Goal: Task Accomplishment & Management: Manage account settings

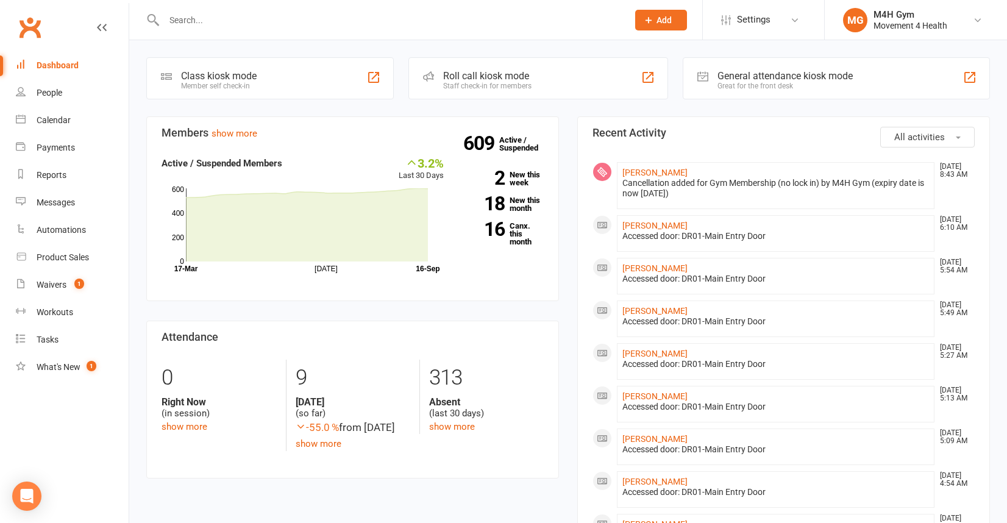
click at [197, 23] on input "text" at bounding box center [389, 20] width 459 height 17
click at [188, 24] on input "text" at bounding box center [389, 20] width 459 height 17
type input "mark"
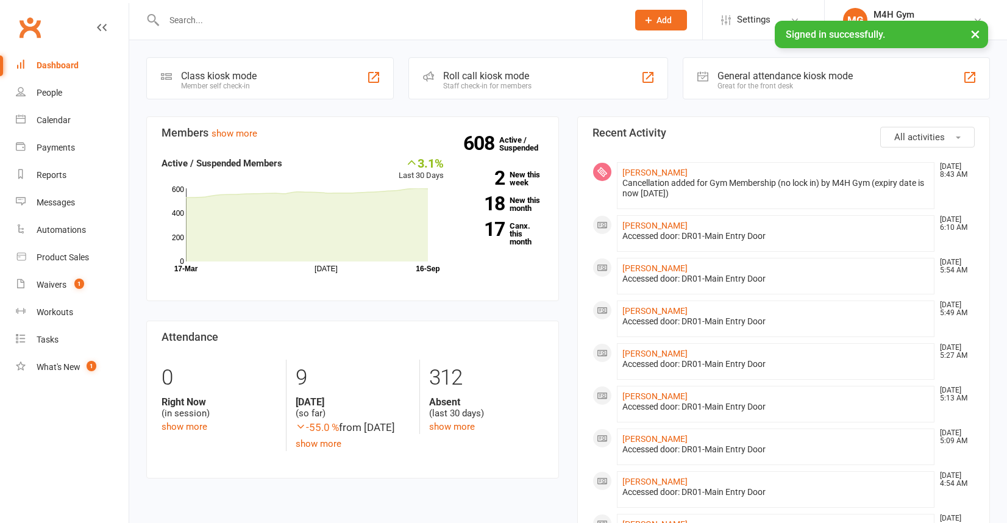
click at [189, 21] on input "text" at bounding box center [389, 20] width 459 height 17
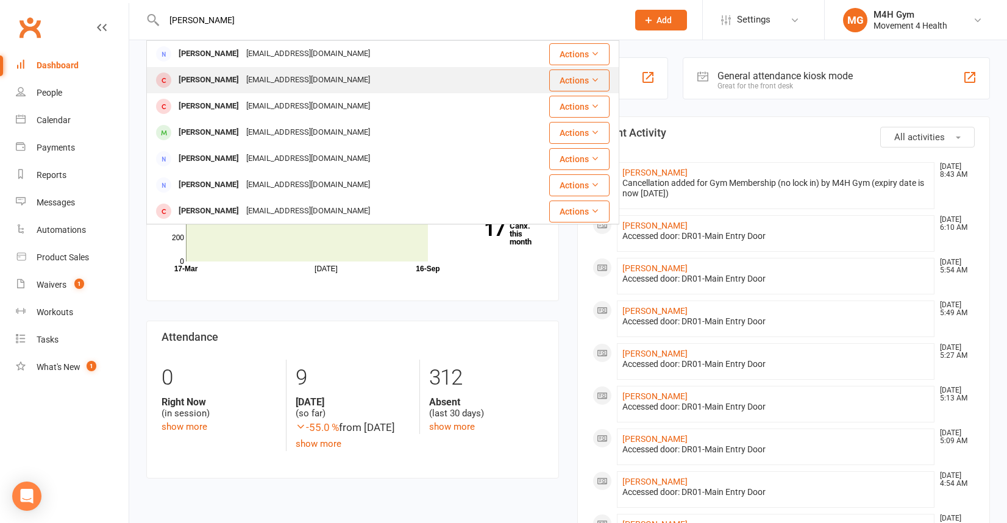
type input "[PERSON_NAME]"
click at [206, 82] on div "[PERSON_NAME]" at bounding box center [209, 80] width 68 height 18
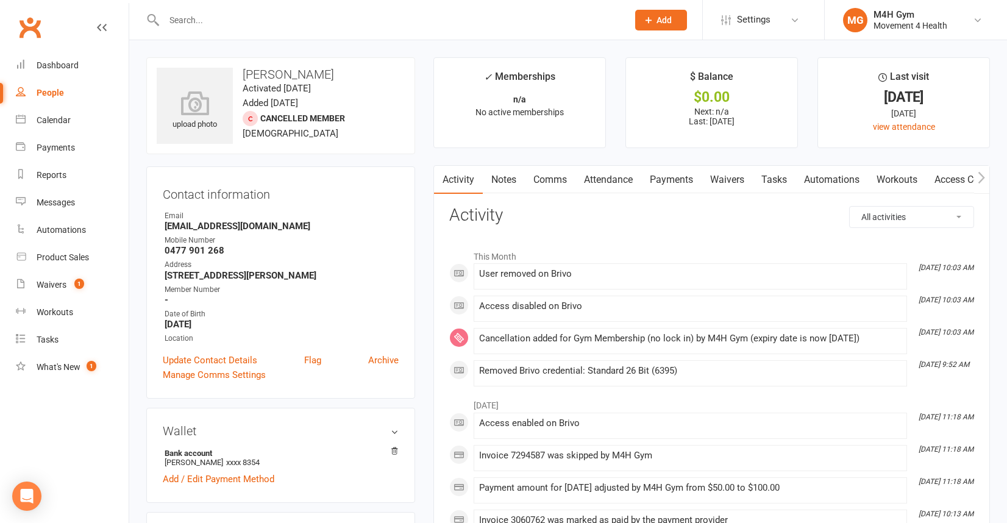
click at [678, 175] on link "Payments" at bounding box center [671, 180] width 60 height 28
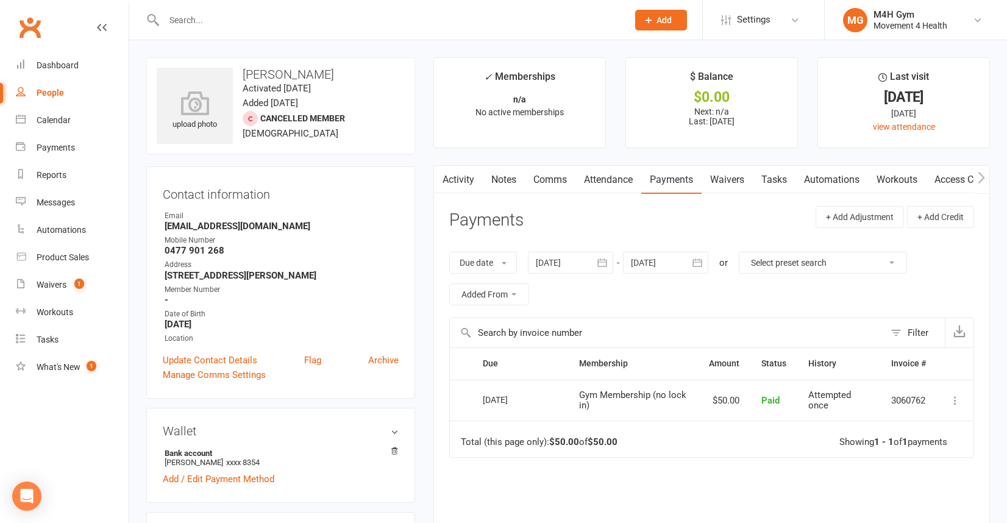
click at [602, 260] on icon "button" at bounding box center [602, 263] width 12 height 12
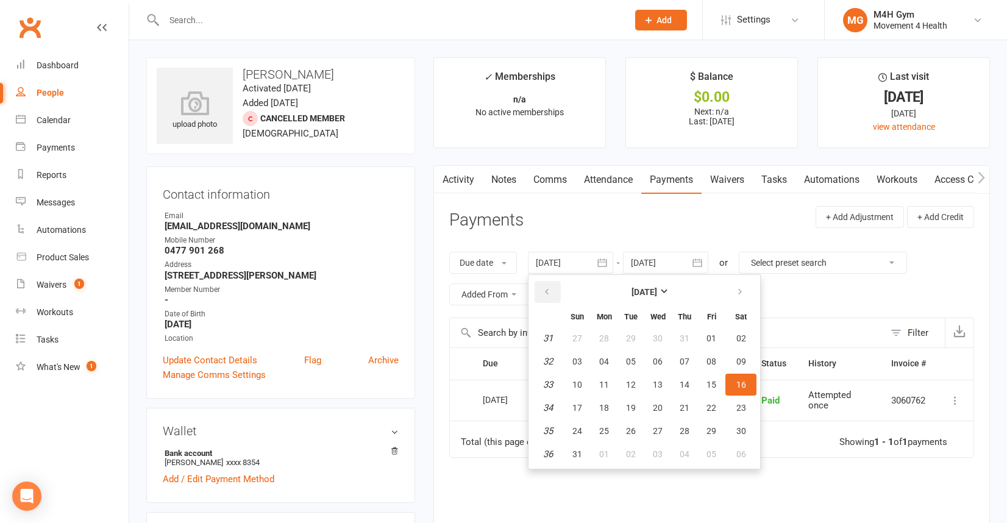
click at [551, 287] on icon "button" at bounding box center [547, 292] width 9 height 10
click at [609, 357] on span "05" at bounding box center [604, 362] width 10 height 10
type input "[DATE]"
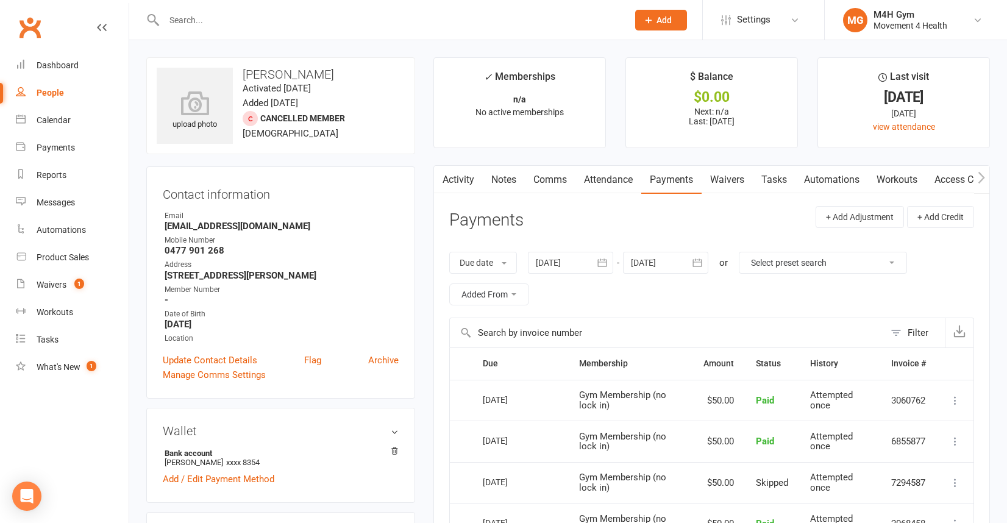
click at [190, 22] on input "text" at bounding box center [389, 20] width 459 height 17
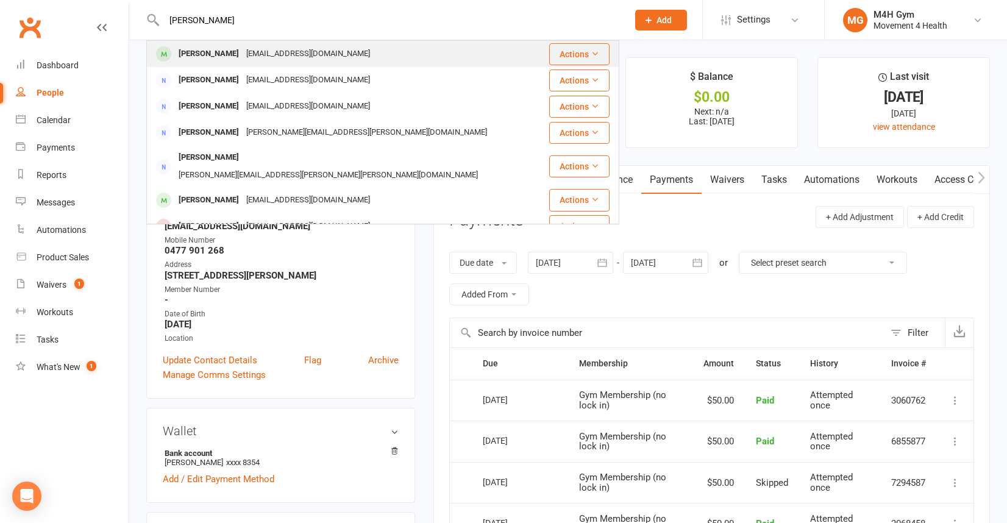
type input "[PERSON_NAME]"
click at [193, 49] on div "[PERSON_NAME]" at bounding box center [209, 54] width 68 height 18
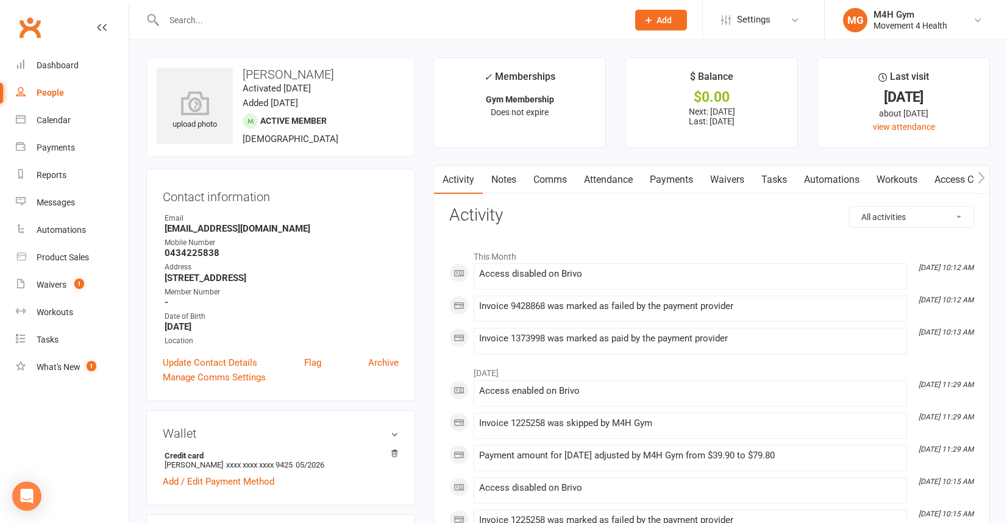
click at [668, 180] on link "Payments" at bounding box center [671, 180] width 60 height 28
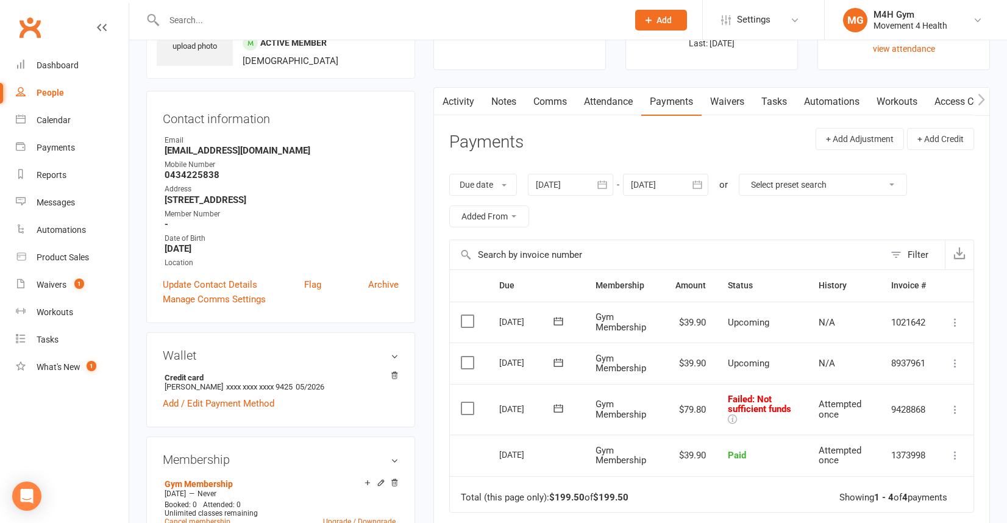
scroll to position [89, 0]
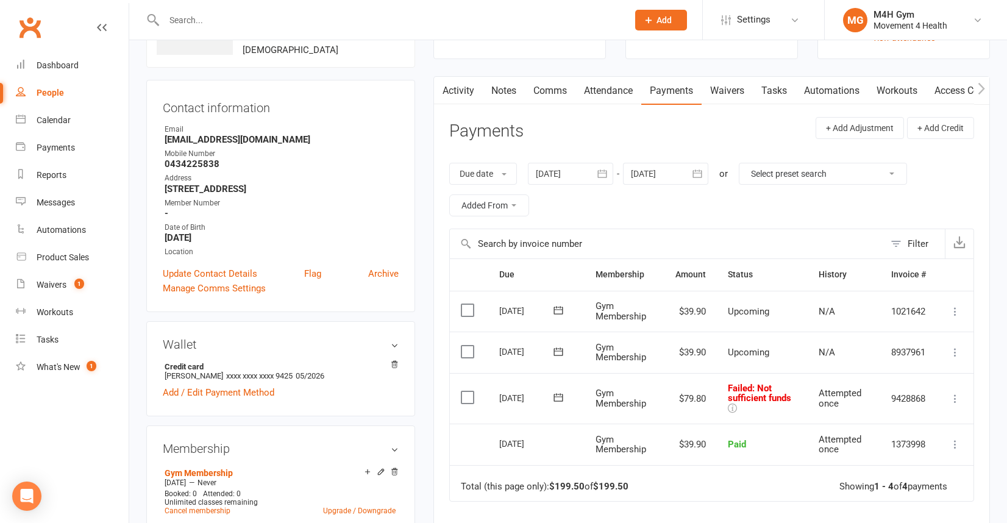
click at [601, 175] on icon "button" at bounding box center [602, 174] width 12 height 12
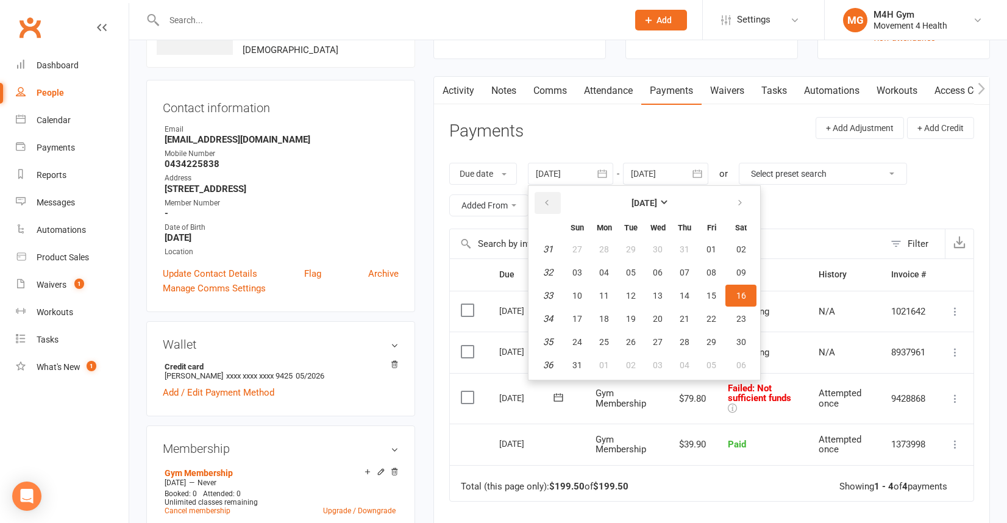
click at [546, 199] on icon "button" at bounding box center [547, 203] width 9 height 10
click at [601, 288] on button "16" at bounding box center [604, 296] width 26 height 22
type input "[DATE]"
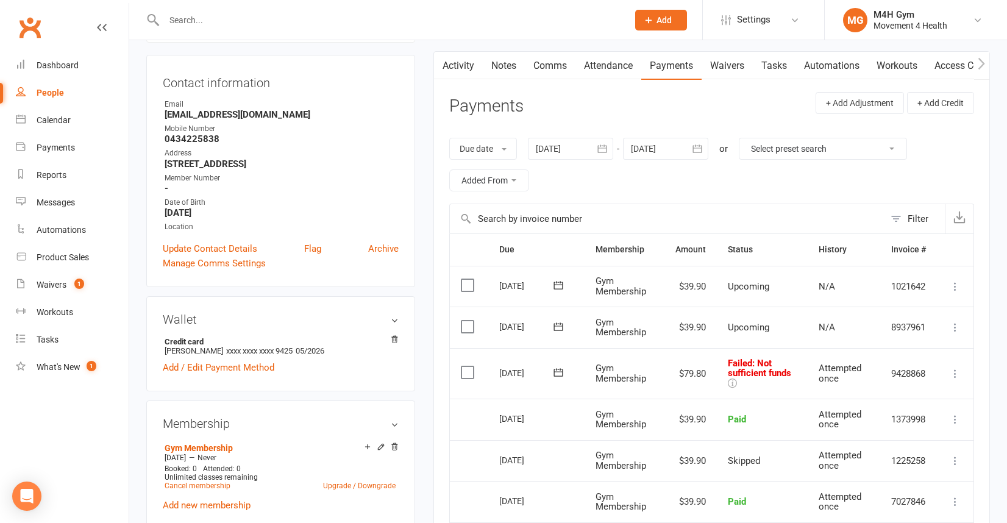
scroll to position [113, 0]
drag, startPoint x: 256, startPoint y: 115, endPoint x: 160, endPoint y: 113, distance: 96.4
click at [160, 113] on div "Contact information Owner Email [EMAIL_ADDRESS][DOMAIN_NAME] Mobile Number [PHO…" at bounding box center [280, 171] width 269 height 232
copy strong "[EMAIL_ADDRESS][DOMAIN_NAME]"
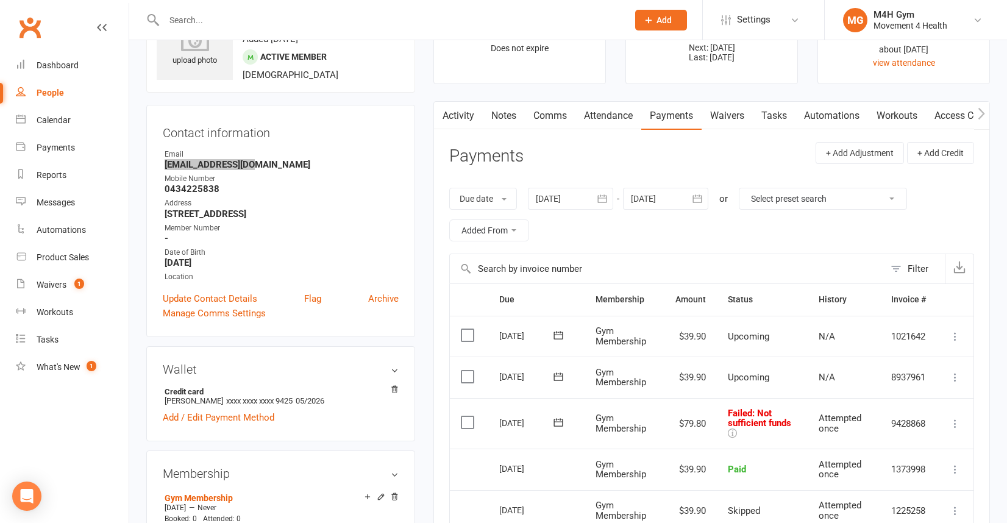
scroll to position [0, 0]
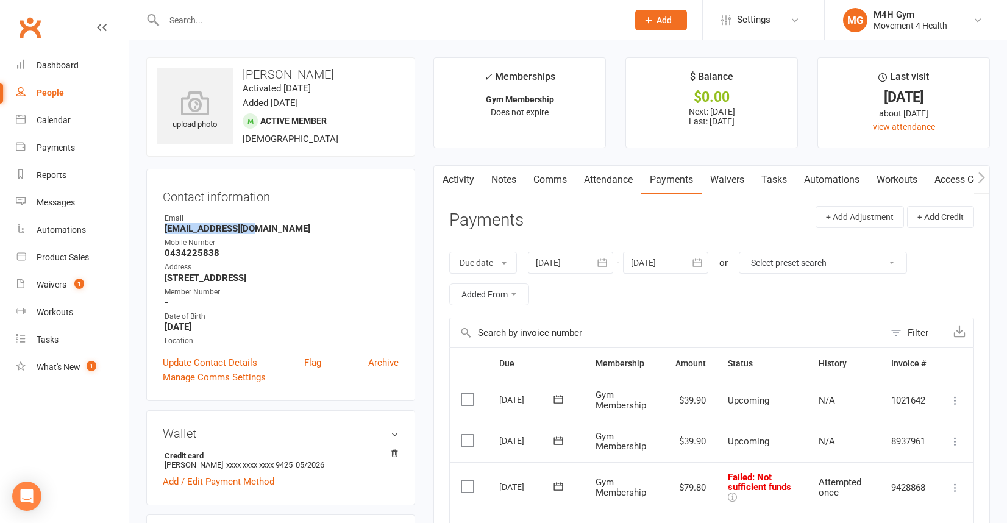
click at [513, 180] on link "Notes" at bounding box center [504, 180] width 42 height 28
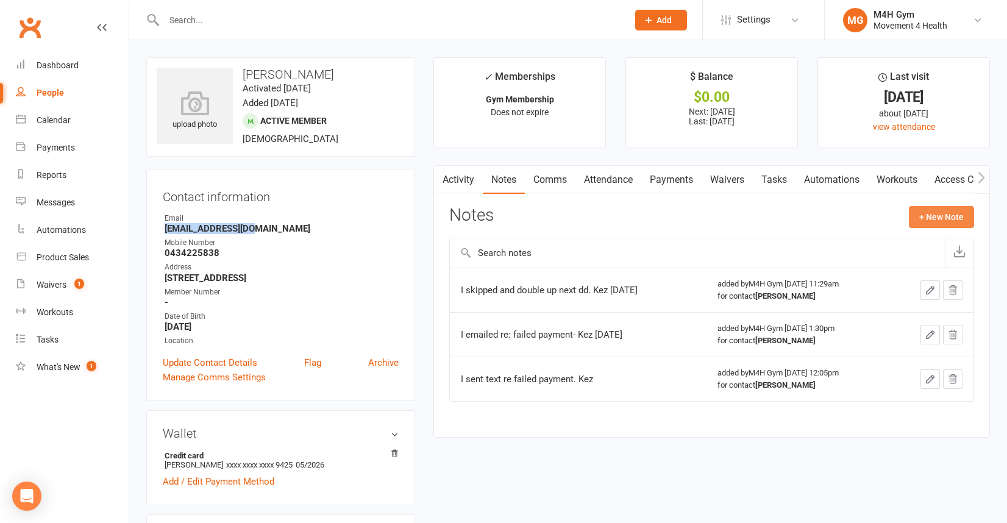
click at [922, 218] on button "+ New Note" at bounding box center [941, 217] width 65 height 22
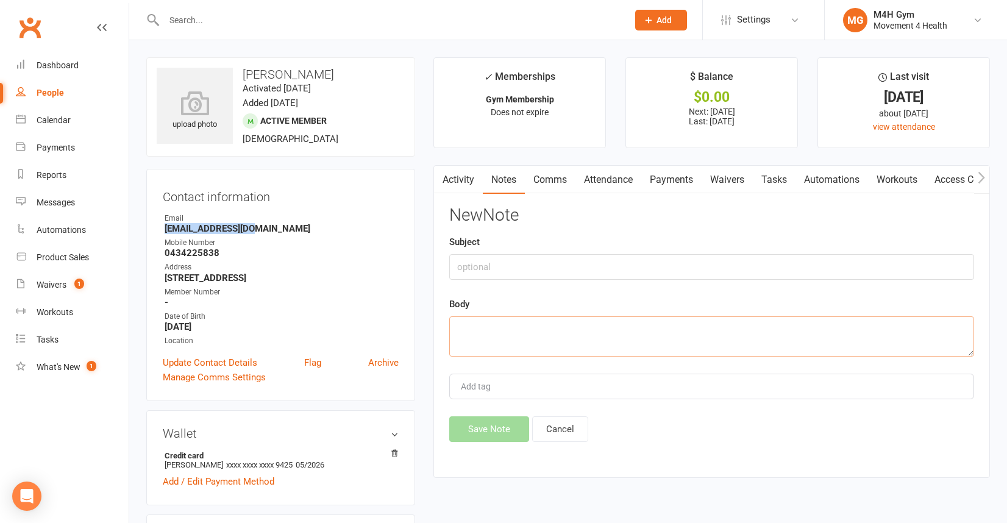
click at [498, 334] on textarea at bounding box center [711, 336] width 525 height 40
type textarea "I sent email re: outstanding fees. Kez [DATE]"
click at [483, 431] on button "Save Note" at bounding box center [489, 429] width 80 height 26
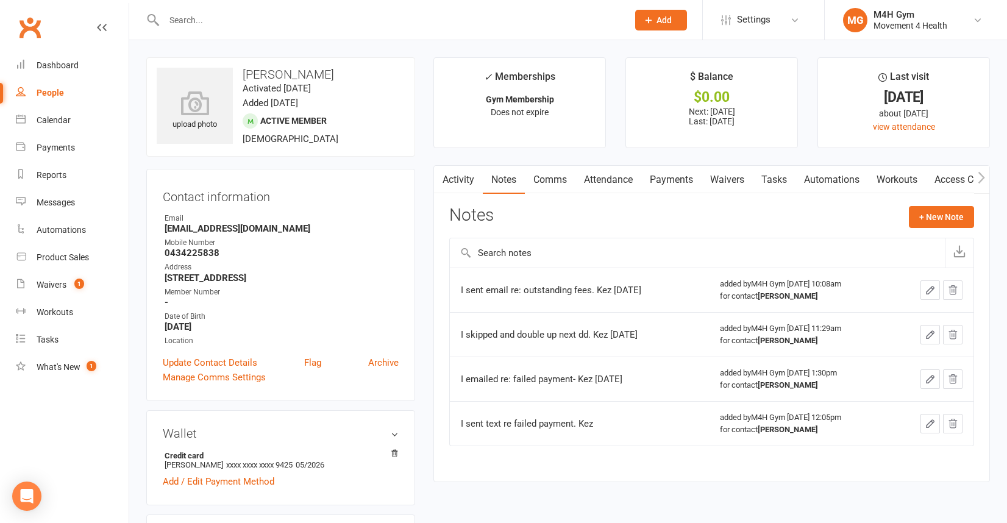
click at [59, 88] on div "People" at bounding box center [50, 93] width 27 height 10
select select "100"
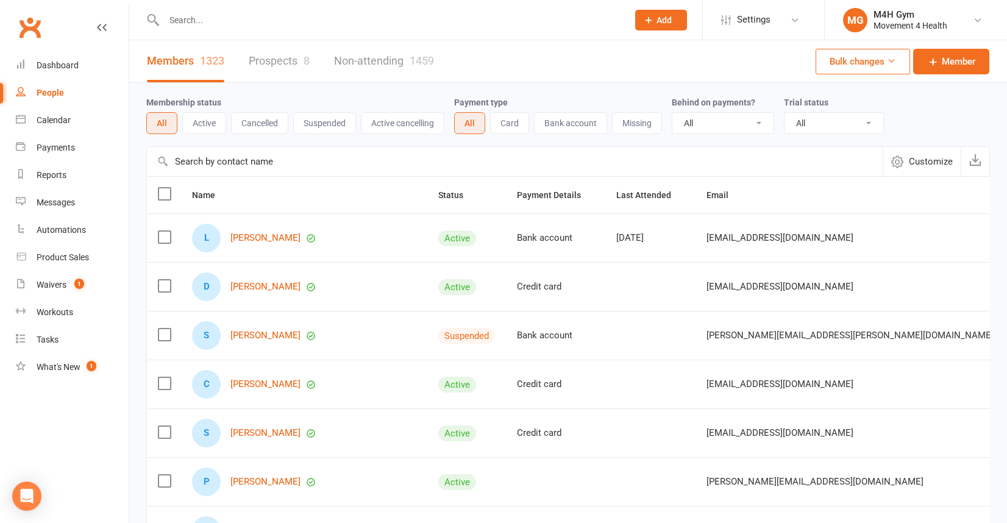
click at [188, 26] on input "text" at bounding box center [389, 20] width 459 height 17
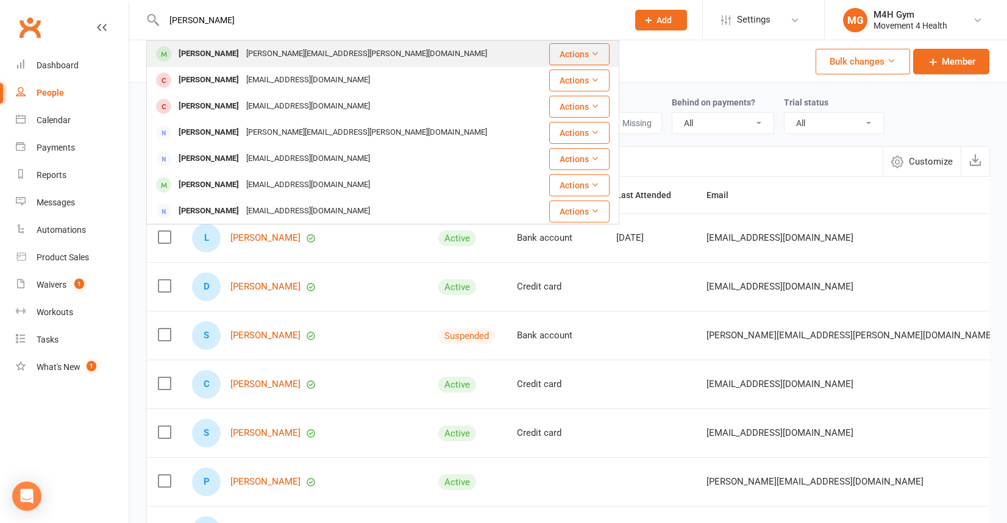
type input "[PERSON_NAME]"
click at [191, 51] on div "[PERSON_NAME]" at bounding box center [209, 54] width 68 height 18
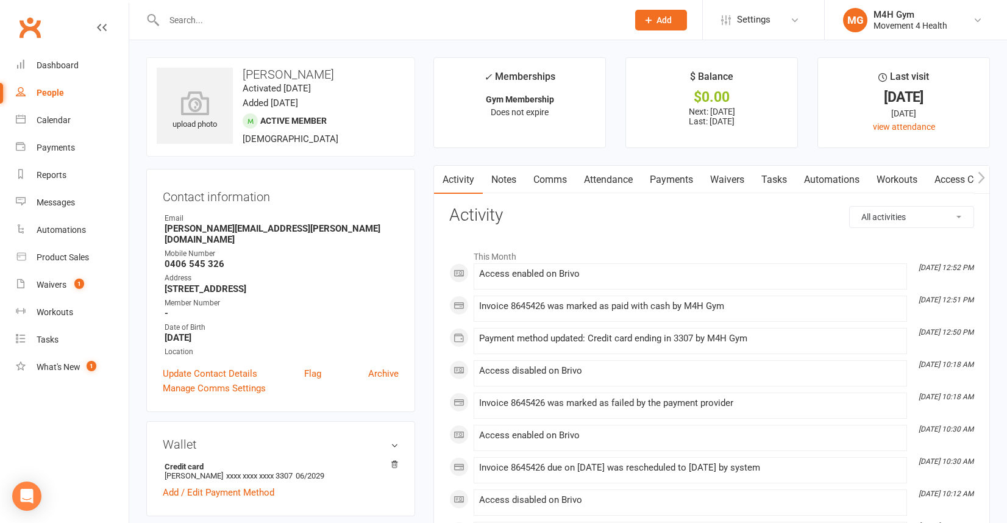
click at [668, 176] on link "Payments" at bounding box center [671, 180] width 60 height 28
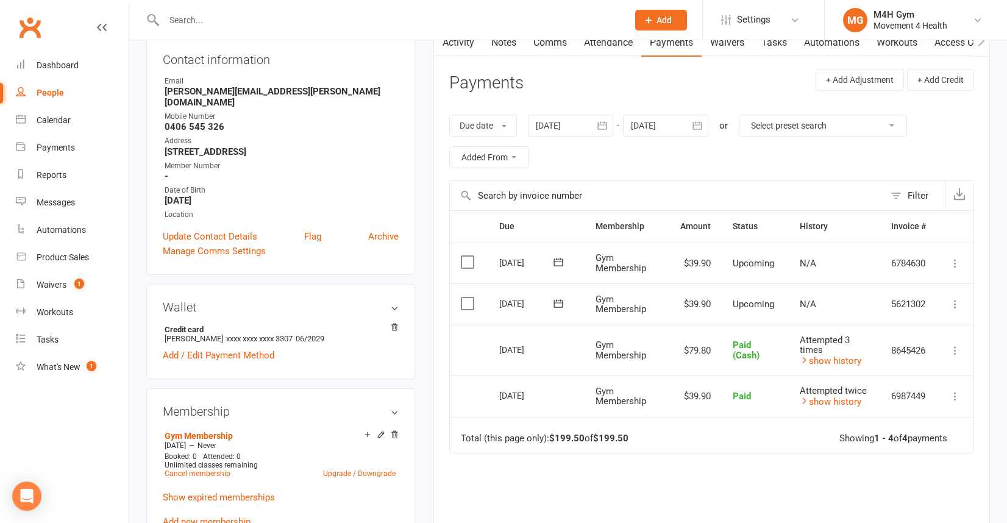
scroll to position [140, 0]
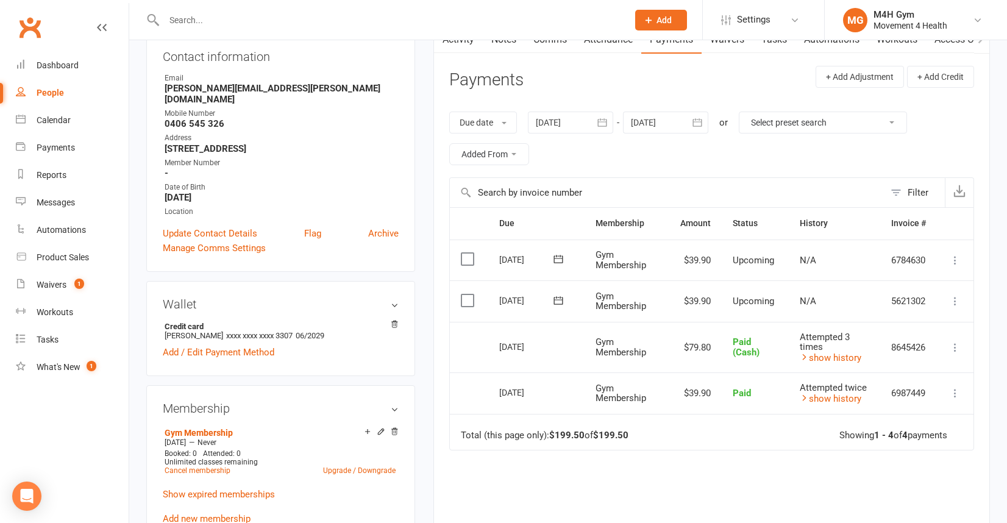
click at [604, 126] on icon "button" at bounding box center [602, 122] width 12 height 12
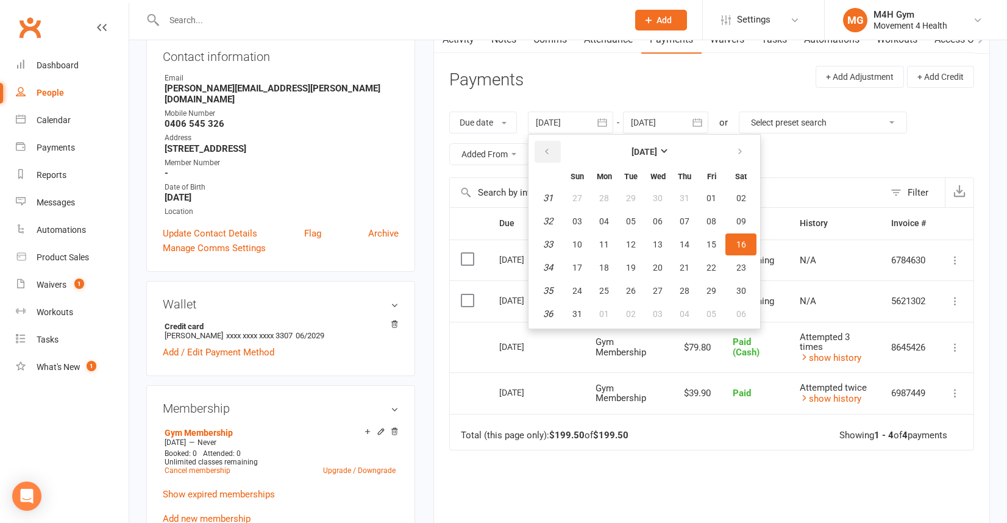
click at [548, 151] on icon "button" at bounding box center [547, 152] width 9 height 10
click at [601, 220] on span "05" at bounding box center [604, 221] width 10 height 10
type input "[DATE]"
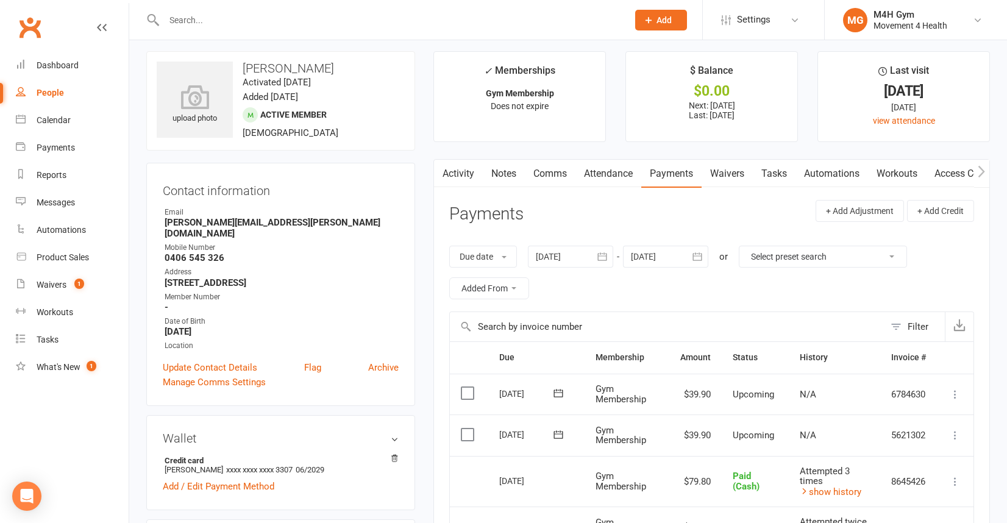
scroll to position [0, 0]
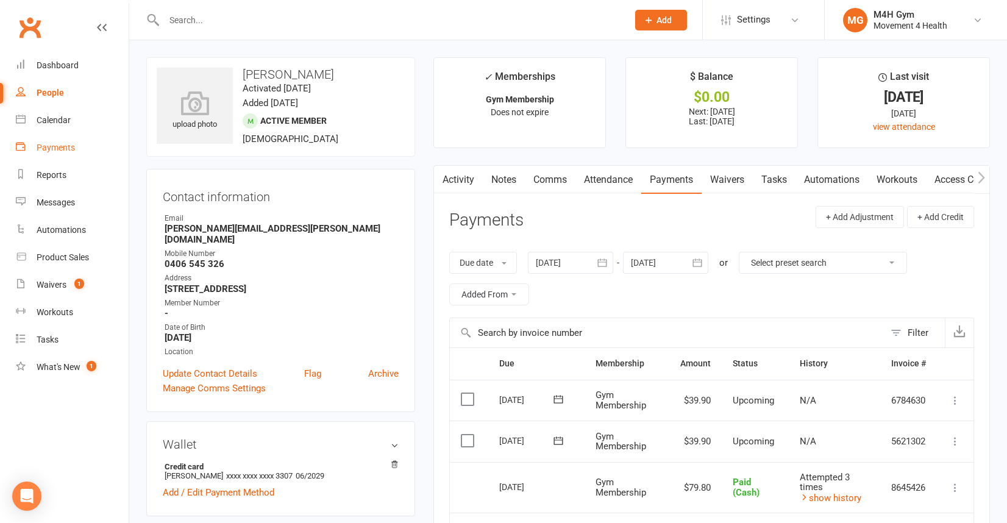
click at [59, 149] on div "Payments" at bounding box center [56, 148] width 38 height 10
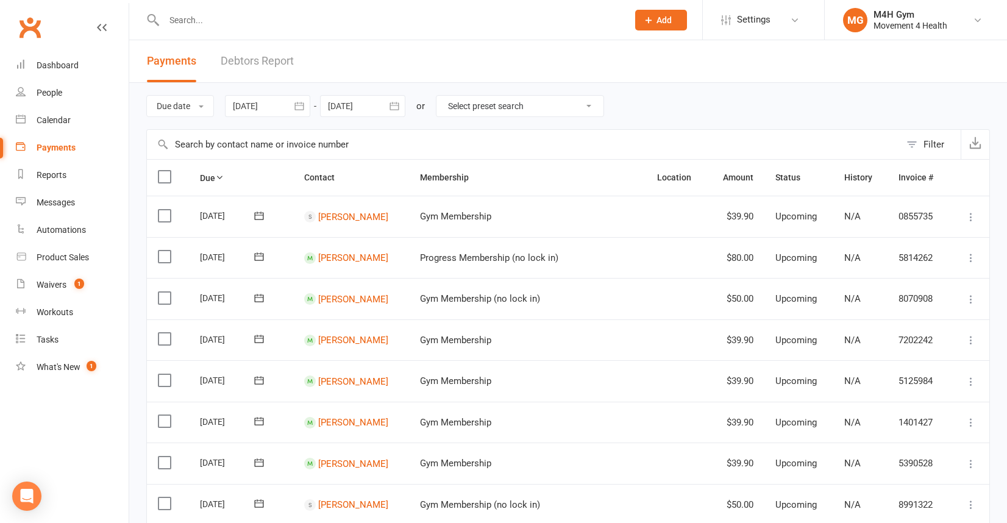
click at [301, 104] on icon "button" at bounding box center [299, 106] width 12 height 12
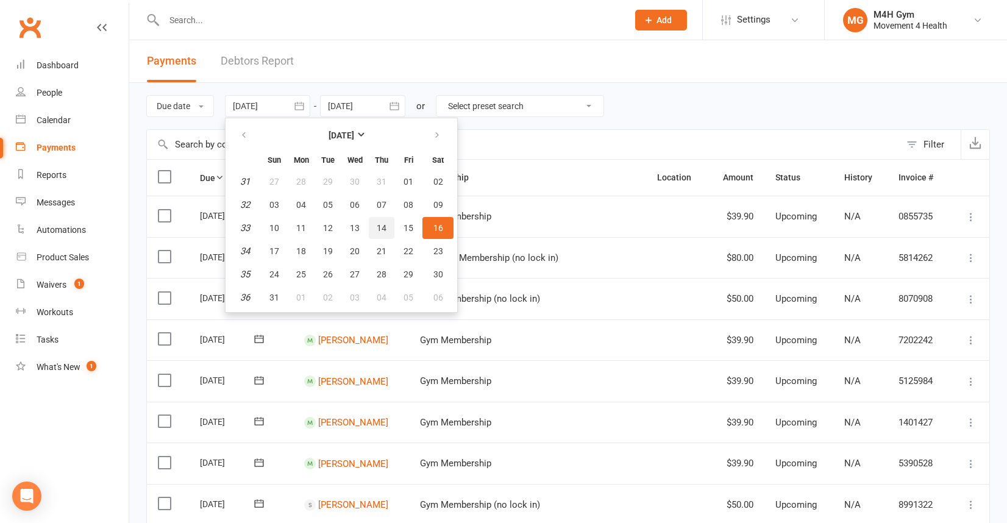
click at [379, 224] on span "14" at bounding box center [382, 228] width 10 height 10
type input "[DATE]"
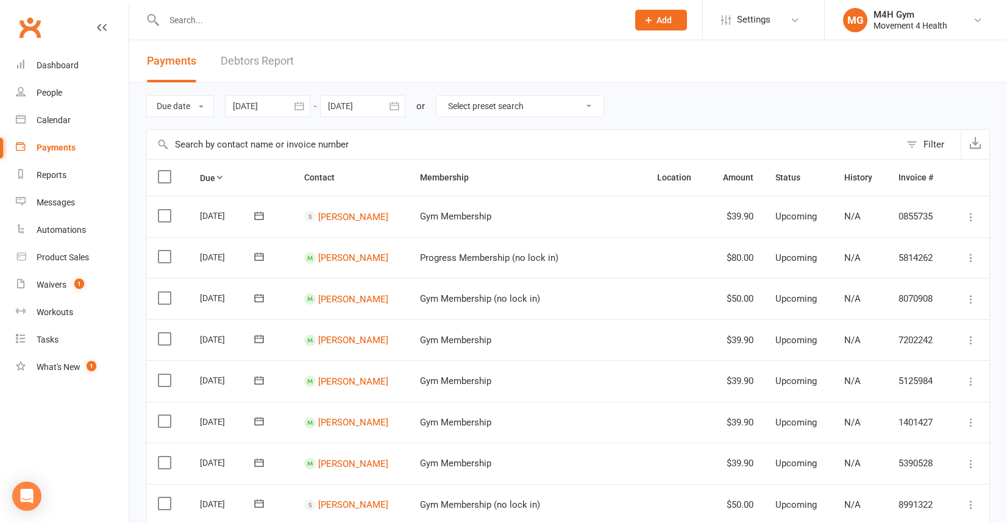
click at [397, 104] on icon "button" at bounding box center [394, 106] width 12 height 12
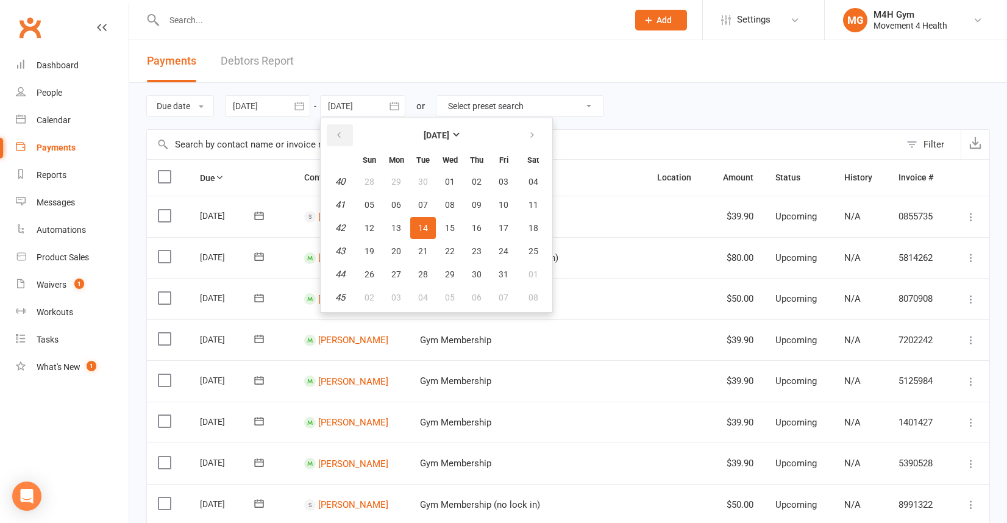
click at [343, 129] on button "button" at bounding box center [340, 135] width 26 height 22
click at [422, 221] on button "16" at bounding box center [423, 228] width 26 height 22
type input "[DATE]"
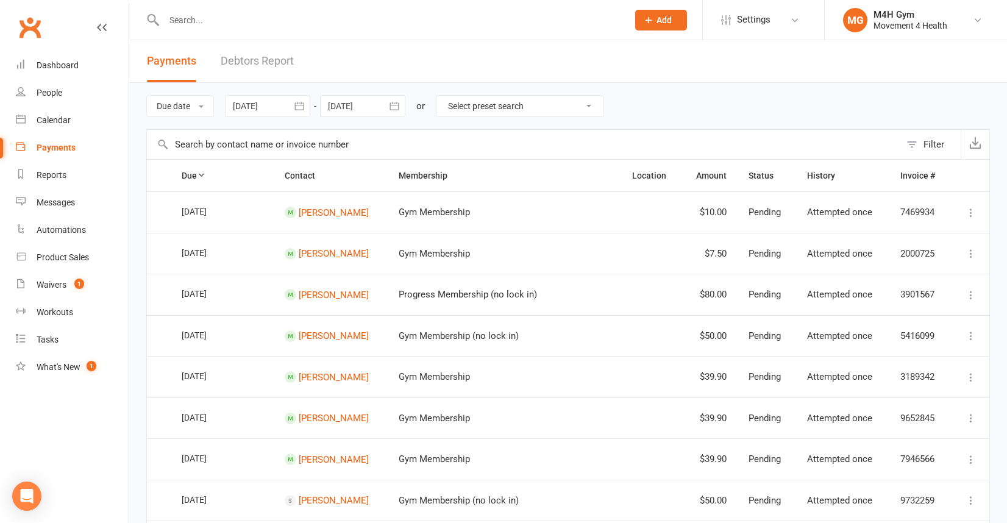
click at [594, 104] on select "Select preset search All failures All skipped payments All pending payments Suc…" at bounding box center [520, 106] width 167 height 21
select select "0"
click at [446, 96] on select "Select preset search All failures All skipped payments All pending payments Suc…" at bounding box center [520, 106] width 167 height 21
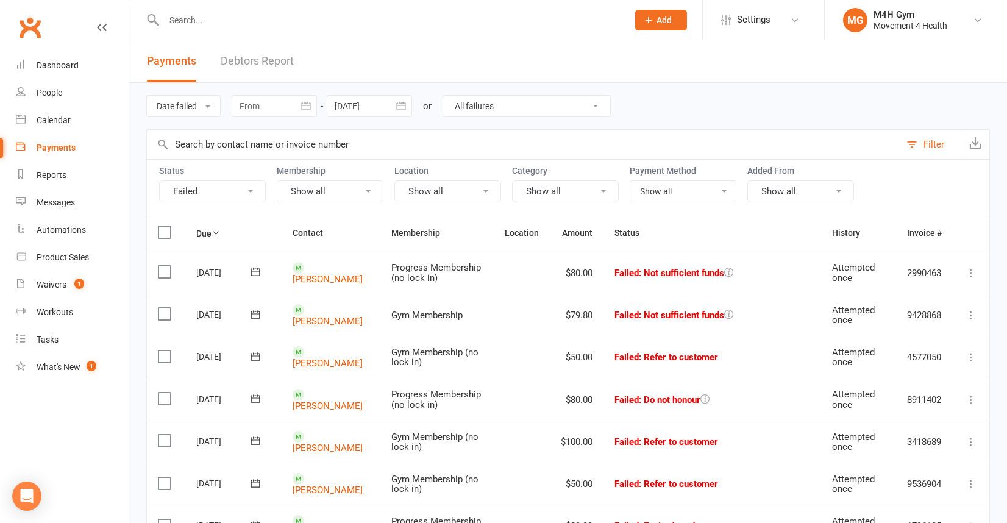
click at [308, 102] on icon "button" at bounding box center [306, 106] width 12 height 12
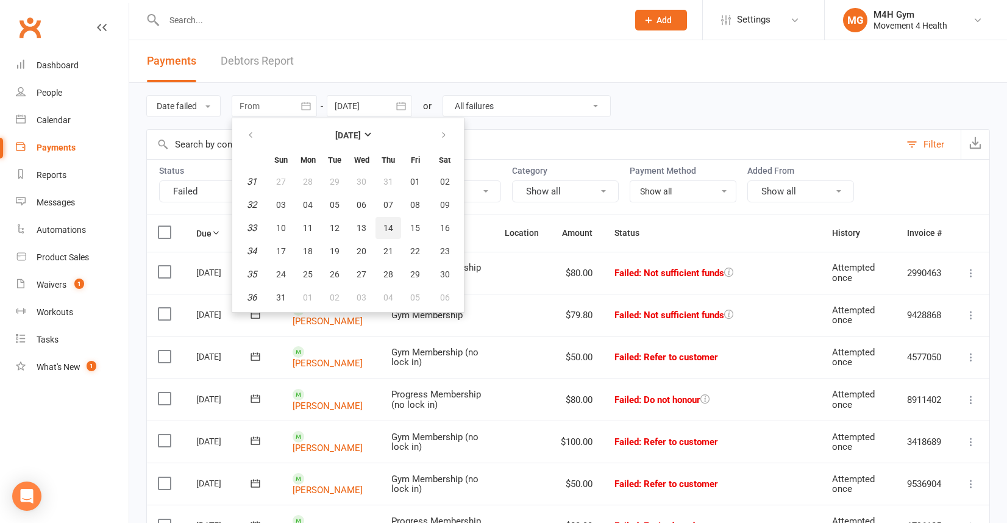
click at [386, 225] on span "14" at bounding box center [389, 228] width 10 height 10
type input "[DATE]"
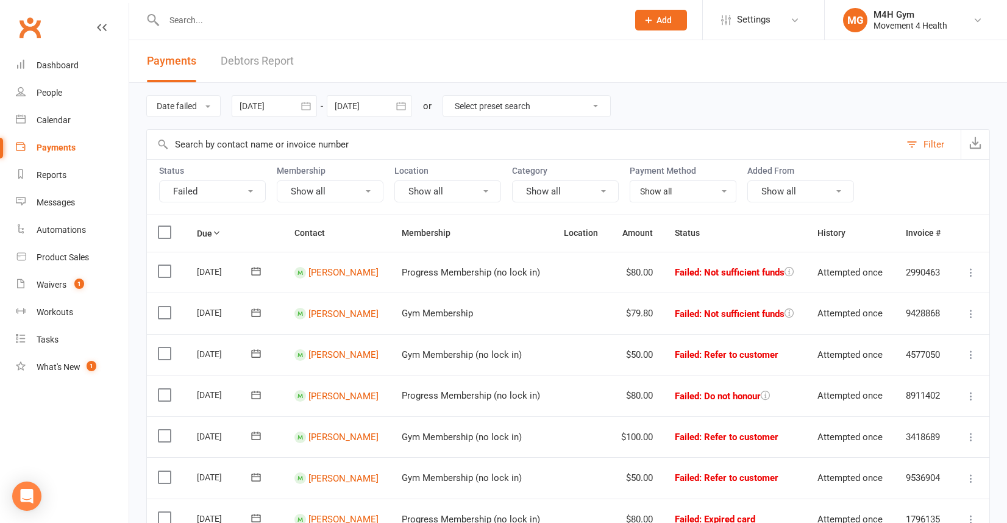
click at [601, 105] on select "Select preset search All failures All skipped payments All pending payments Suc…" at bounding box center [526, 106] width 167 height 21
select select "0"
click at [446, 96] on select "Select preset search All failures All skipped payments All pending payments Suc…" at bounding box center [526, 106] width 167 height 21
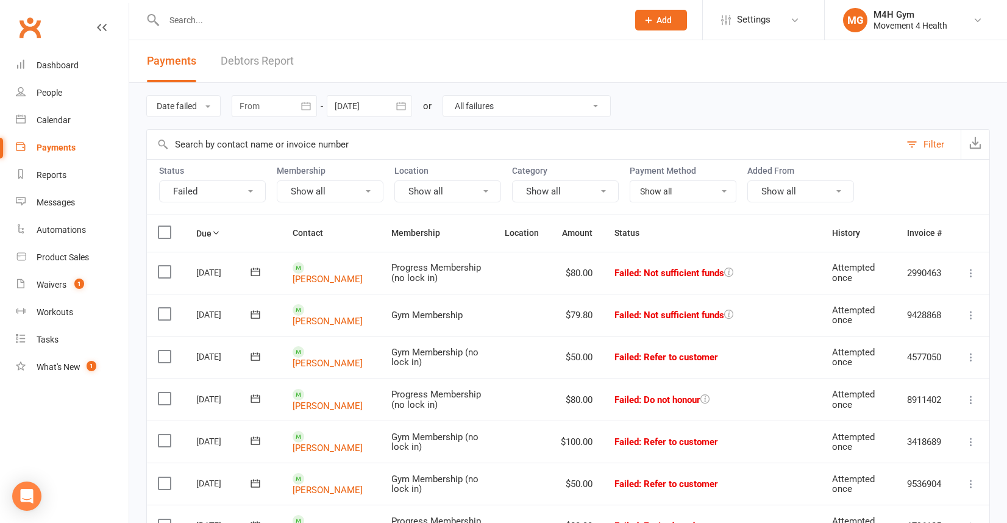
click at [309, 109] on icon "button" at bounding box center [306, 106] width 12 height 12
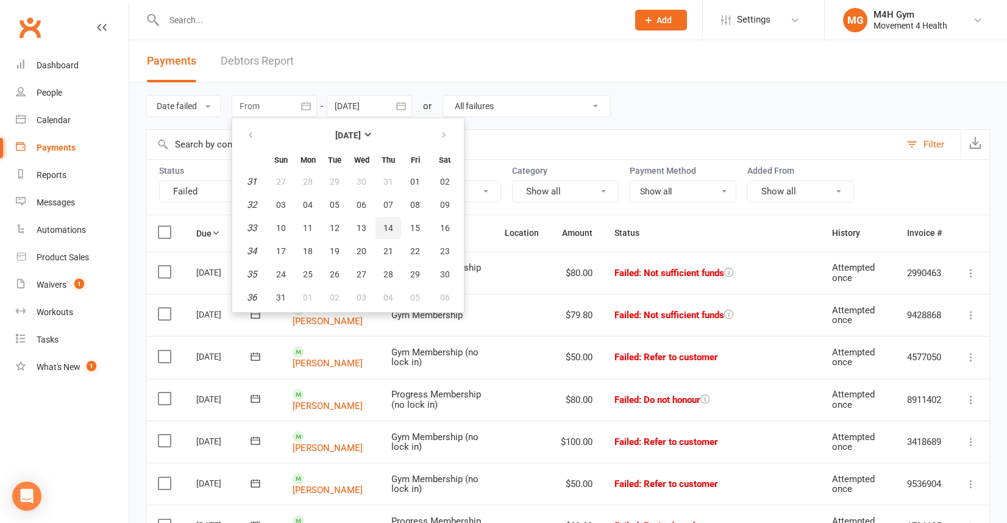
click at [387, 220] on button "14" at bounding box center [389, 228] width 26 height 22
type input "[DATE]"
select select
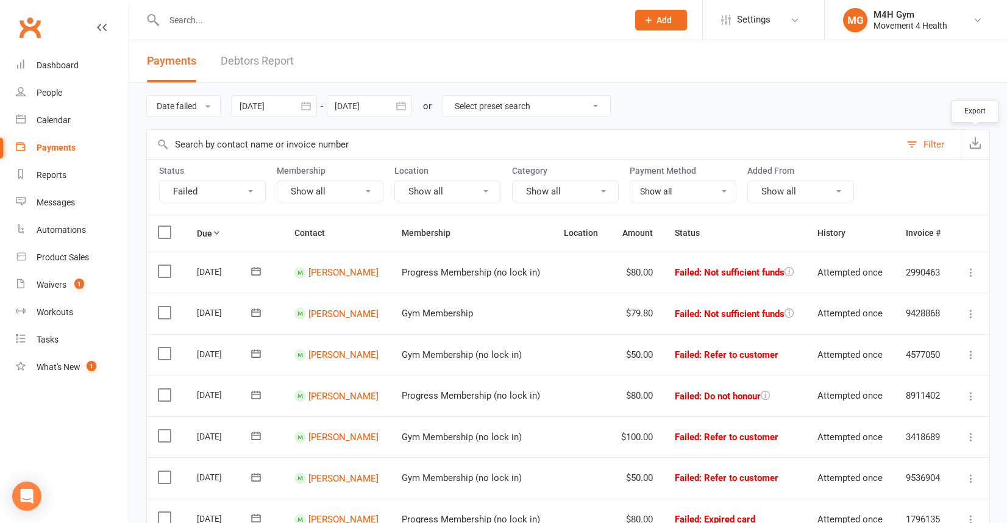
click at [971, 140] on icon "button" at bounding box center [976, 143] width 12 height 12
click at [204, 22] on input "text" at bounding box center [389, 20] width 459 height 17
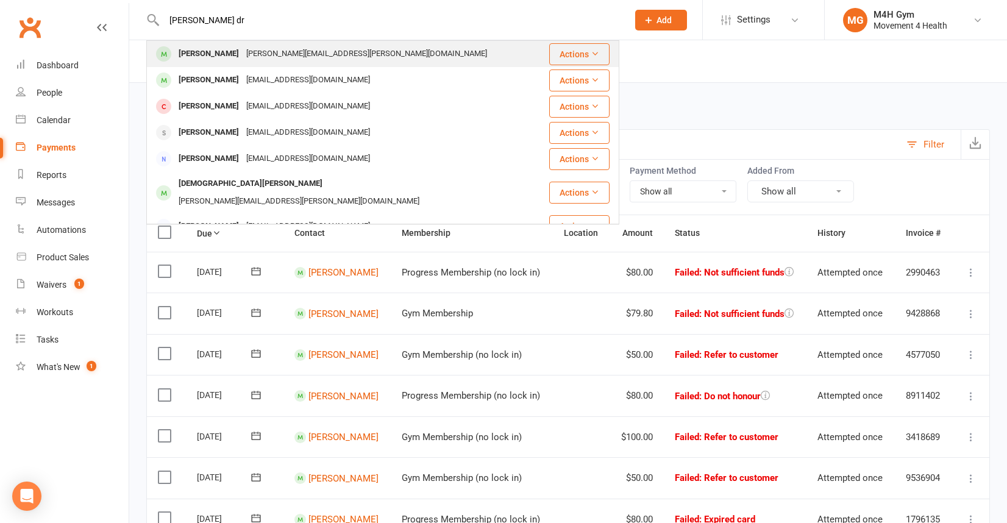
type input "[PERSON_NAME] dr"
click at [202, 49] on div "[PERSON_NAME]" at bounding box center [209, 54] width 68 height 18
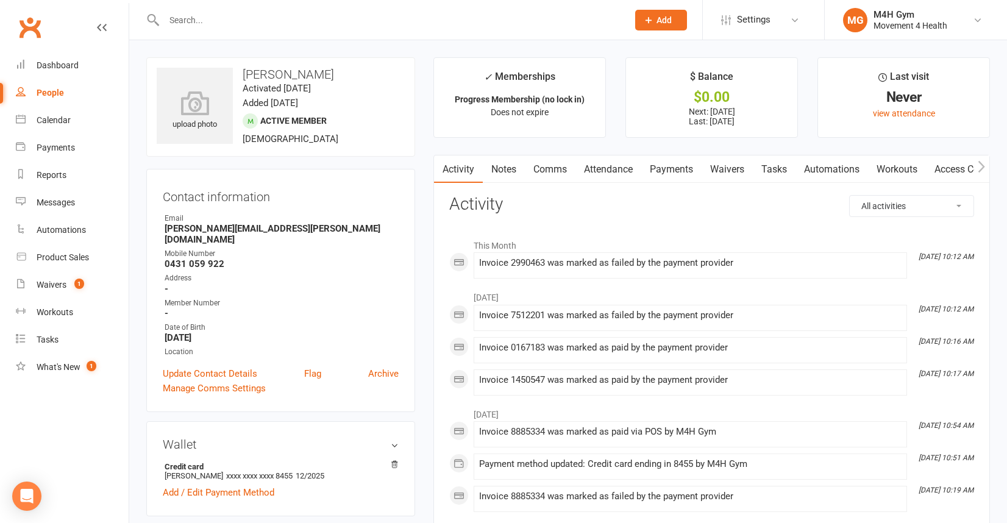
click at [676, 167] on link "Payments" at bounding box center [671, 169] width 60 height 28
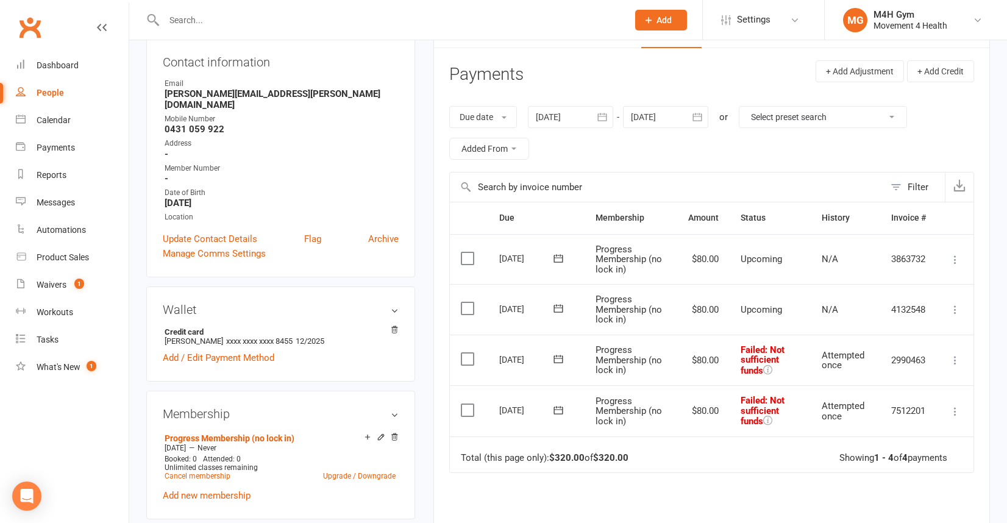
scroll to position [100, 0]
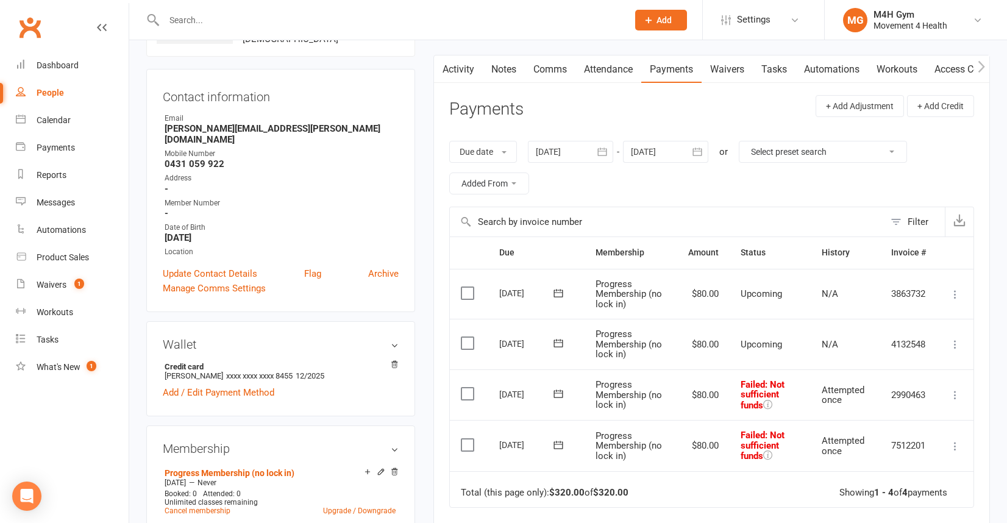
click at [595, 154] on button "button" at bounding box center [602, 152] width 22 height 22
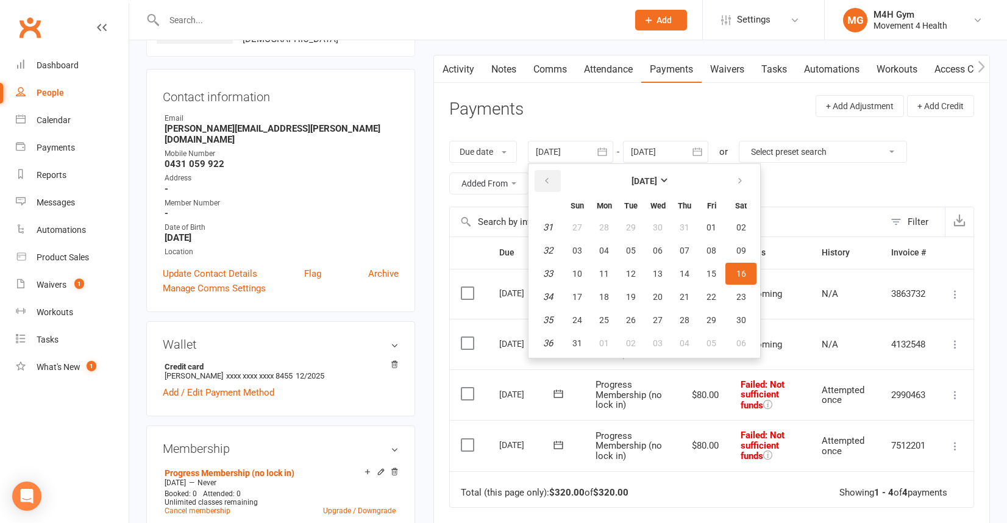
click at [547, 174] on button "button" at bounding box center [548, 181] width 26 height 22
click at [599, 225] on button "02" at bounding box center [604, 227] width 26 height 22
type input "[DATE]"
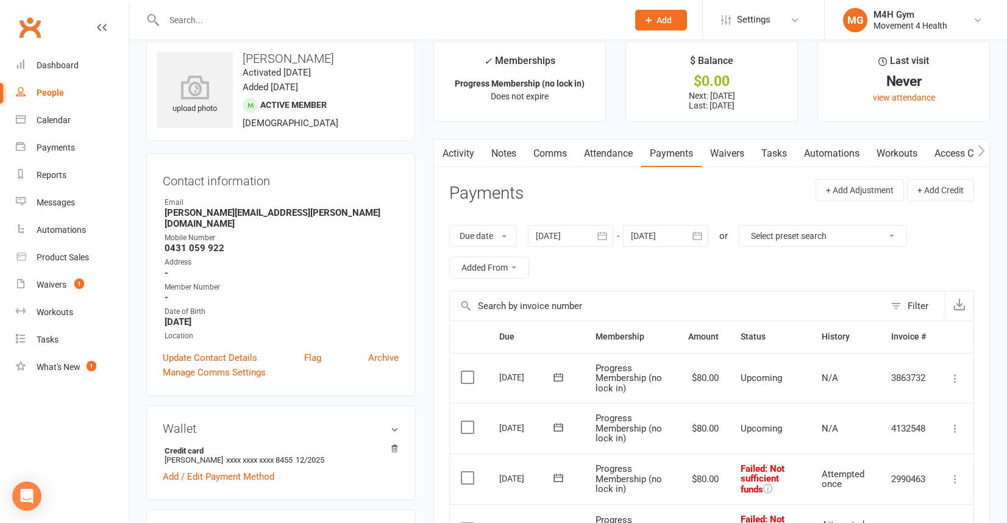
scroll to position [0, 0]
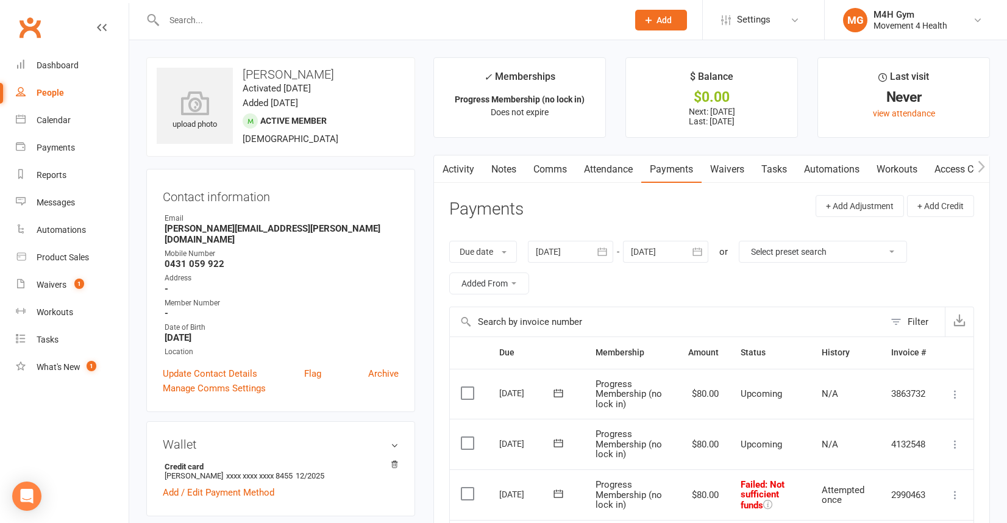
click at [950, 166] on link "Access Control" at bounding box center [966, 169] width 81 height 28
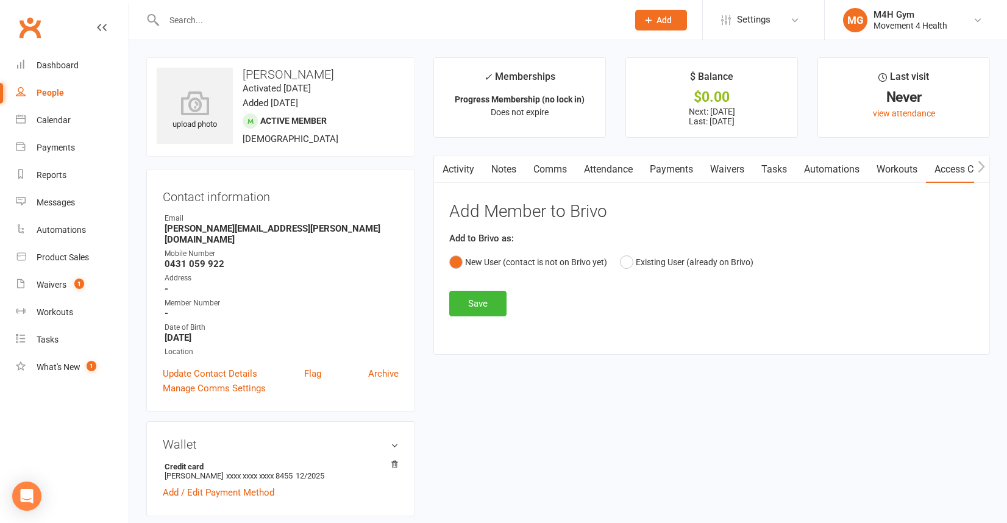
click at [662, 166] on link "Payments" at bounding box center [671, 169] width 60 height 28
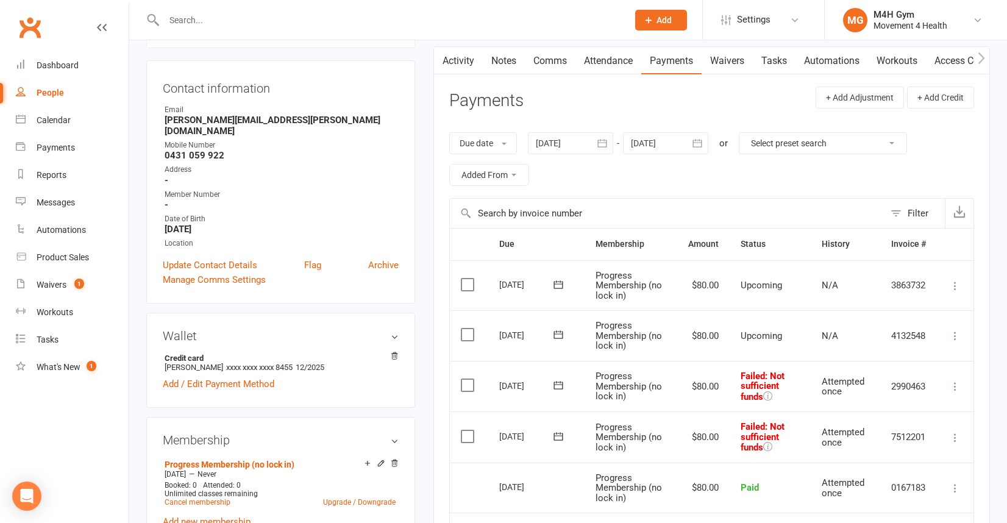
scroll to position [124, 0]
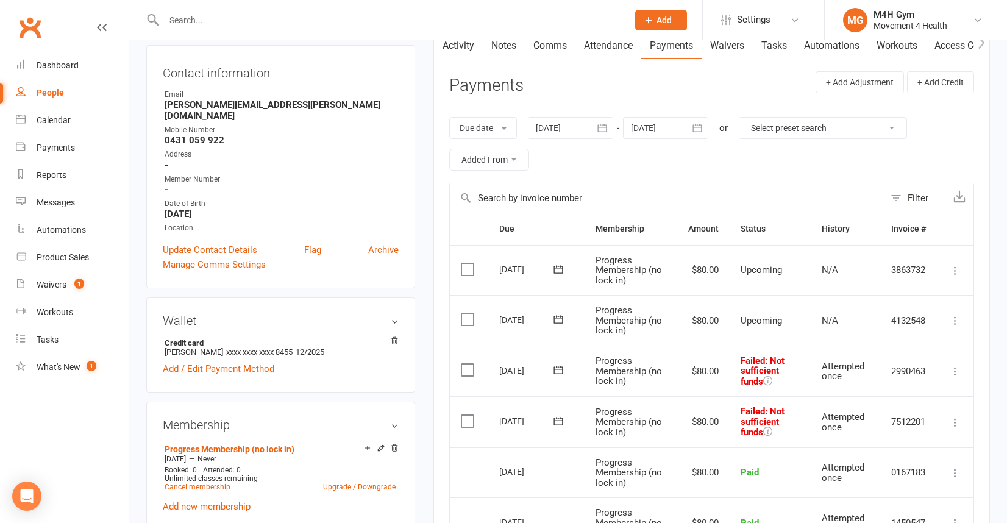
click at [50, 88] on div "People" at bounding box center [50, 93] width 27 height 10
select select "100"
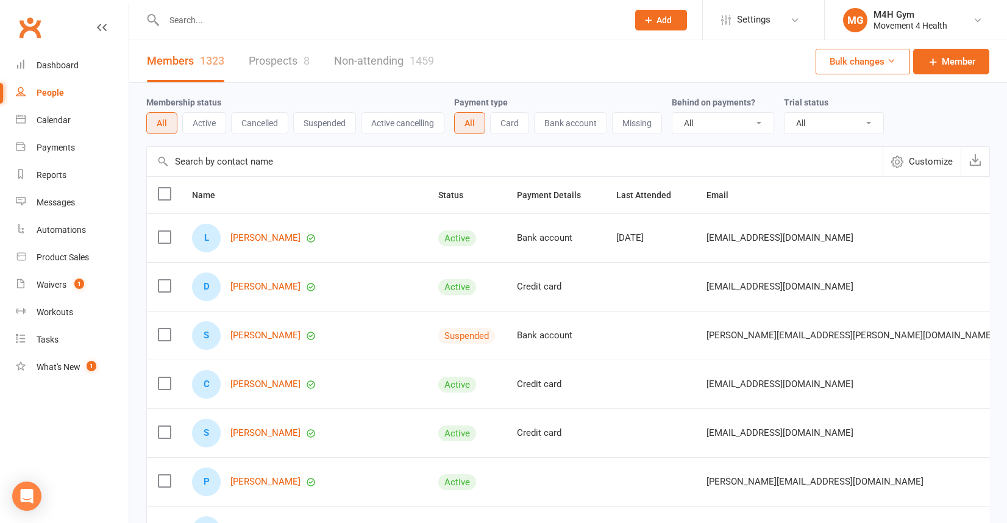
click at [193, 26] on input "text" at bounding box center [389, 20] width 459 height 17
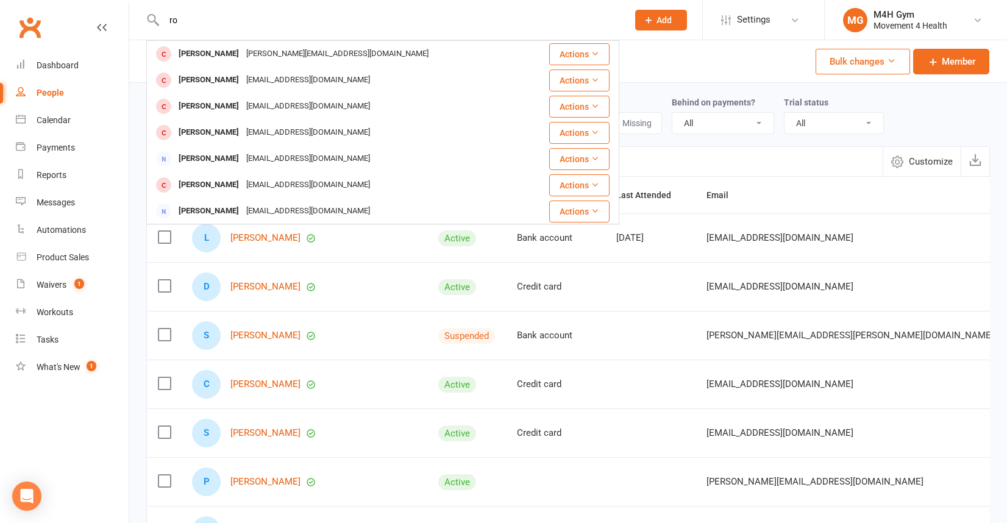
type input "r"
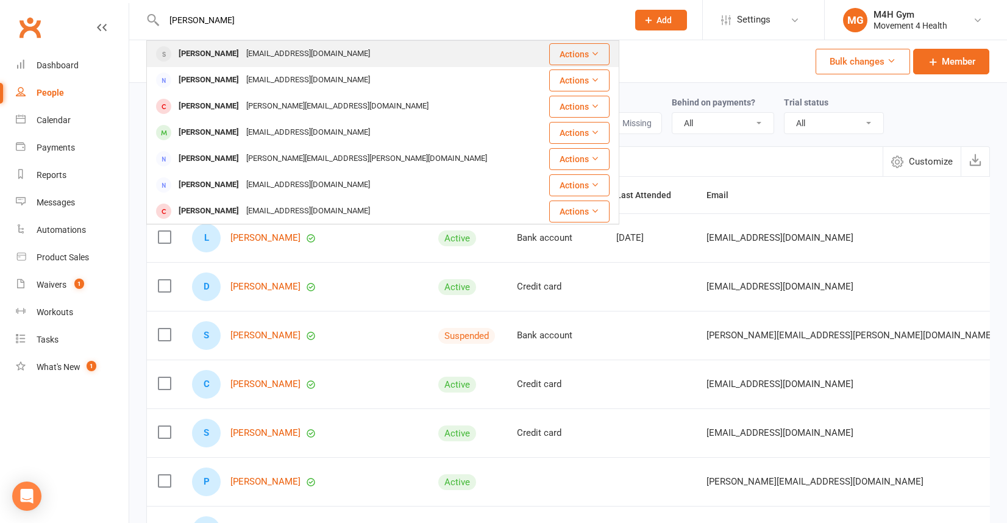
type input "[PERSON_NAME]"
click at [226, 54] on div "[PERSON_NAME]" at bounding box center [209, 54] width 68 height 18
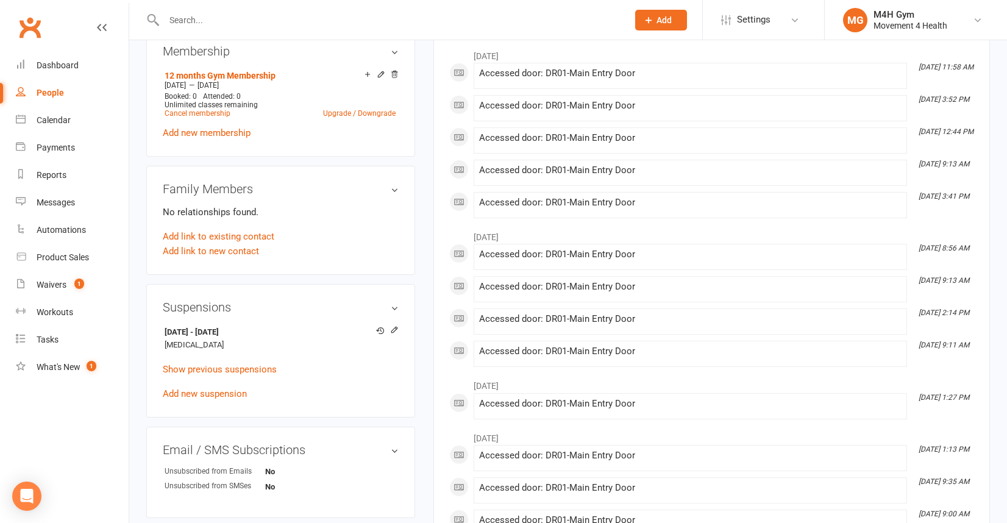
scroll to position [479, 0]
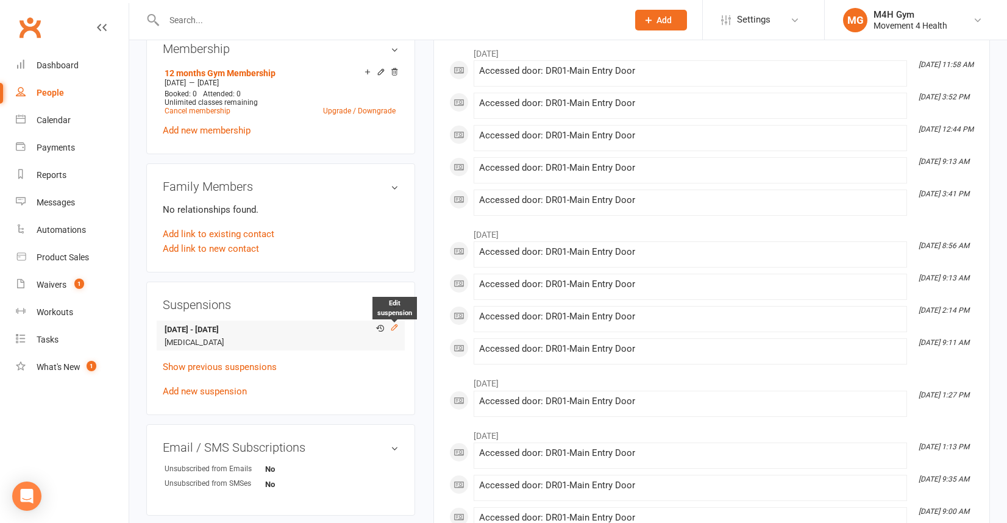
click at [392, 326] on icon at bounding box center [394, 327] width 9 height 9
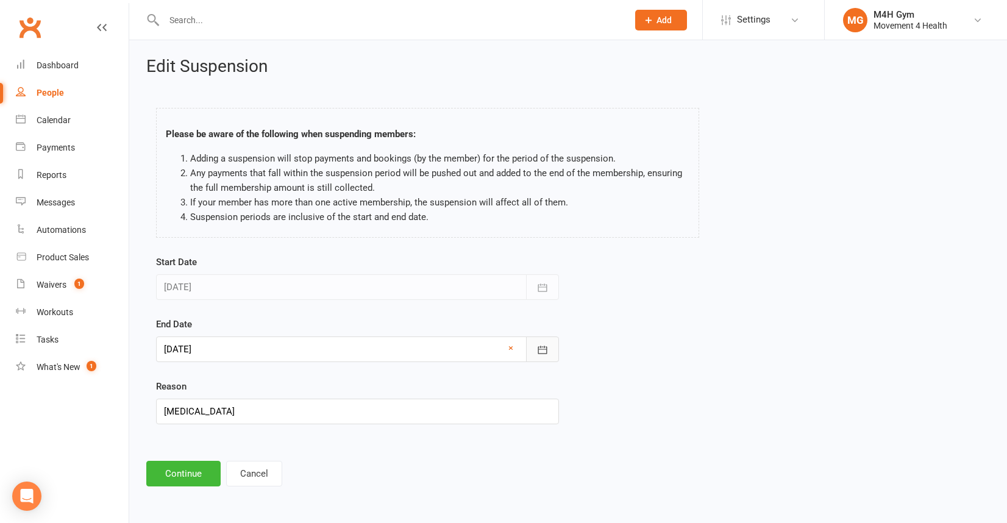
click at [543, 348] on icon "button" at bounding box center [543, 350] width 12 height 12
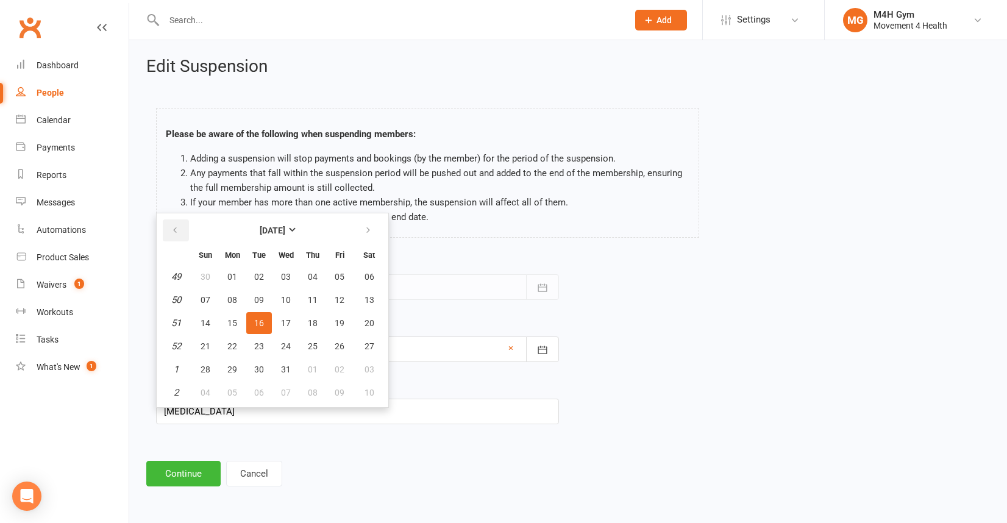
click at [174, 229] on icon "button" at bounding box center [175, 231] width 9 height 10
click at [256, 324] on span "16" at bounding box center [259, 323] width 10 height 10
type input "[DATE]"
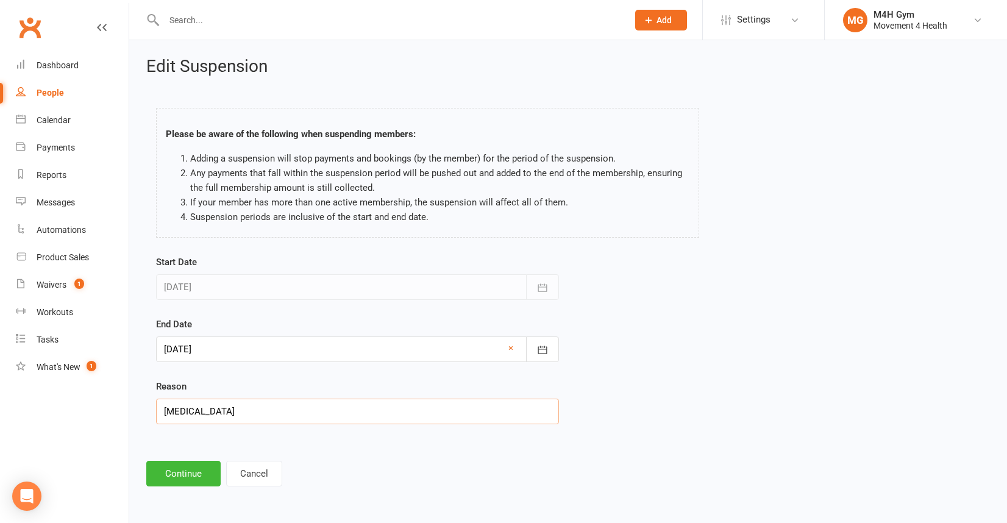
click at [243, 416] on input "[MEDICAL_DATA]" at bounding box center [357, 412] width 403 height 26
type input "[MEDICAL_DATA]- not yet"
click at [187, 472] on button "Continue" at bounding box center [183, 474] width 74 height 26
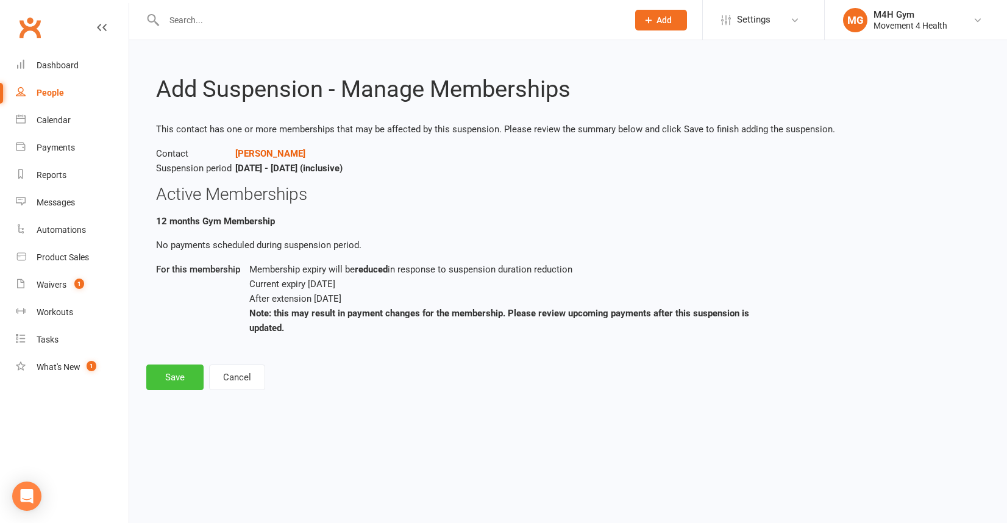
click at [179, 383] on button "Save" at bounding box center [174, 378] width 57 height 26
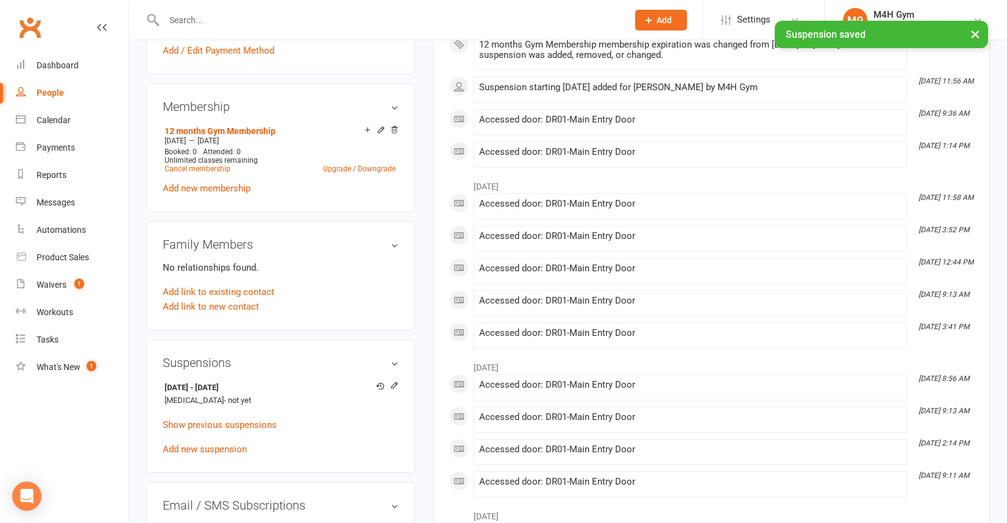
scroll to position [430, 0]
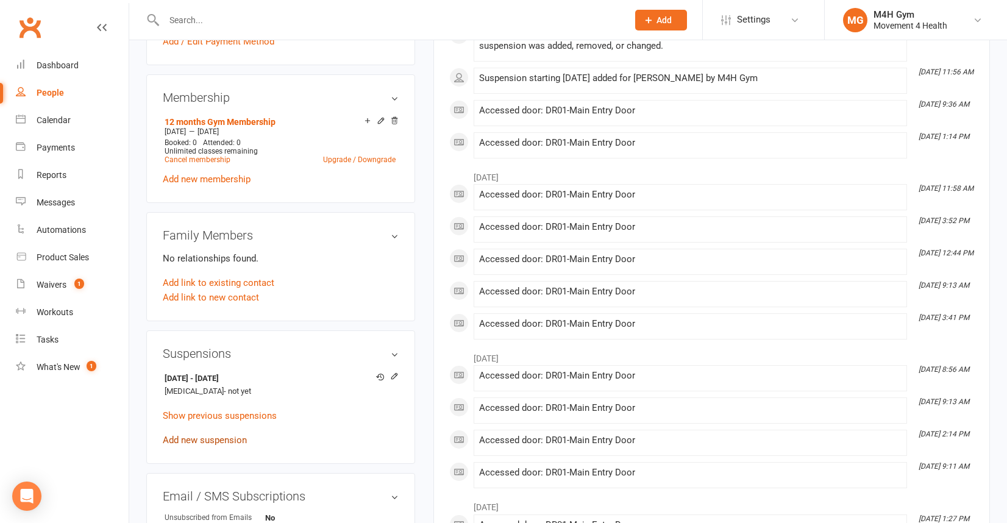
click at [218, 438] on link "Add new suspension" at bounding box center [205, 440] width 84 height 11
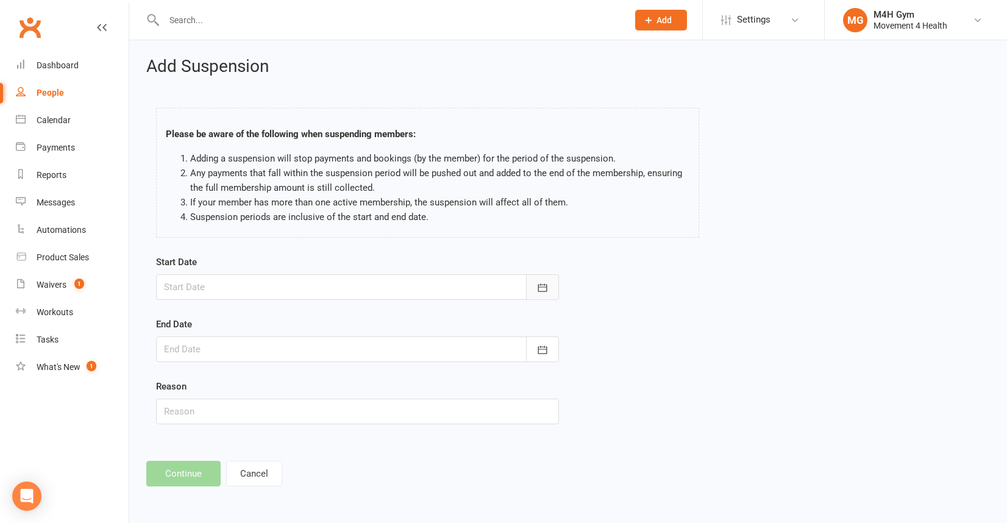
click at [543, 285] on icon "button" at bounding box center [543, 288] width 12 height 12
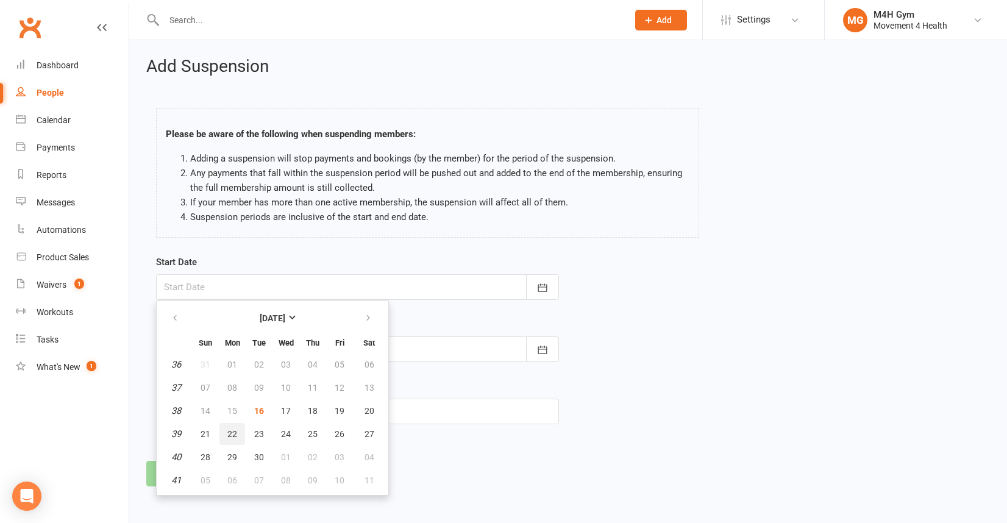
click at [231, 429] on span "22" at bounding box center [232, 434] width 10 height 10
type input "[DATE]"
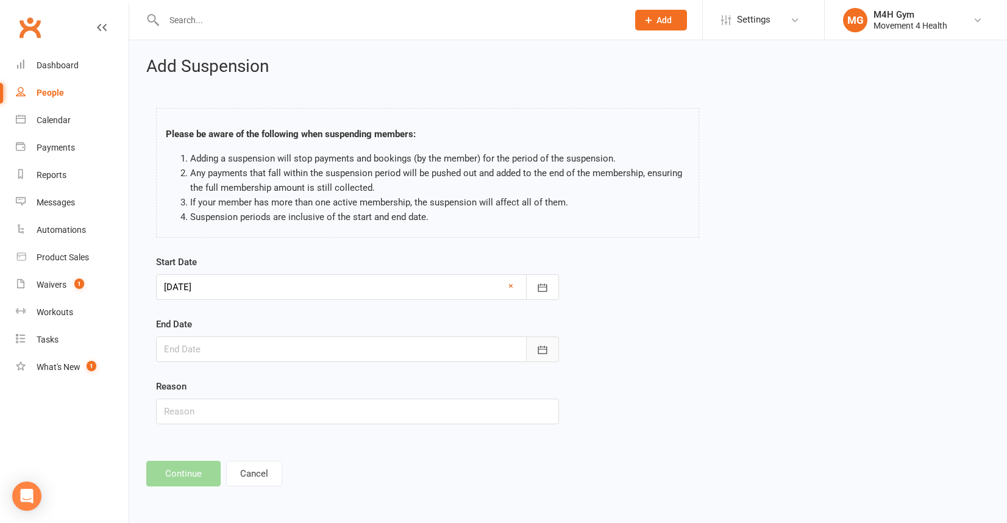
click at [545, 351] on icon "button" at bounding box center [543, 350] width 12 height 12
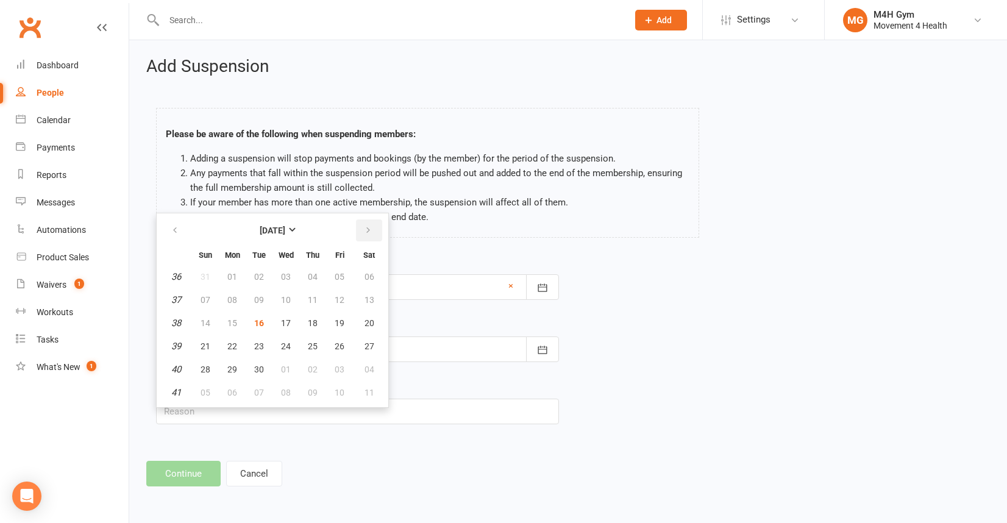
click at [370, 230] on icon "button" at bounding box center [368, 231] width 9 height 10
click at [286, 368] on span "31" at bounding box center [286, 370] width 10 height 10
type input "[DATE]"
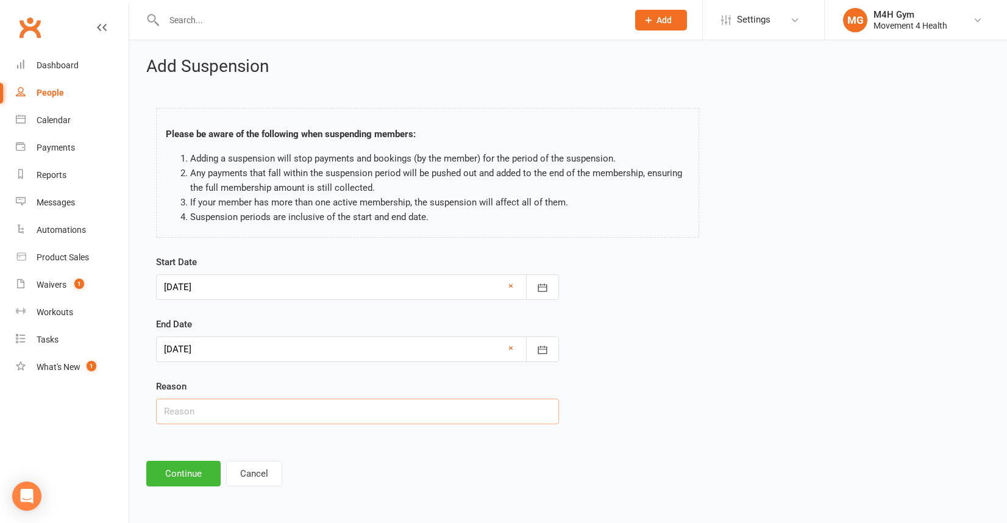
click at [190, 415] on input "text" at bounding box center [357, 412] width 403 height 26
type input "[MEDICAL_DATA]"
click at [178, 470] on button "Continue" at bounding box center [183, 474] width 74 height 26
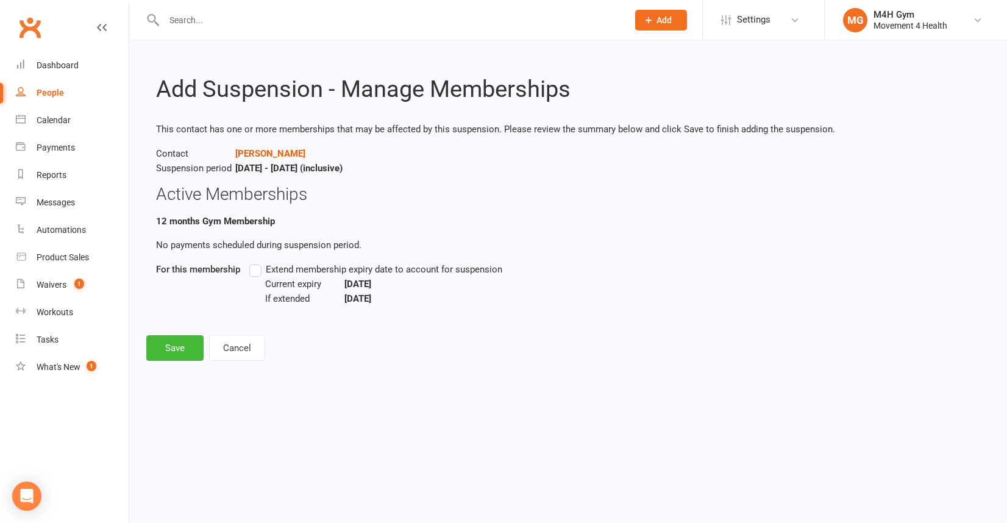
click at [254, 270] on label "Extend membership expiry date to account for suspension" at bounding box center [375, 269] width 253 height 15
click at [254, 262] on input "Extend membership expiry date to account for suspension" at bounding box center [253, 262] width 8 height 0
click at [184, 346] on button "Save" at bounding box center [174, 348] width 57 height 26
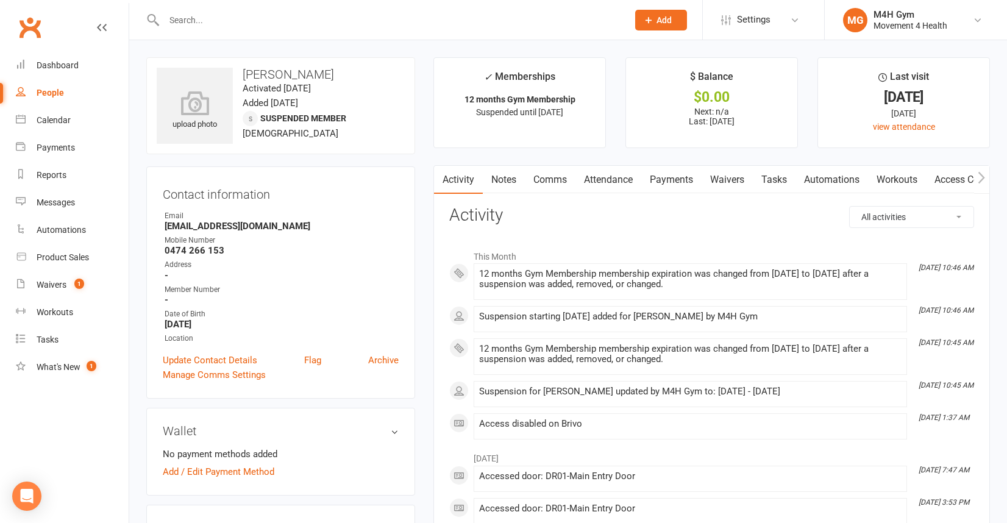
click at [57, 88] on div "People" at bounding box center [50, 93] width 27 height 10
select select "100"
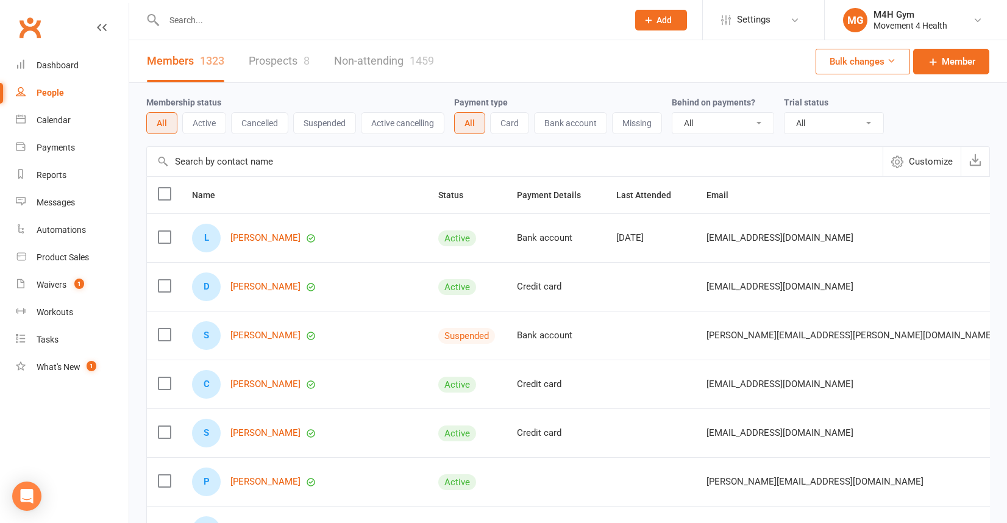
click at [187, 18] on input "text" at bounding box center [389, 20] width 459 height 17
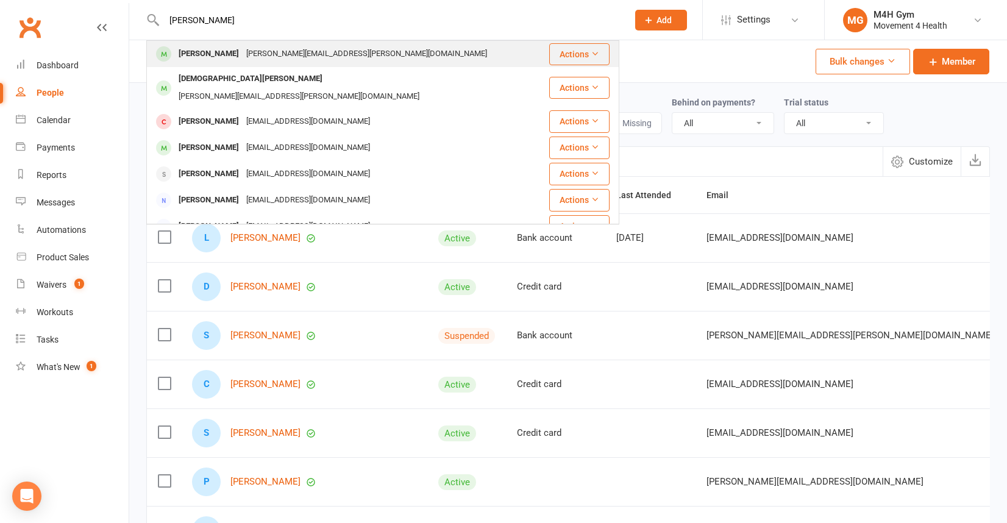
type input "[PERSON_NAME]"
click at [191, 54] on div "[PERSON_NAME]" at bounding box center [209, 54] width 68 height 18
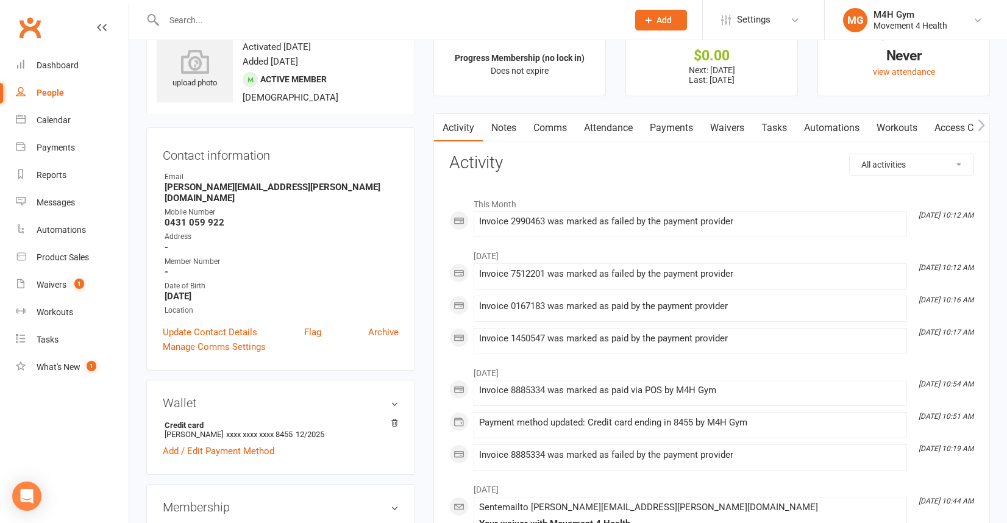
scroll to position [33, 0]
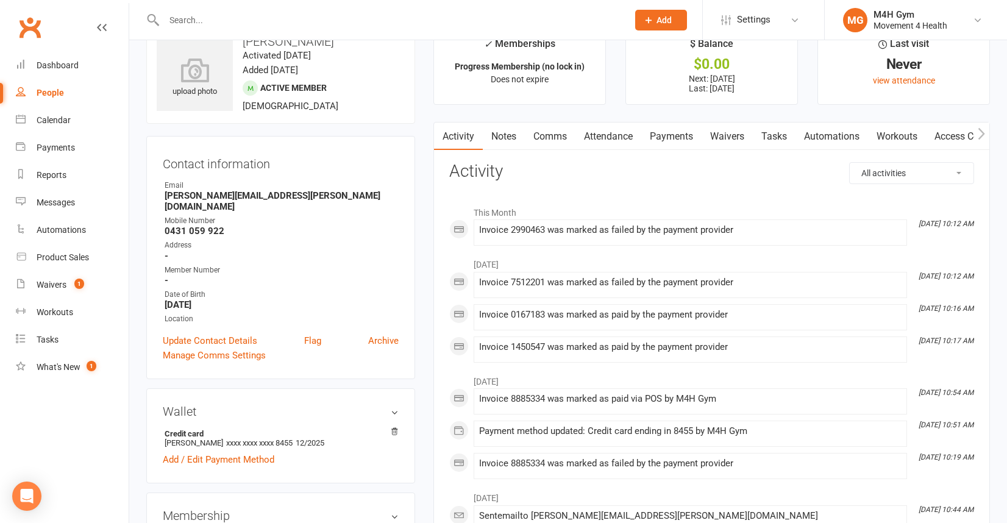
click at [669, 135] on link "Payments" at bounding box center [671, 137] width 60 height 28
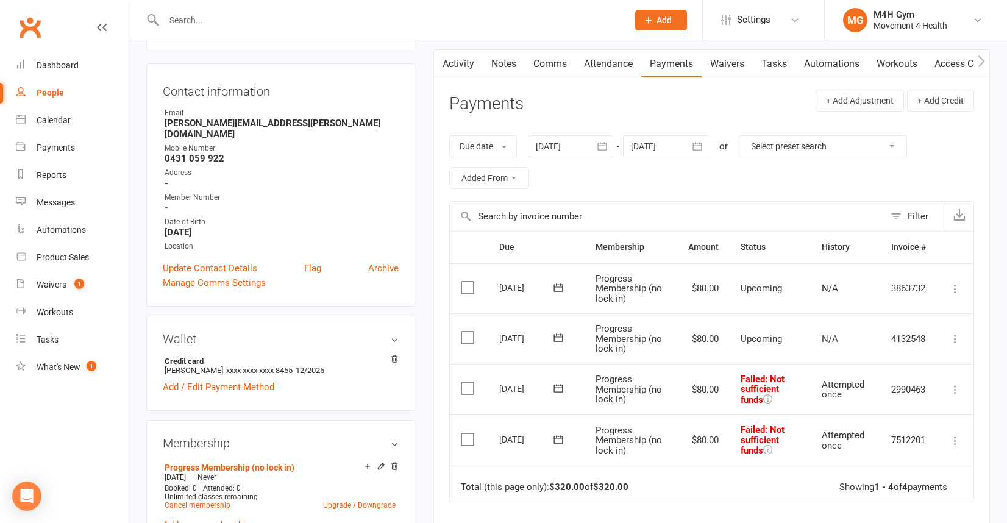
scroll to position [93, 0]
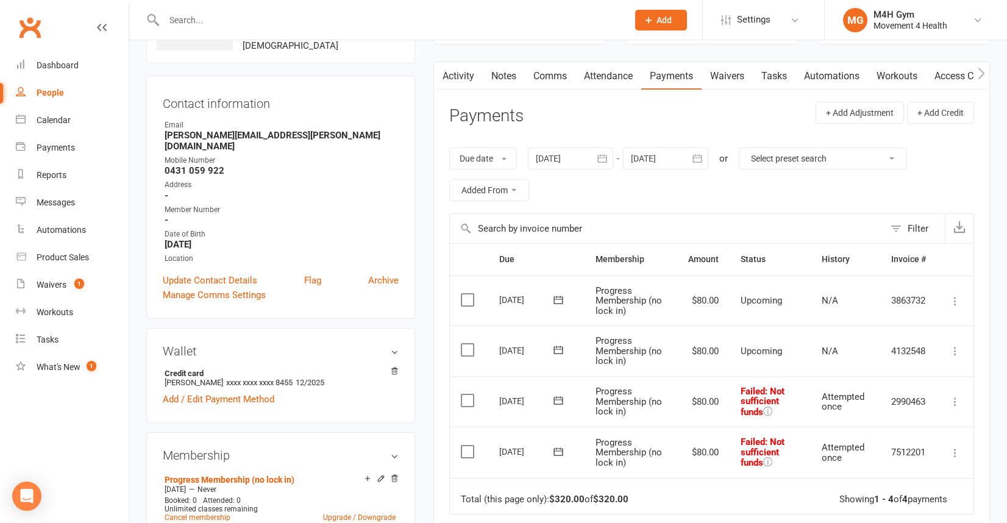
click at [602, 160] on icon "button" at bounding box center [602, 158] width 12 height 12
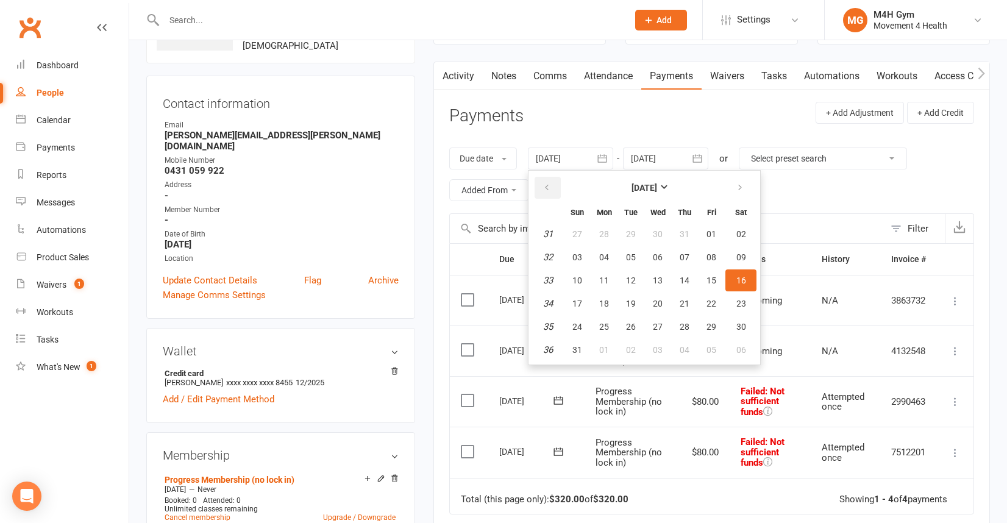
click at [545, 181] on button "button" at bounding box center [548, 188] width 26 height 22
click at [585, 252] on button "08" at bounding box center [578, 257] width 26 height 22
type input "[DATE]"
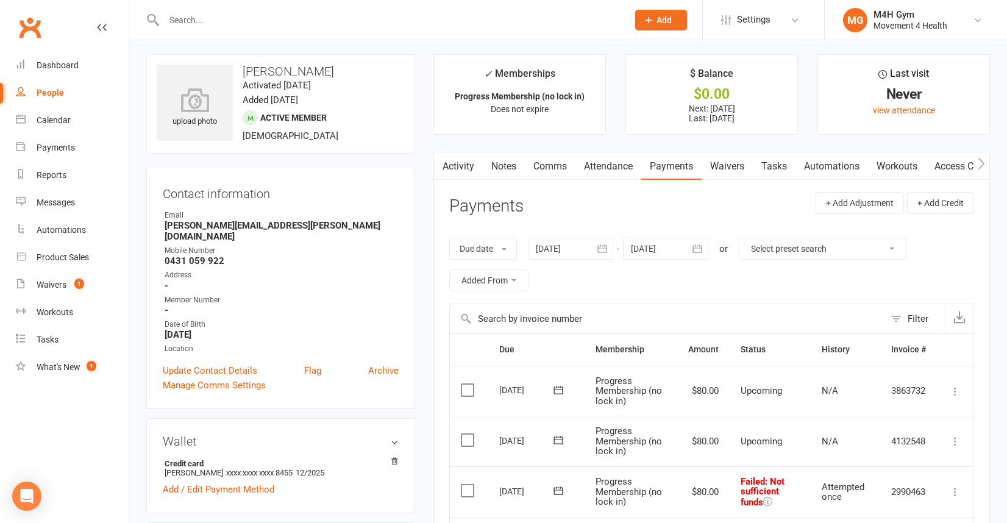
scroll to position [0, 0]
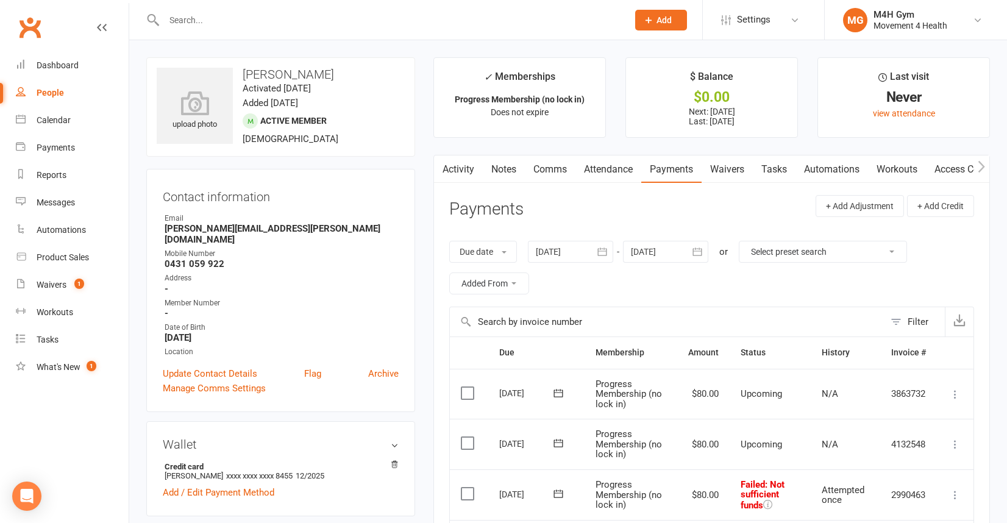
click at [503, 166] on link "Notes" at bounding box center [504, 169] width 42 height 28
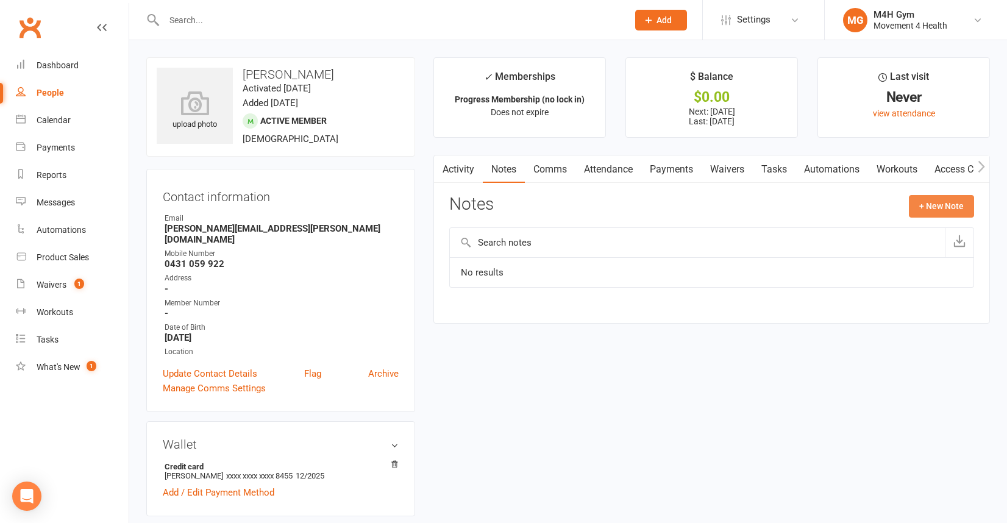
click at [932, 199] on button "+ New Note" at bounding box center [941, 206] width 65 height 22
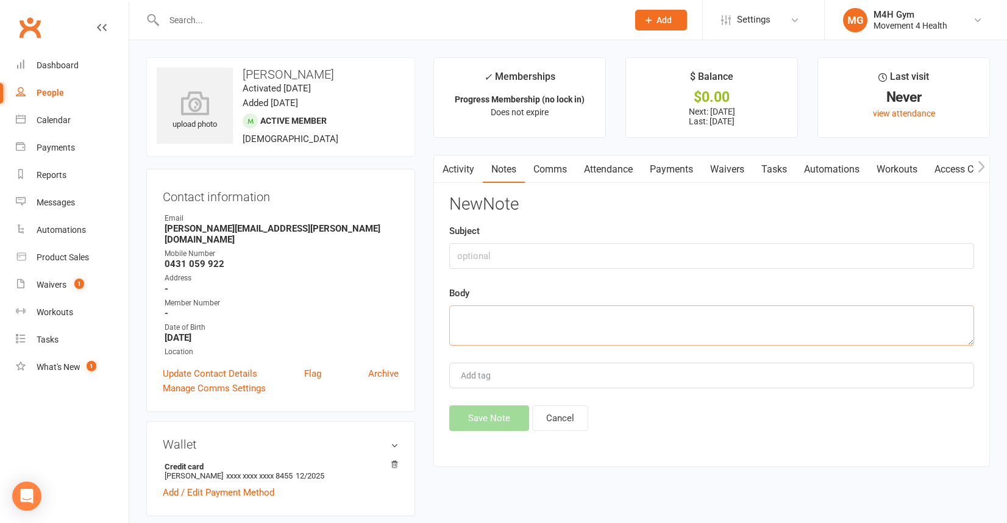
click at [471, 321] on textarea at bounding box center [711, 325] width 525 height 40
type textarea "sent text and LM re: outstanding $160 fees"
click at [470, 416] on button "Save Note" at bounding box center [489, 418] width 80 height 26
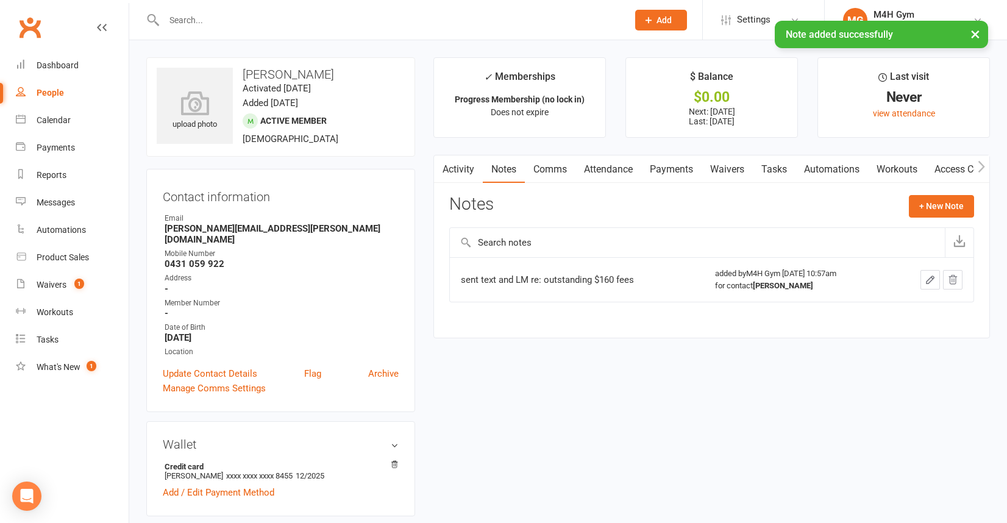
click at [57, 91] on div "People" at bounding box center [50, 93] width 27 height 10
select select "100"
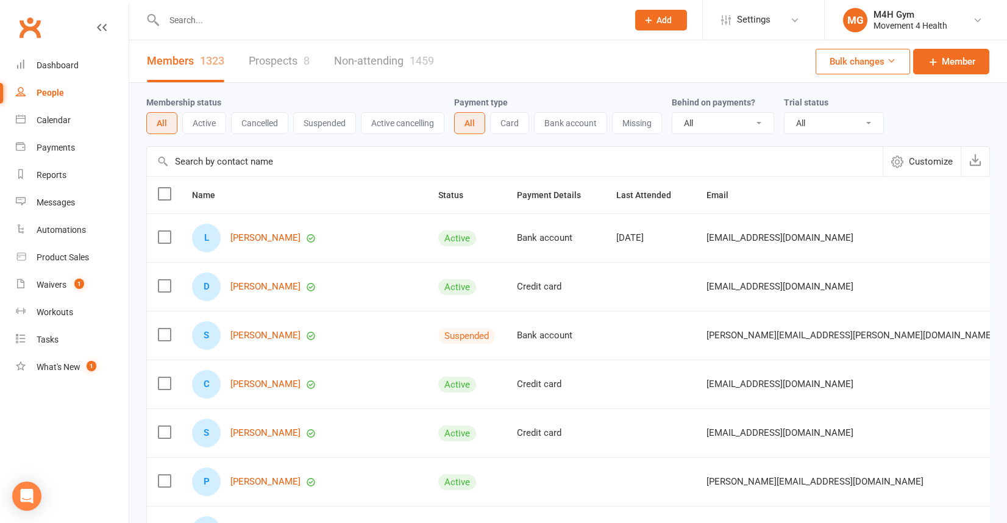
scroll to position [511, 0]
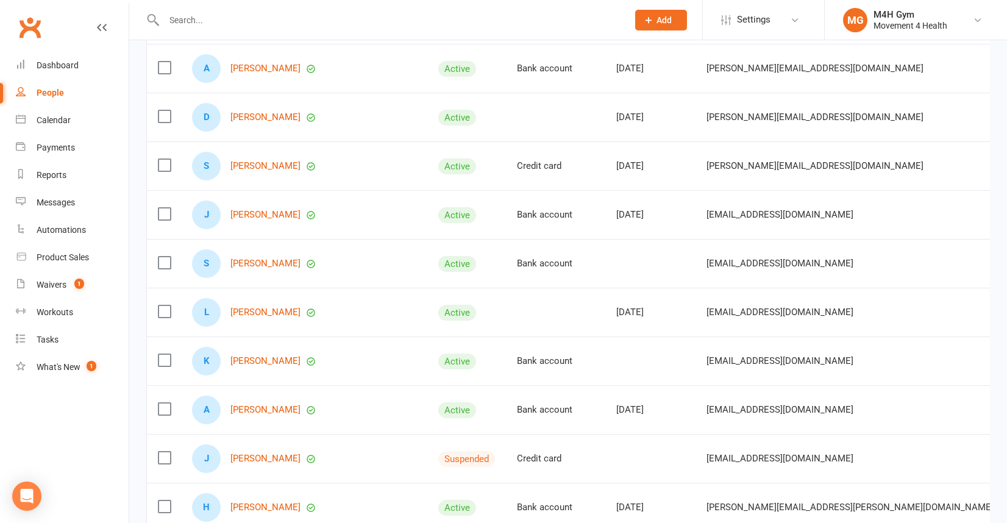
click at [204, 24] on input "text" at bounding box center [389, 20] width 459 height 17
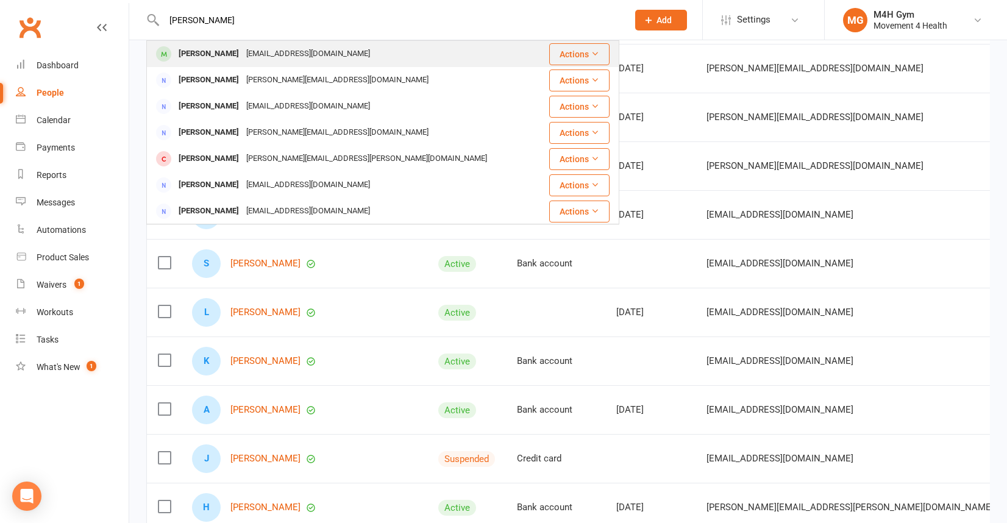
type input "[PERSON_NAME]"
click at [220, 51] on div "[PERSON_NAME]" at bounding box center [209, 54] width 68 height 18
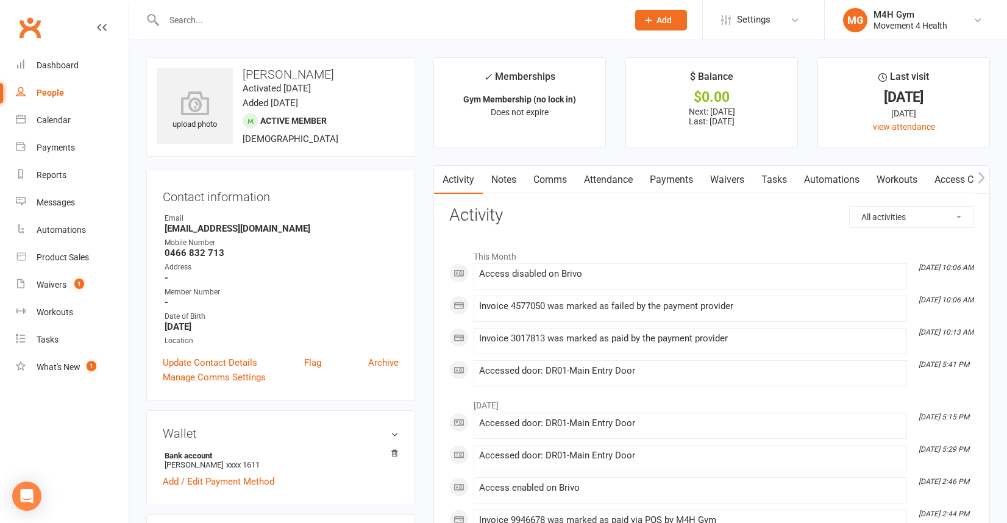
click at [661, 179] on link "Payments" at bounding box center [671, 180] width 60 height 28
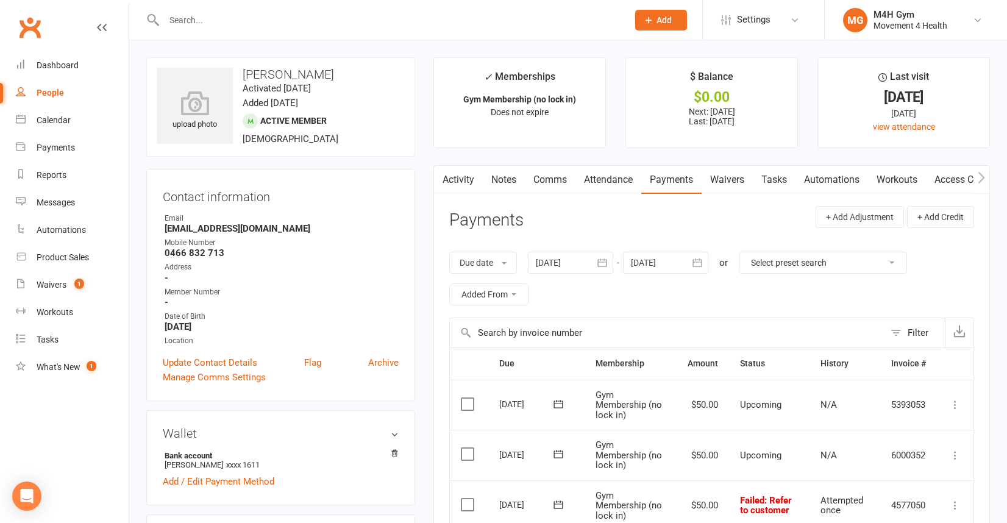
click at [599, 266] on icon "button" at bounding box center [602, 263] width 12 height 12
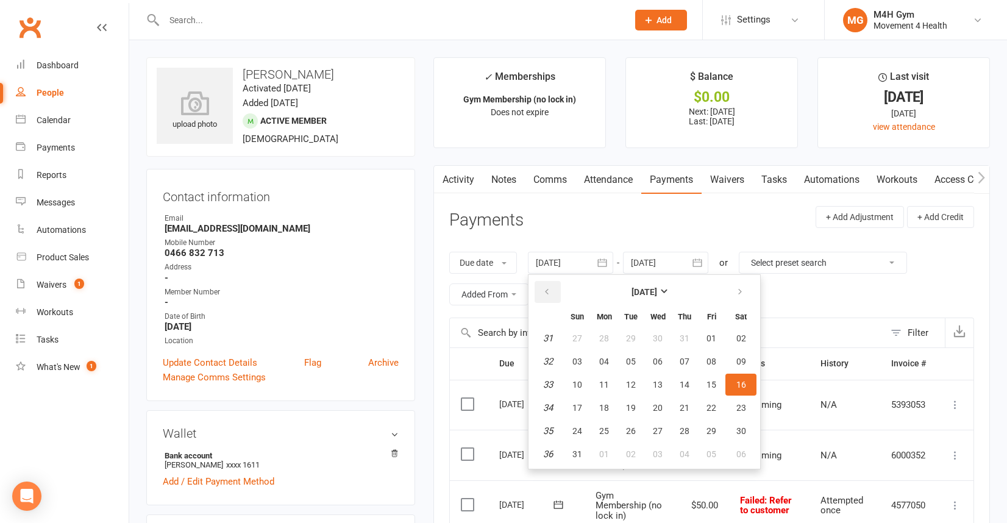
click at [551, 288] on icon "button" at bounding box center [547, 292] width 9 height 10
click at [601, 336] on span "02" at bounding box center [604, 339] width 10 height 10
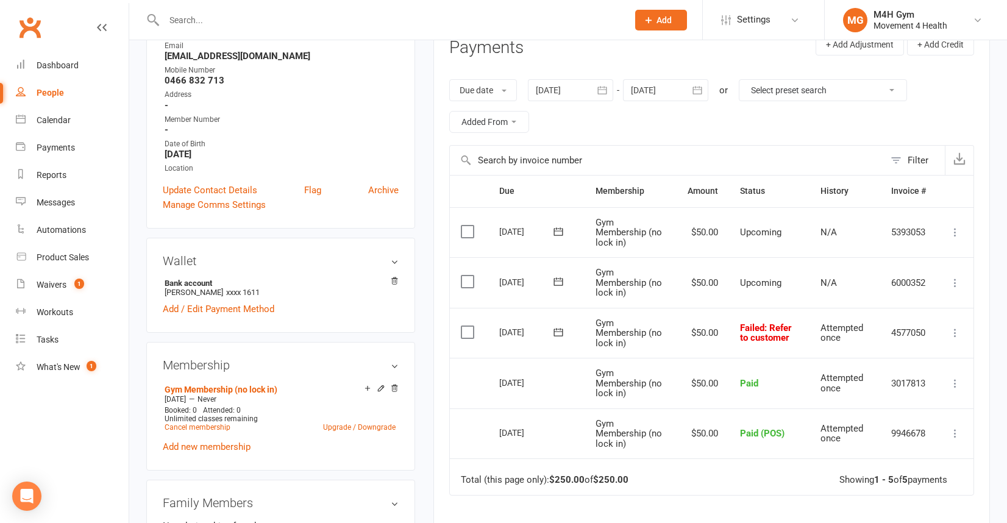
scroll to position [185, 0]
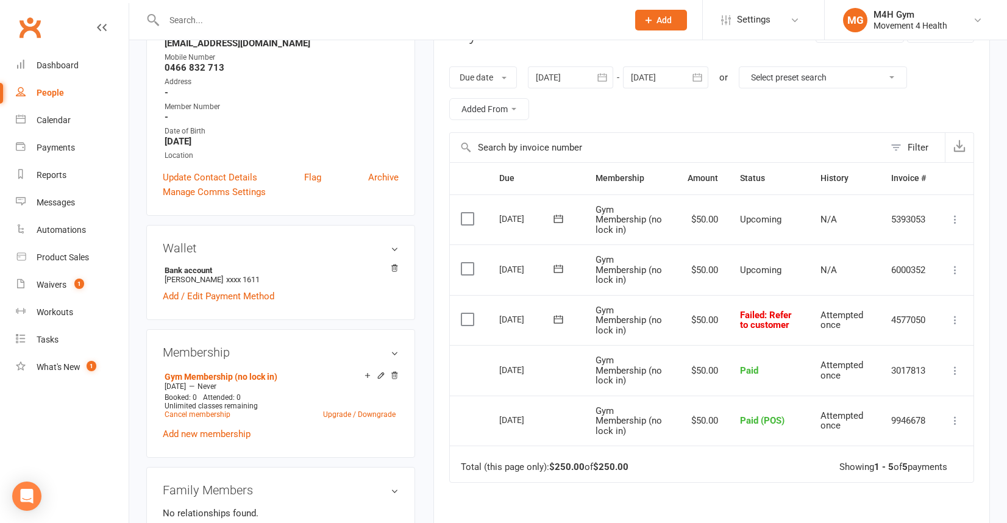
click at [602, 75] on icon "button" at bounding box center [602, 77] width 9 height 8
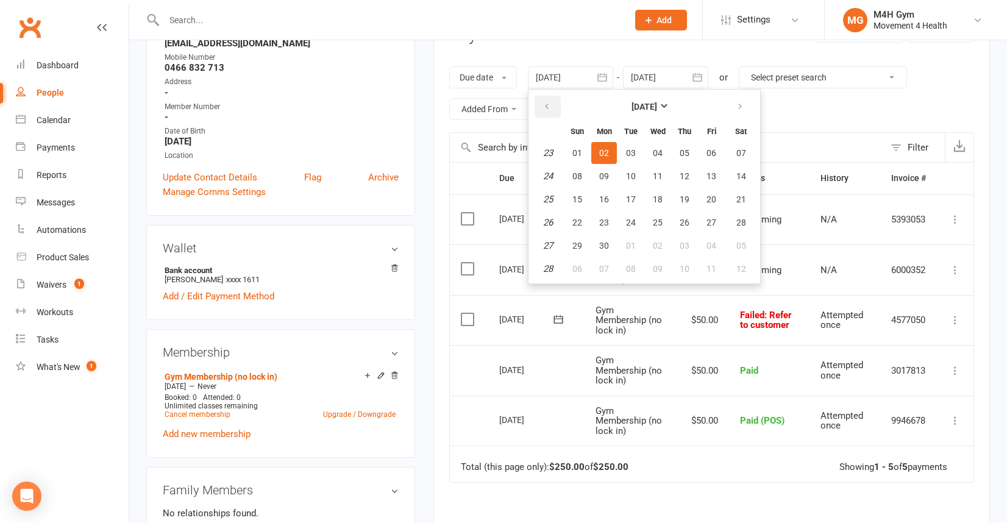
click at [545, 105] on icon "button" at bounding box center [547, 107] width 9 height 10
click at [579, 176] on span "02" at bounding box center [578, 176] width 10 height 10
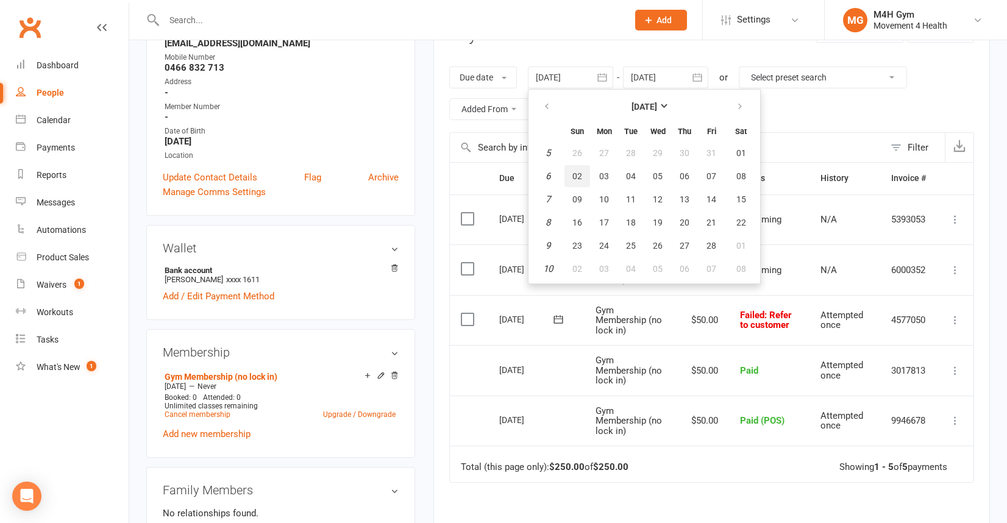
type input "[DATE]"
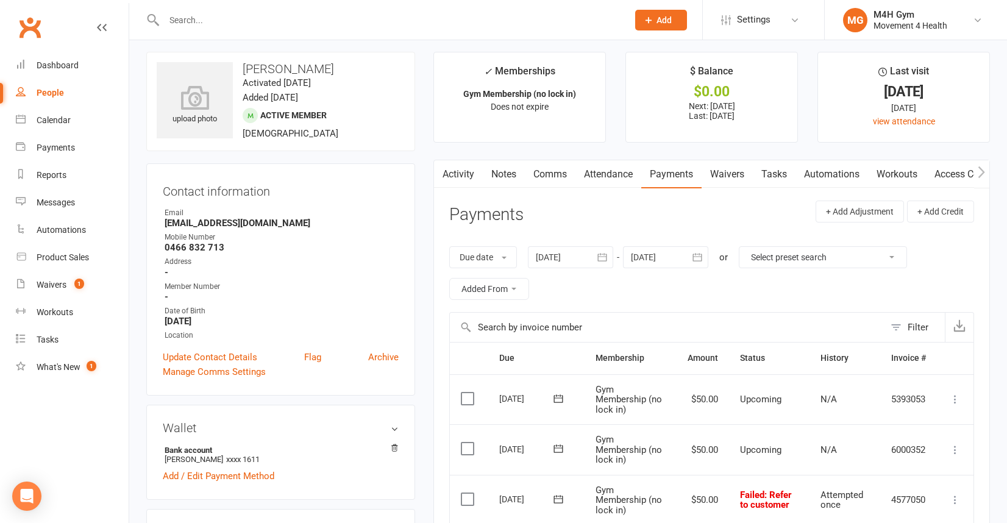
scroll to position [0, 0]
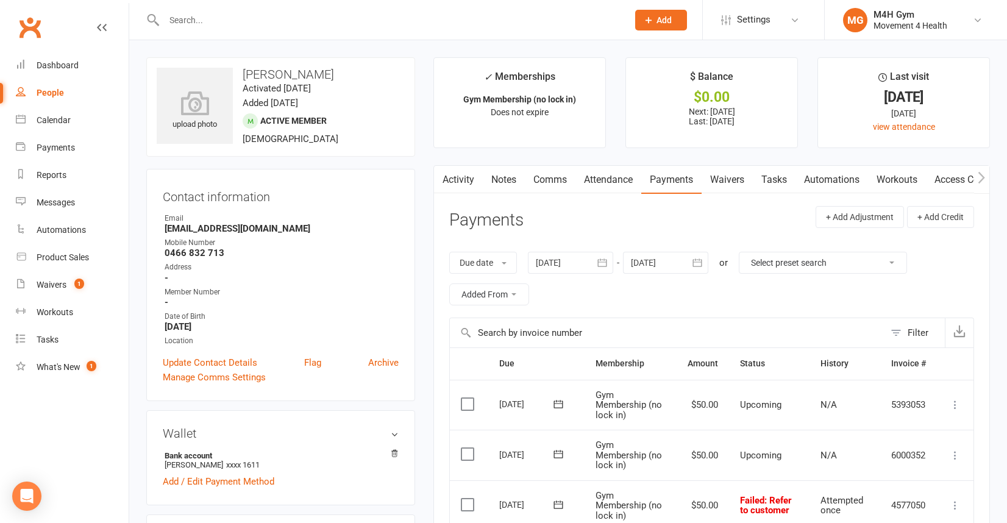
click at [63, 89] on link "People" at bounding box center [72, 92] width 113 height 27
select select "100"
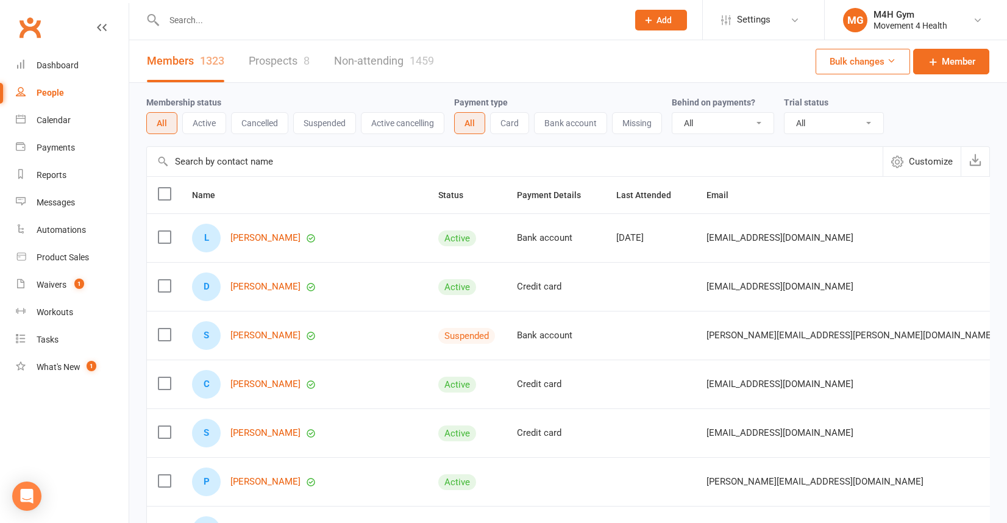
click at [206, 20] on input "text" at bounding box center [389, 20] width 459 height 17
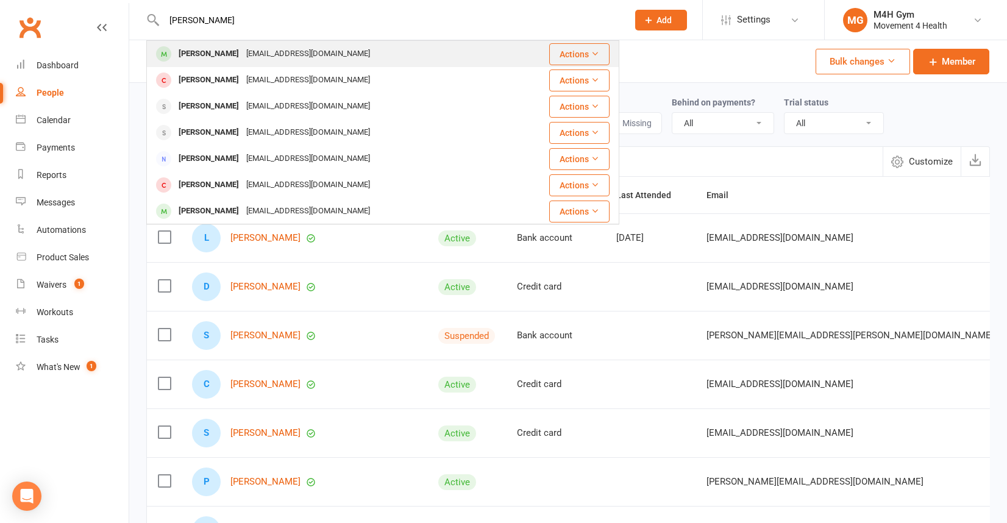
type input "[PERSON_NAME]"
click at [220, 48] on div "[PERSON_NAME]" at bounding box center [209, 54] width 68 height 18
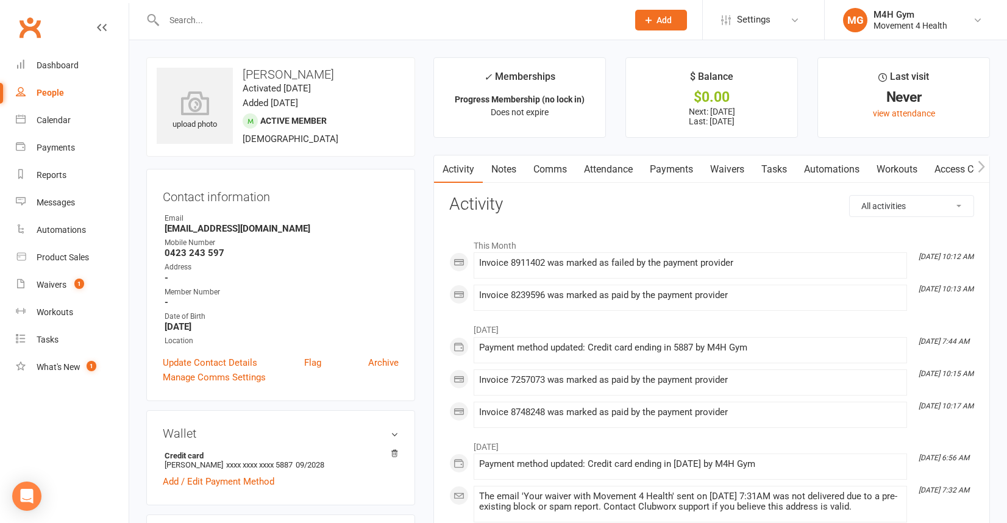
click at [670, 173] on link "Payments" at bounding box center [671, 169] width 60 height 28
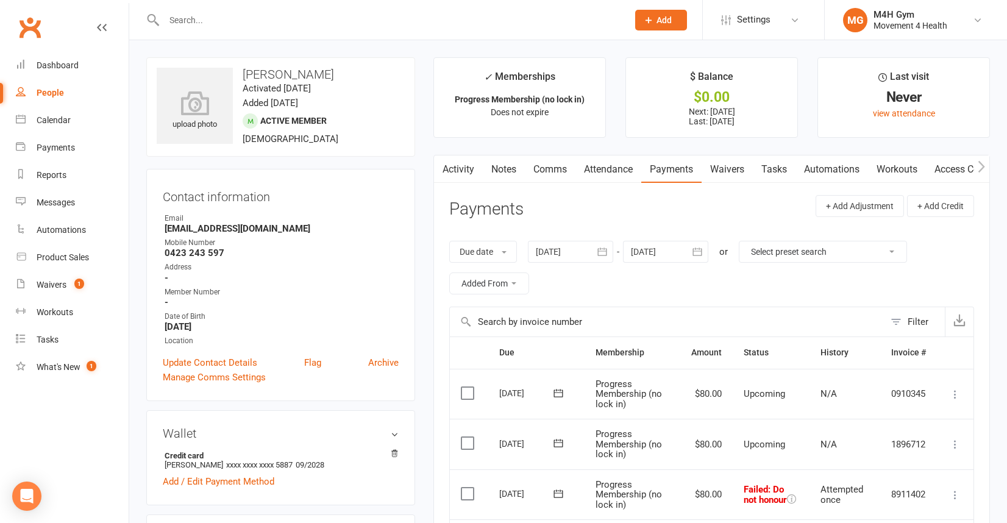
click at [607, 254] on icon "button" at bounding box center [602, 252] width 9 height 8
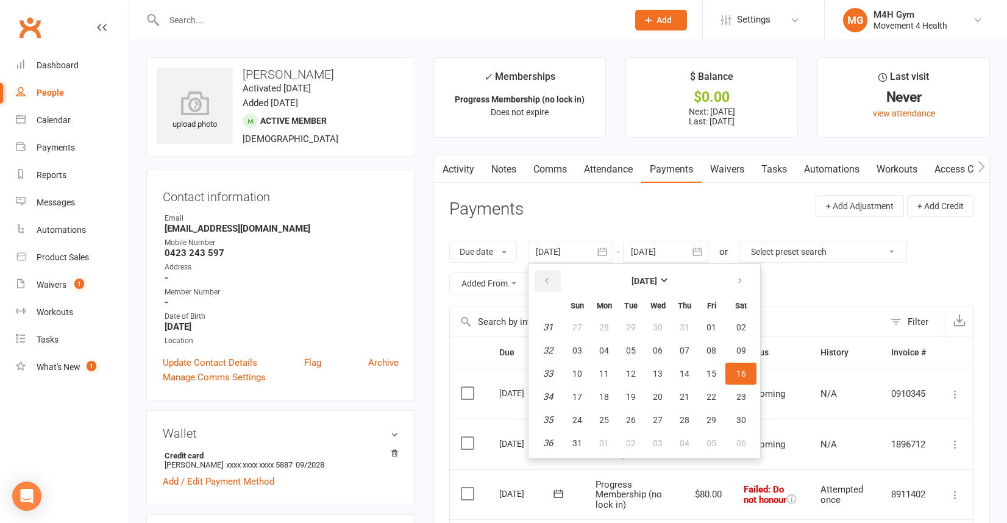
click at [543, 284] on button "button" at bounding box center [548, 281] width 26 height 22
click at [593, 331] on table "[DATE] Sun Mon Tue Wed Thu Fri Sat 23 01 02 03 04 05 06 07 24 08 09 10 11 12 13…" at bounding box center [644, 360] width 227 height 189
click at [602, 329] on span "02" at bounding box center [604, 328] width 10 height 10
type input "[DATE]"
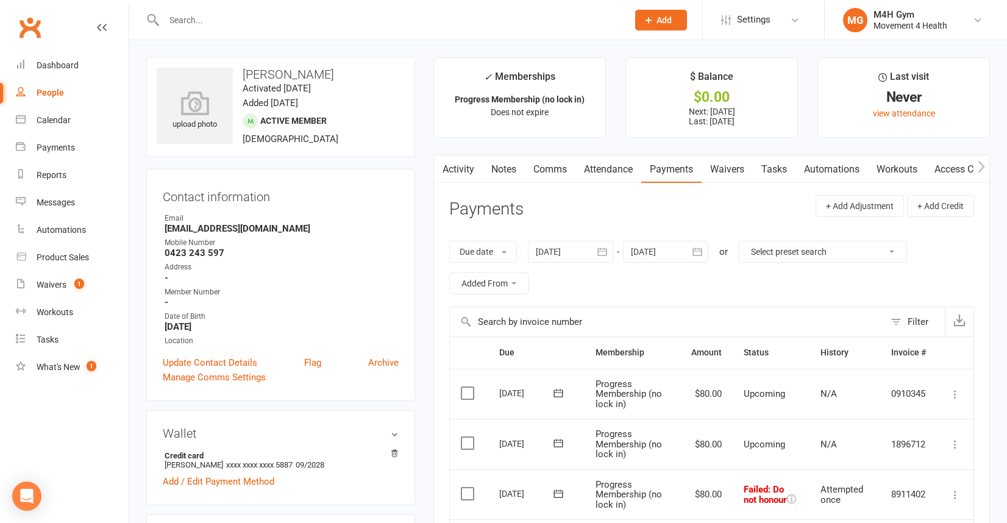
click at [60, 90] on div "People" at bounding box center [50, 93] width 27 height 10
select select "100"
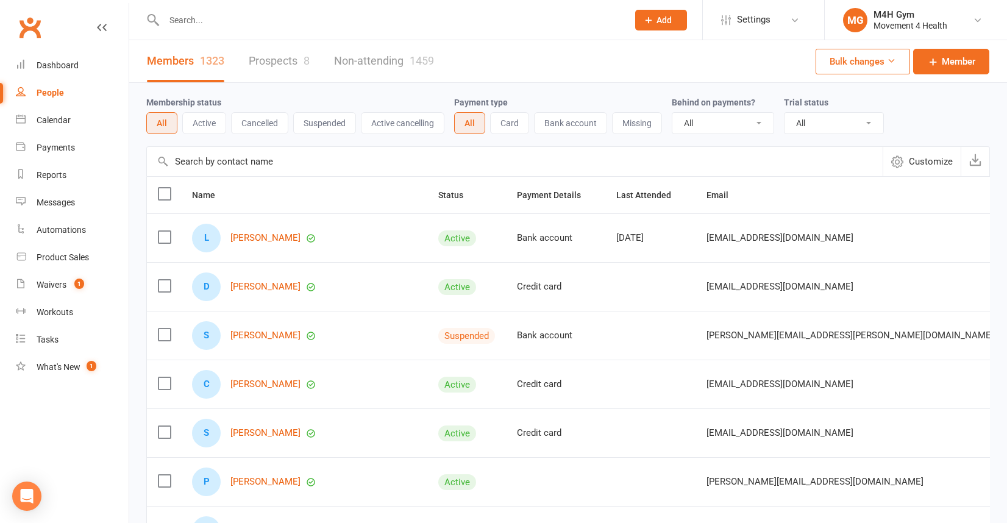
click at [188, 21] on input "text" at bounding box center [389, 20] width 459 height 17
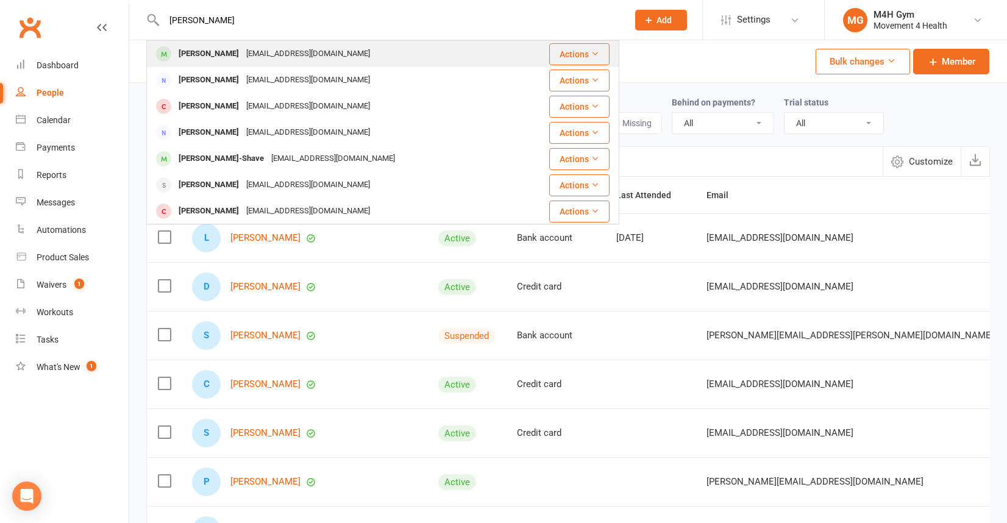
type input "[PERSON_NAME]"
click at [205, 51] on div "[PERSON_NAME]" at bounding box center [209, 54] width 68 height 18
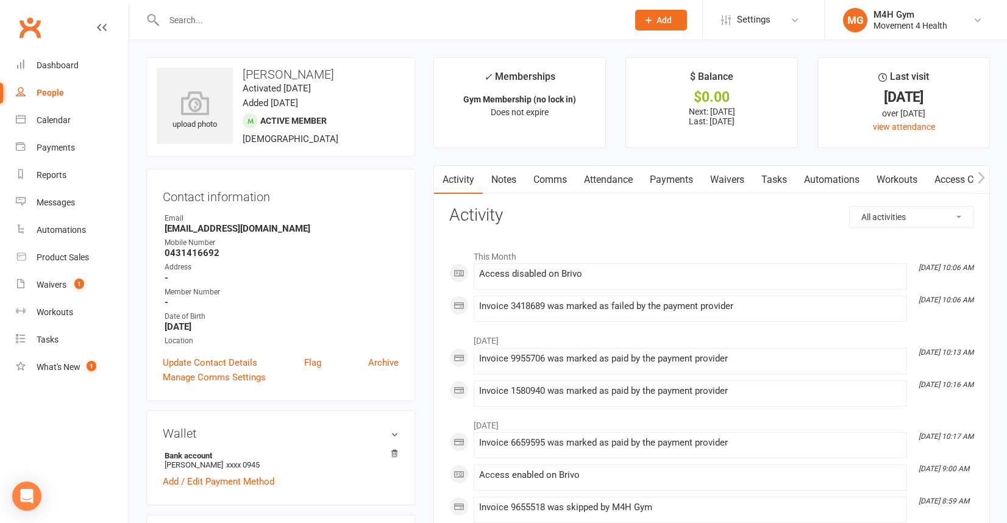
click at [675, 177] on link "Payments" at bounding box center [671, 180] width 60 height 28
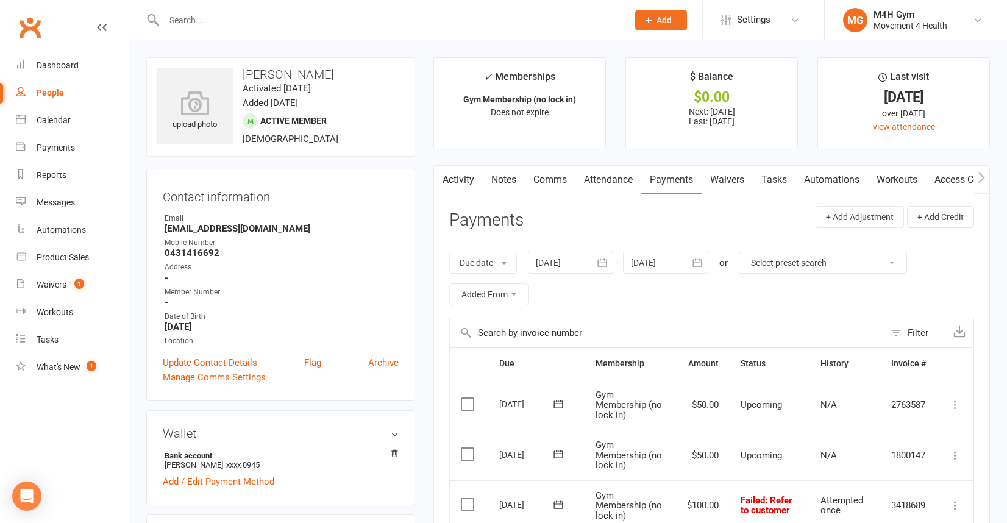
click at [604, 259] on icon "button" at bounding box center [602, 263] width 9 height 8
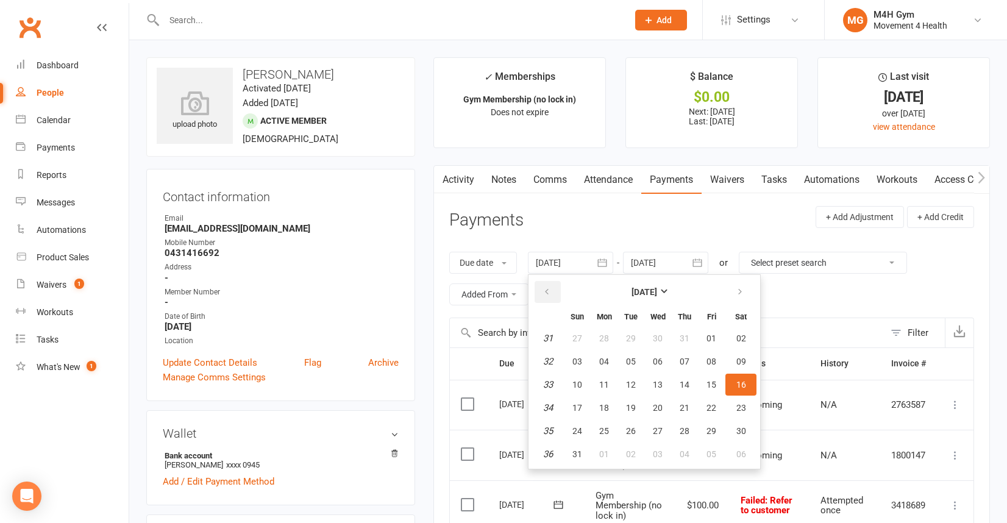
click at [548, 285] on button "button" at bounding box center [548, 292] width 26 height 22
click at [581, 361] on span "04" at bounding box center [578, 362] width 10 height 10
type input "[DATE]"
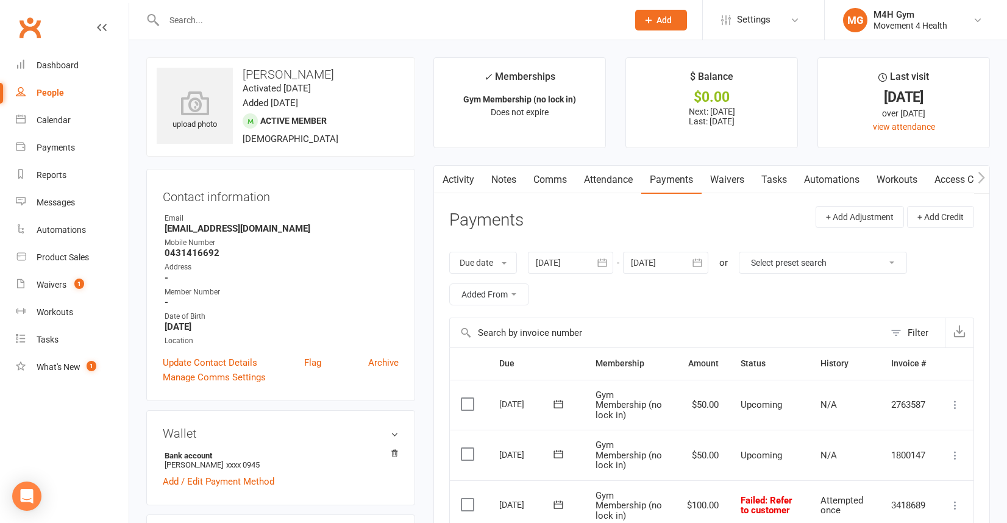
click at [943, 179] on link "Access Control" at bounding box center [966, 180] width 81 height 28
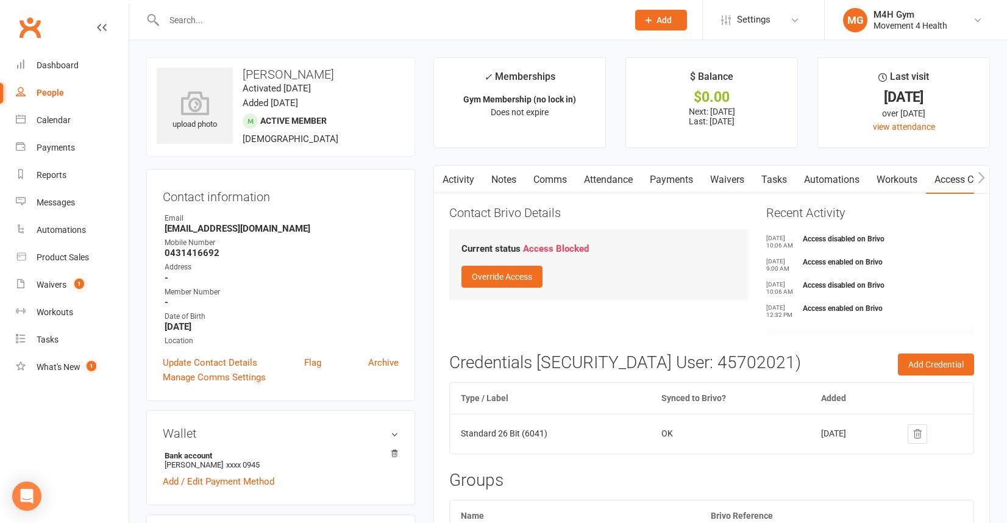
click at [674, 176] on link "Payments" at bounding box center [671, 180] width 60 height 28
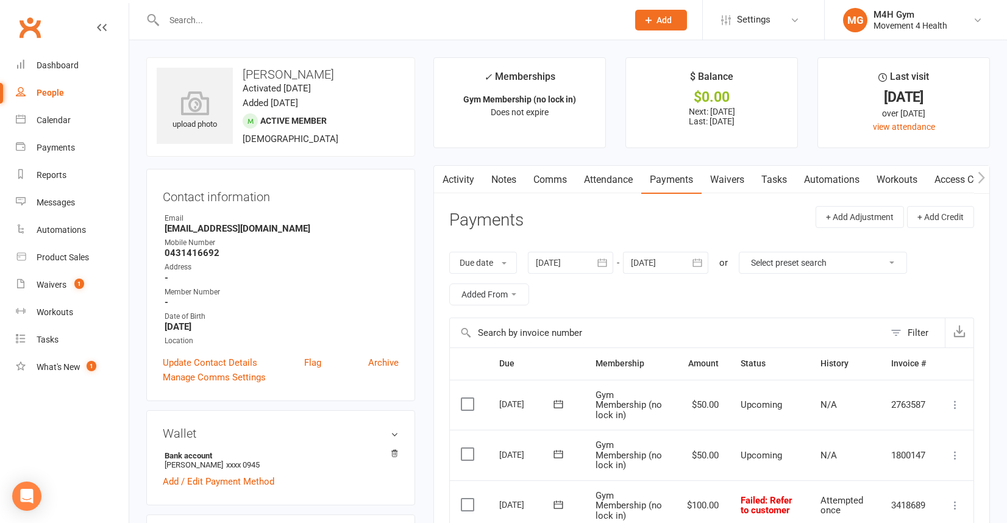
click at [60, 90] on div "People" at bounding box center [50, 93] width 27 height 10
select select "100"
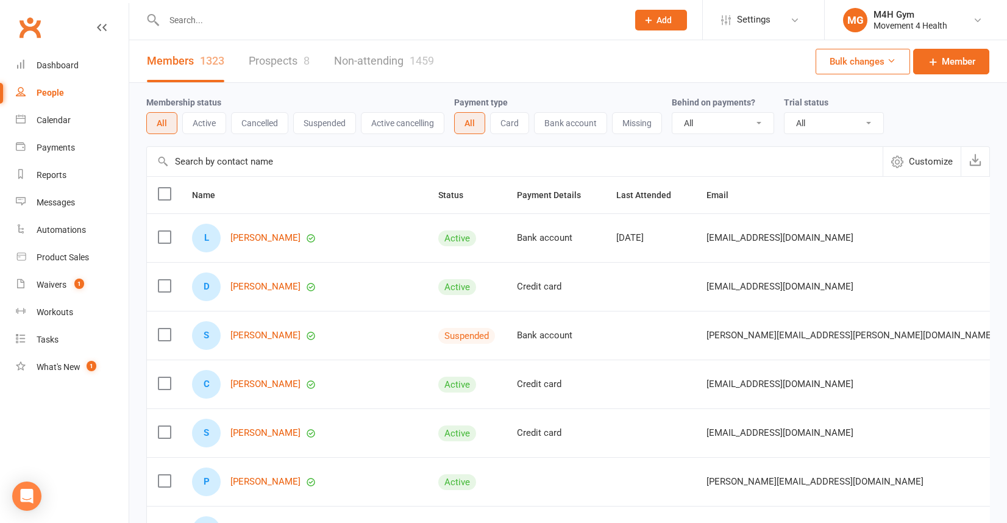
click at [199, 24] on input "text" at bounding box center [389, 20] width 459 height 17
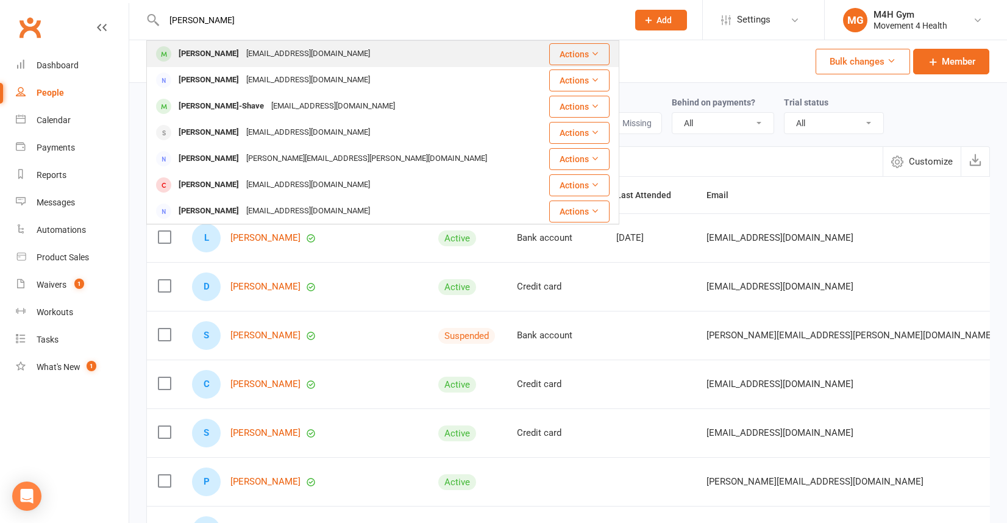
type input "[PERSON_NAME]"
click at [202, 54] on div "[PERSON_NAME]" at bounding box center [209, 54] width 68 height 18
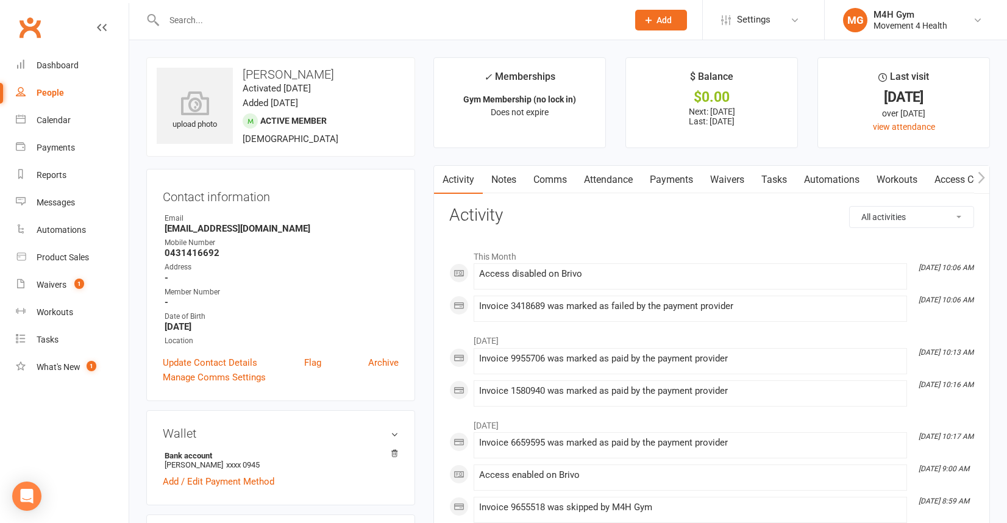
click at [509, 177] on link "Notes" at bounding box center [504, 180] width 42 height 28
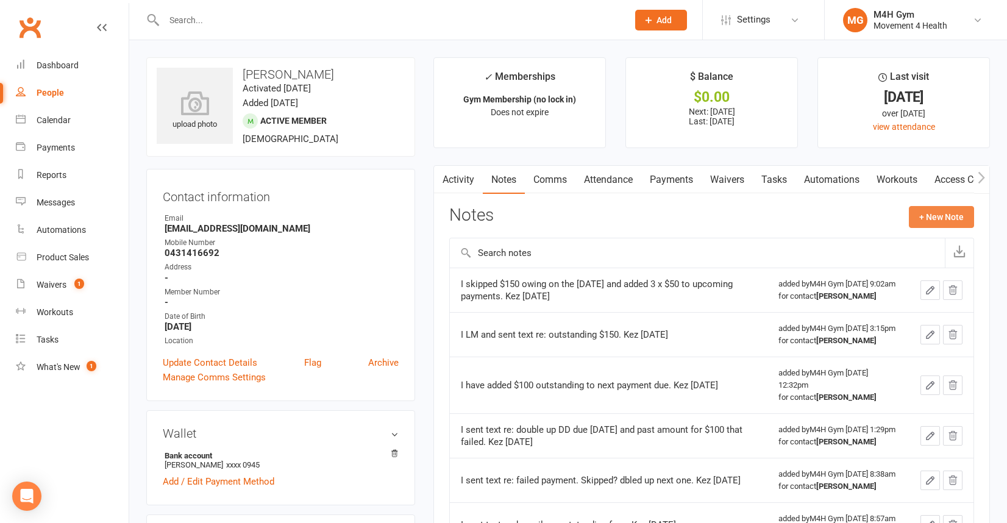
click at [929, 215] on button "+ New Note" at bounding box center [941, 217] width 65 height 22
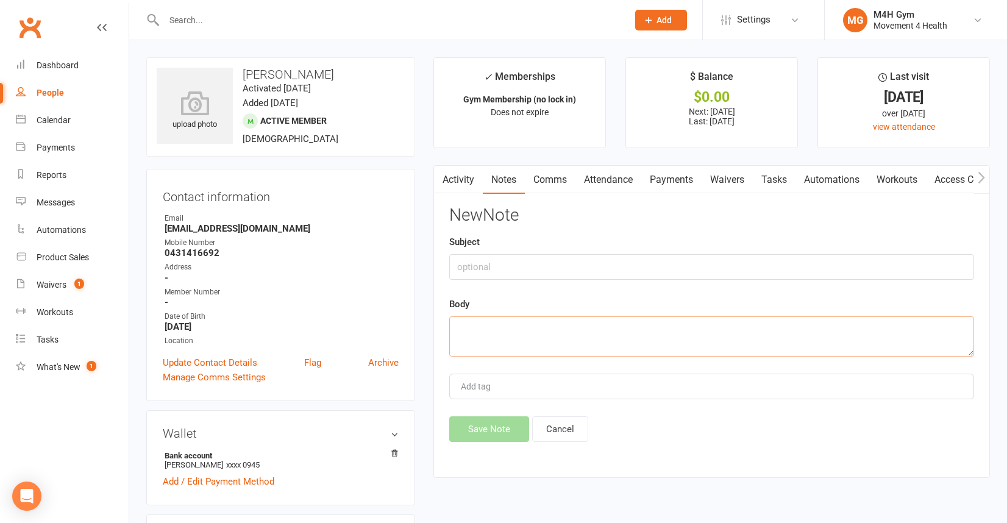
click at [491, 328] on textarea at bounding box center [711, 336] width 525 height 40
type textarea "I spoke to and sent text re: outstaning $100"
click at [496, 428] on button "Save Note" at bounding box center [489, 429] width 80 height 26
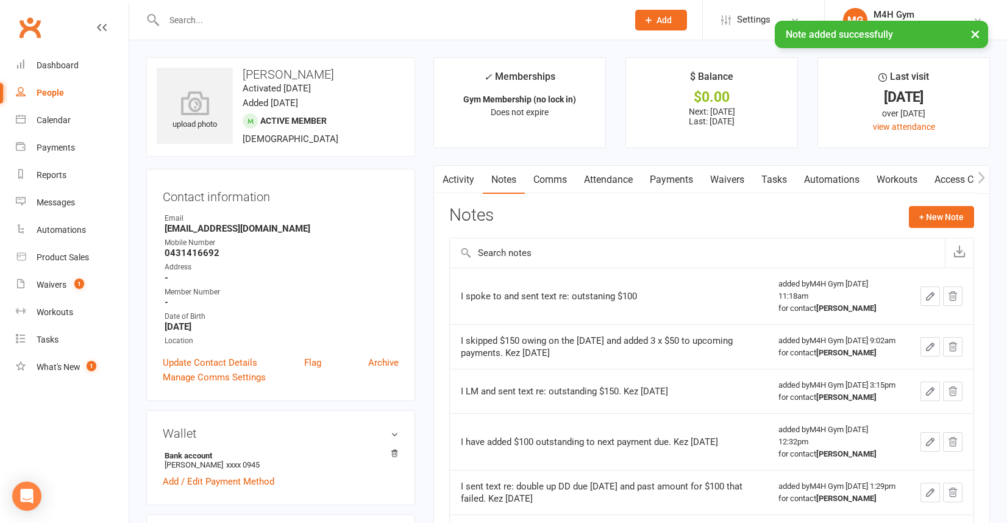
click at [53, 90] on div "People" at bounding box center [50, 93] width 27 height 10
select select "100"
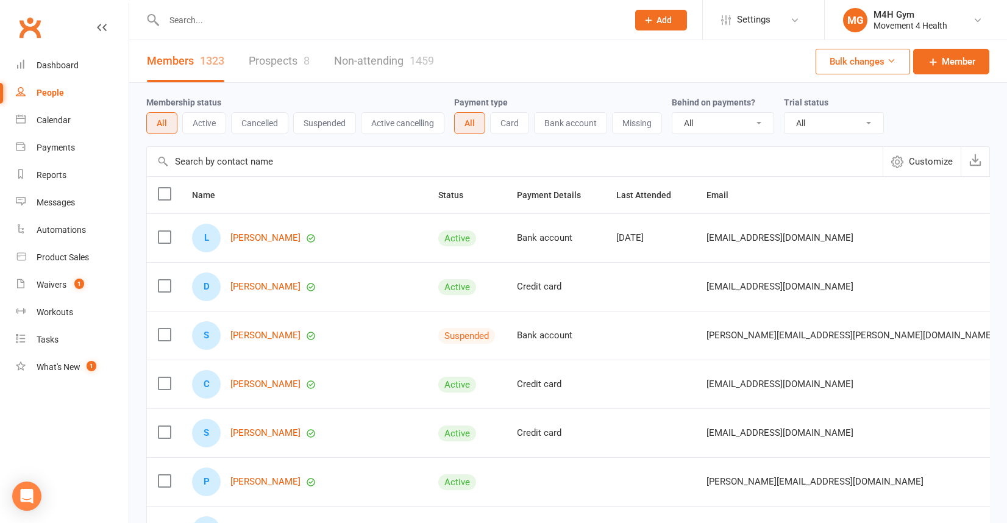
click at [196, 20] on input "text" at bounding box center [389, 20] width 459 height 17
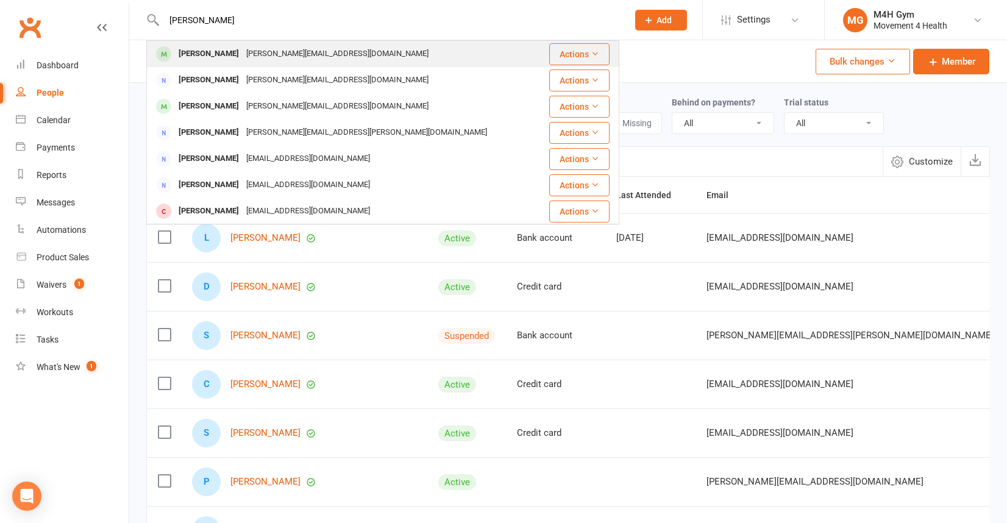
type input "[PERSON_NAME]"
click at [208, 48] on div "[PERSON_NAME]" at bounding box center [209, 54] width 68 height 18
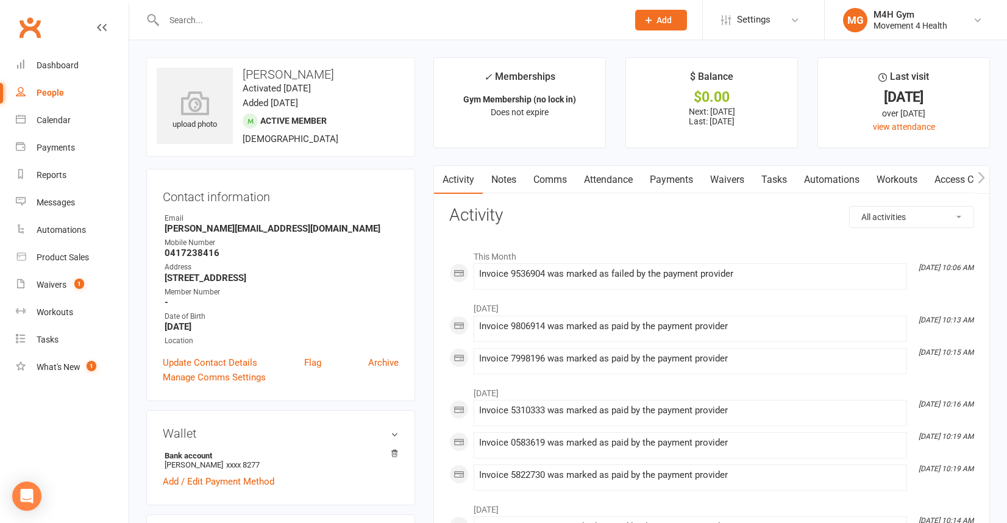
click at [664, 179] on link "Payments" at bounding box center [671, 180] width 60 height 28
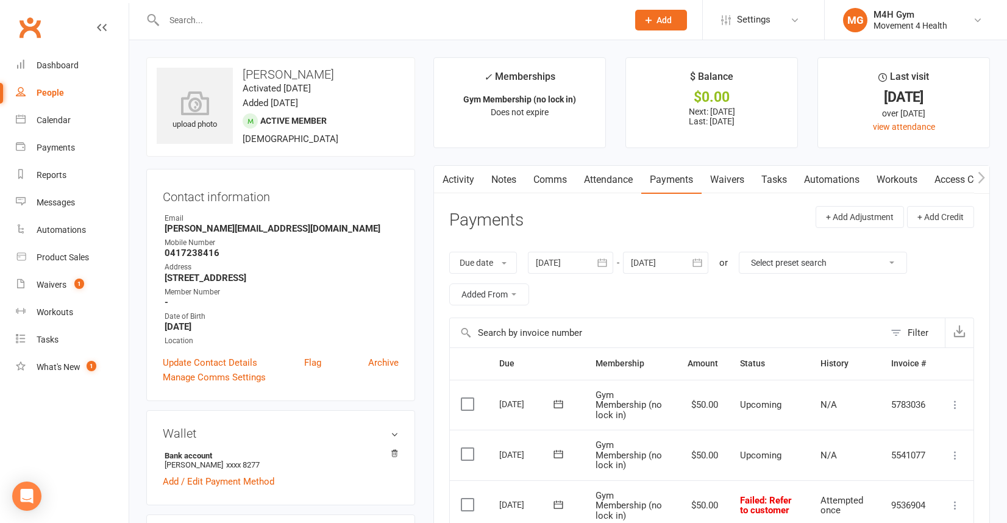
click at [604, 254] on button "button" at bounding box center [602, 263] width 22 height 22
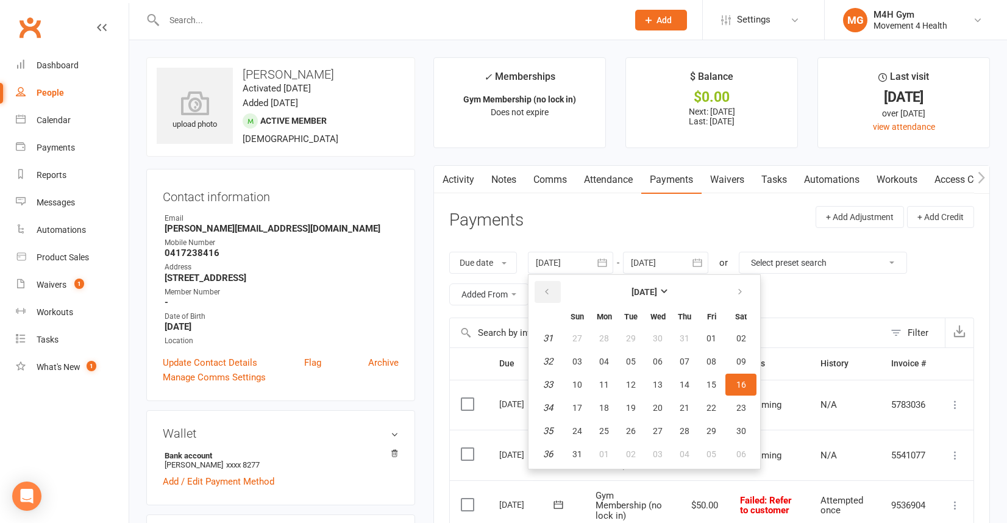
click at [554, 286] on button "button" at bounding box center [548, 292] width 26 height 22
click at [579, 358] on span "04" at bounding box center [578, 362] width 10 height 10
type input "[DATE]"
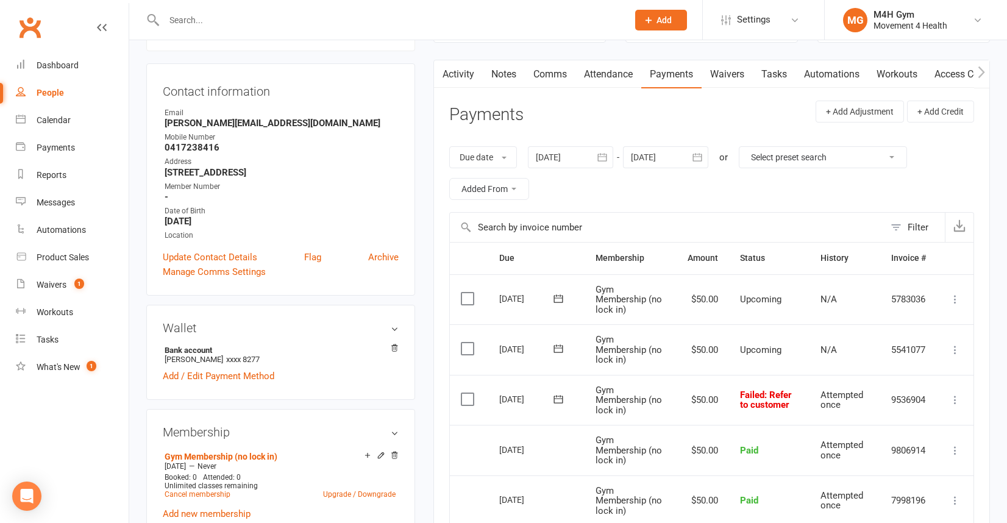
scroll to position [107, 0]
click at [955, 395] on icon at bounding box center [955, 398] width 12 height 12
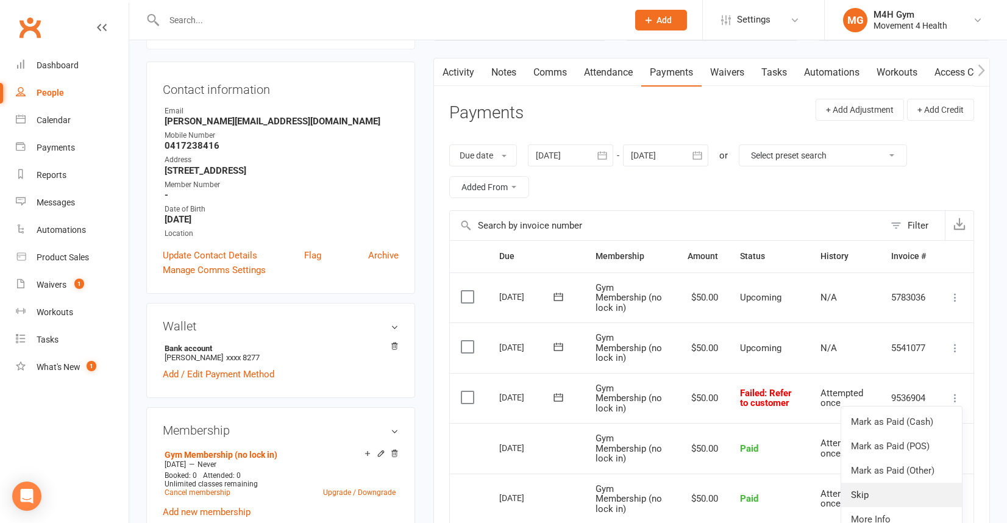
click at [885, 488] on link "Skip" at bounding box center [901, 495] width 121 height 24
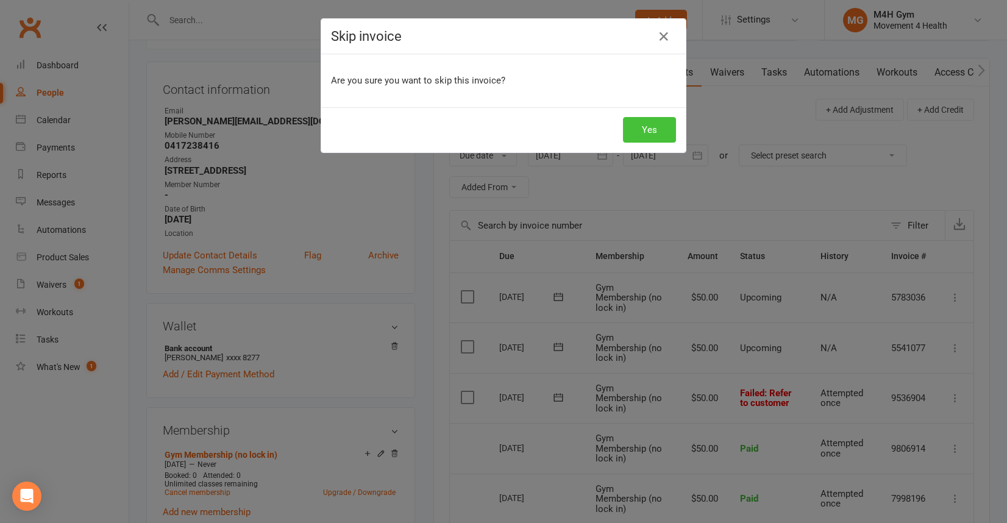
click at [638, 128] on button "Yes" at bounding box center [649, 130] width 53 height 26
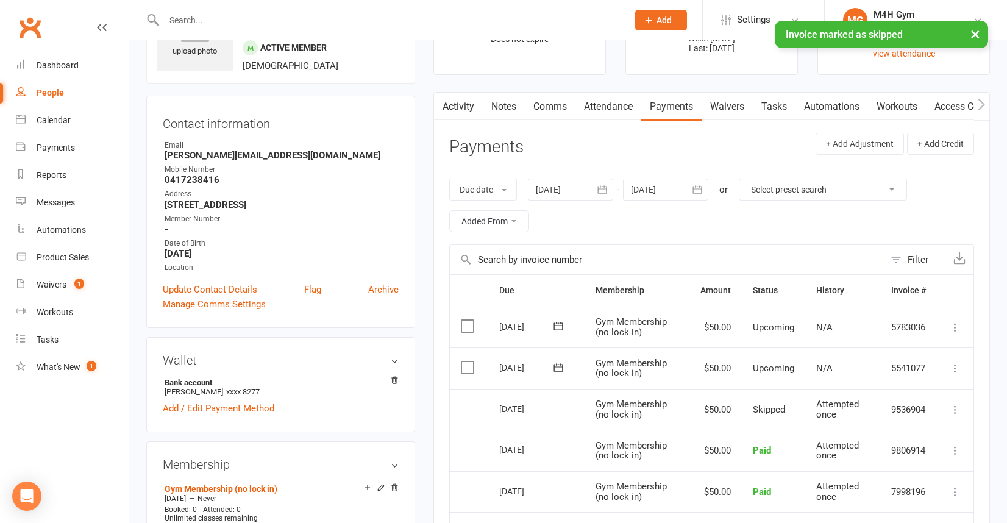
scroll to position [48, 0]
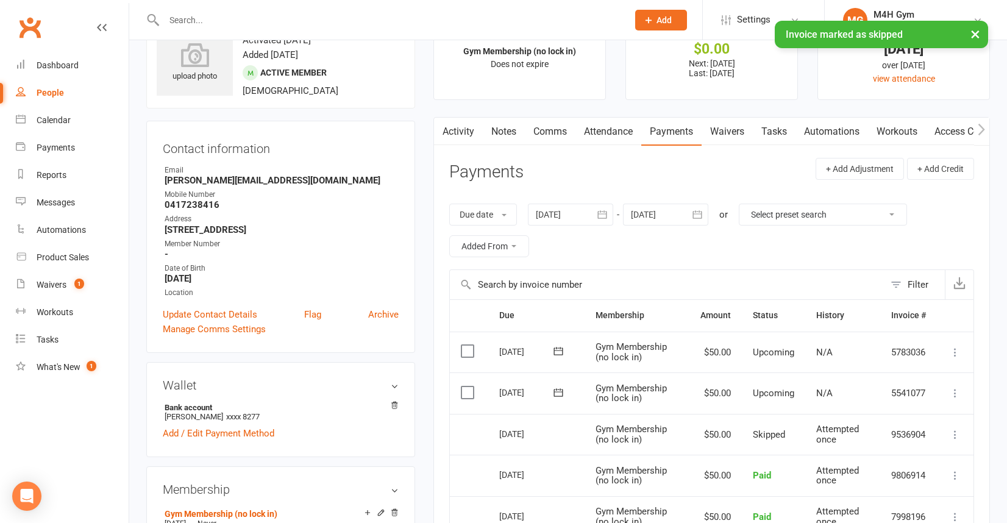
click at [507, 132] on link "Notes" at bounding box center [504, 132] width 42 height 28
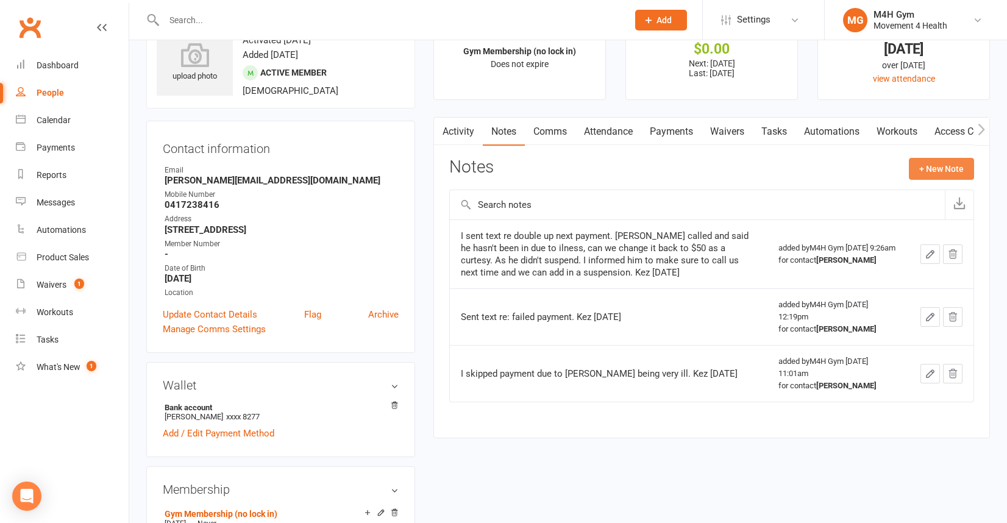
click at [928, 167] on button "+ New Note" at bounding box center [941, 169] width 65 height 22
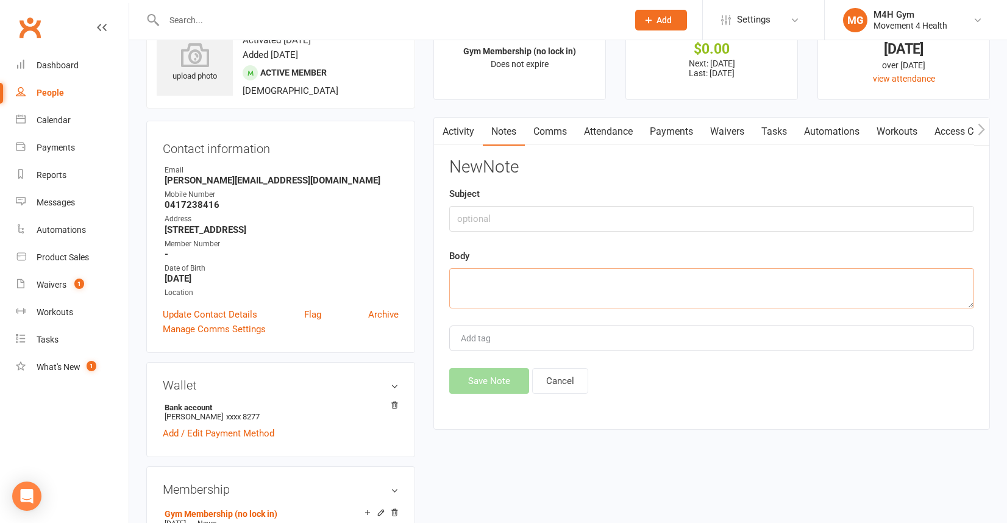
click at [464, 288] on textarea at bounding box center [711, 288] width 525 height 40
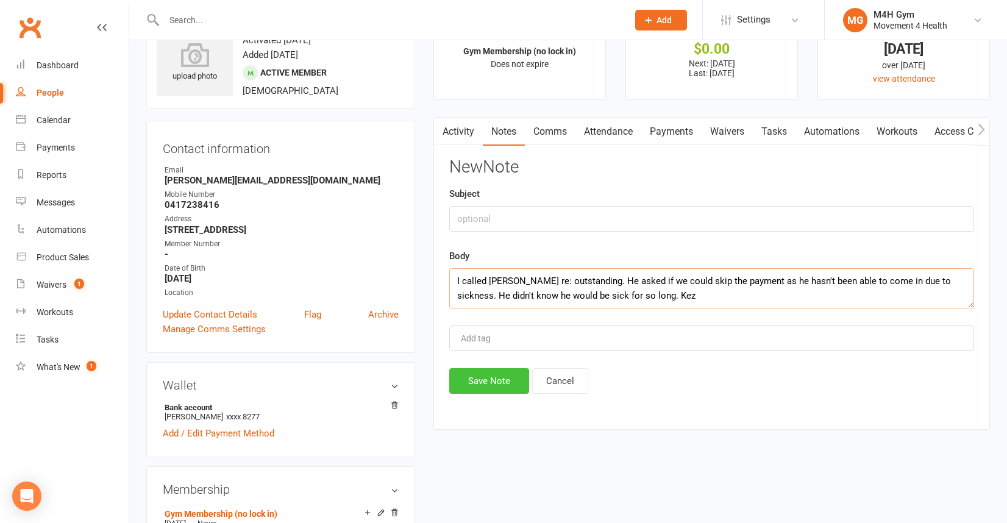
type textarea "I called [PERSON_NAME] re: outstanding. He asked if we could skip the payment a…"
click at [489, 379] on button "Save Note" at bounding box center [489, 381] width 80 height 26
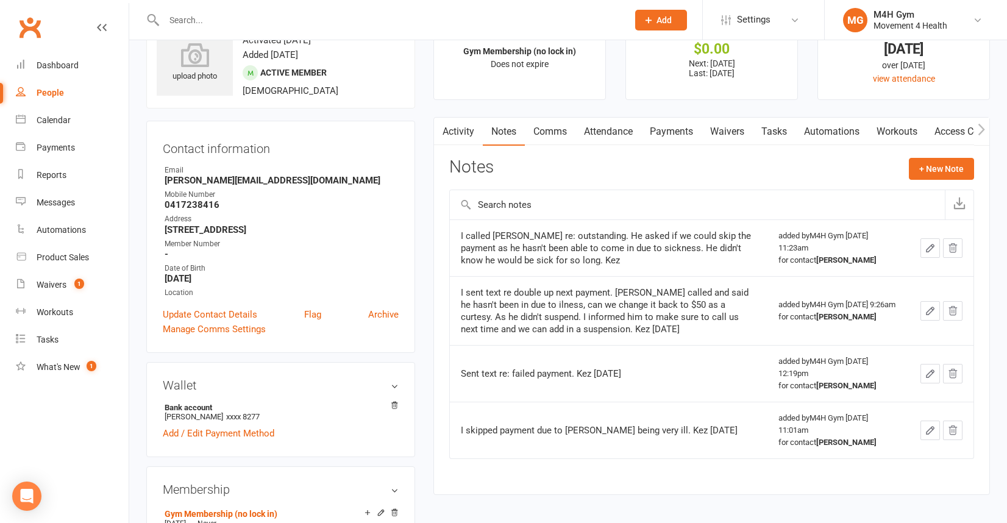
click at [60, 88] on div "People" at bounding box center [50, 93] width 27 height 10
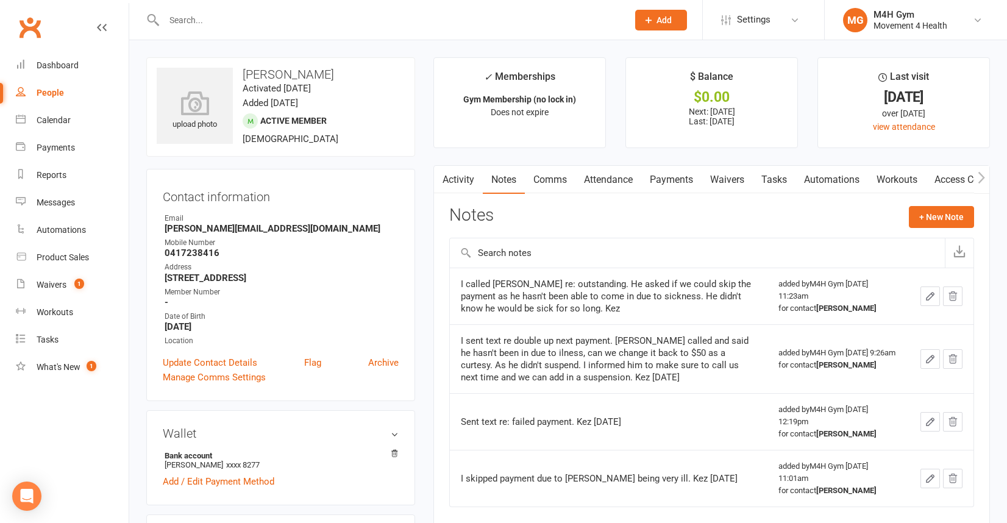
select select "100"
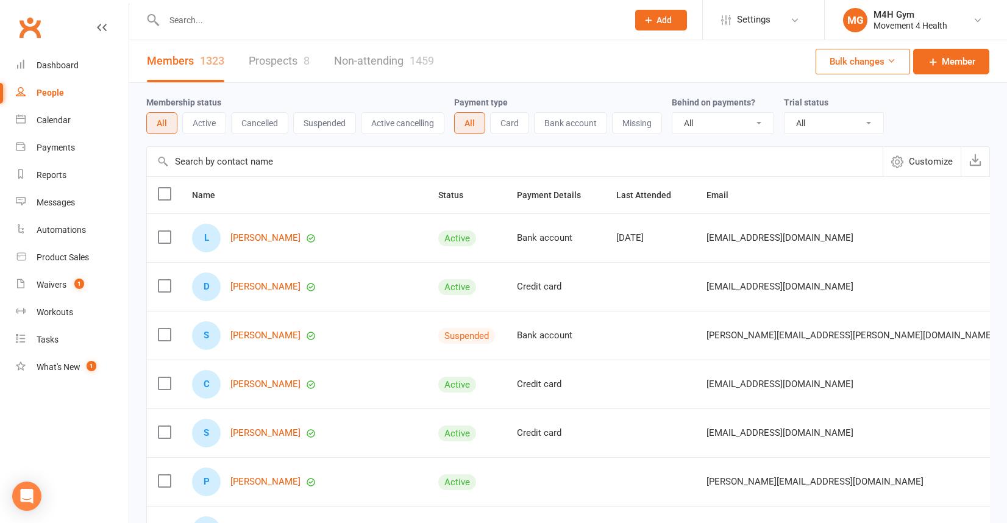
click at [191, 23] on input "text" at bounding box center [389, 20] width 459 height 17
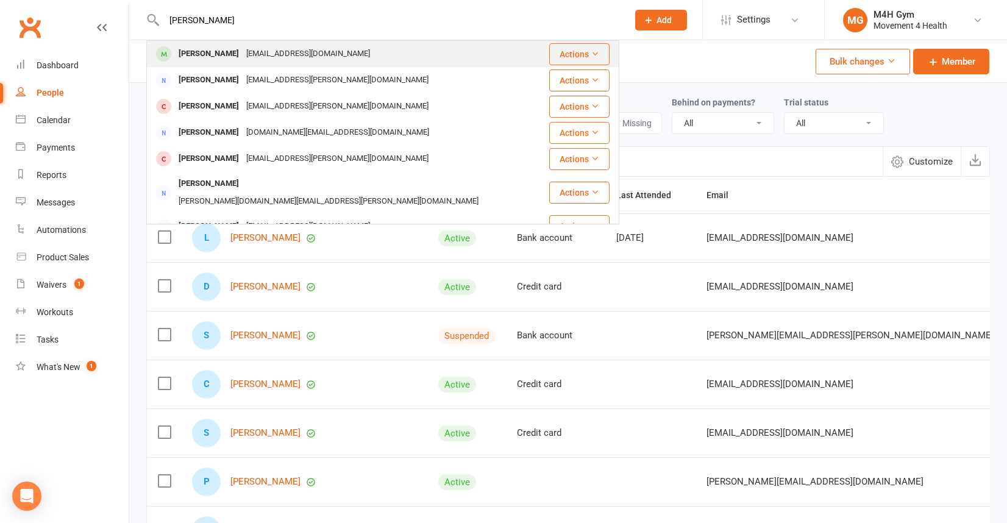
type input "[PERSON_NAME]"
click at [210, 52] on div "[PERSON_NAME]" at bounding box center [209, 54] width 68 height 18
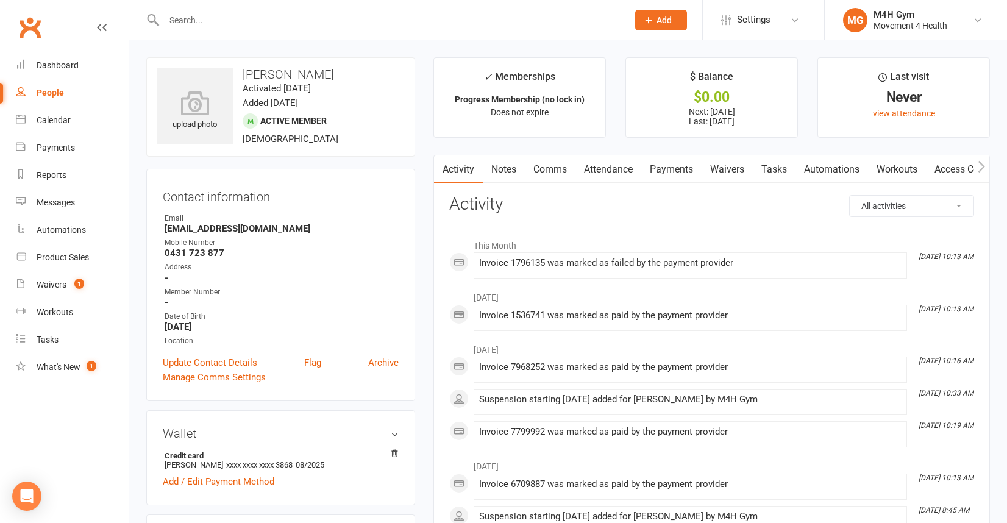
click at [668, 170] on link "Payments" at bounding box center [671, 169] width 60 height 28
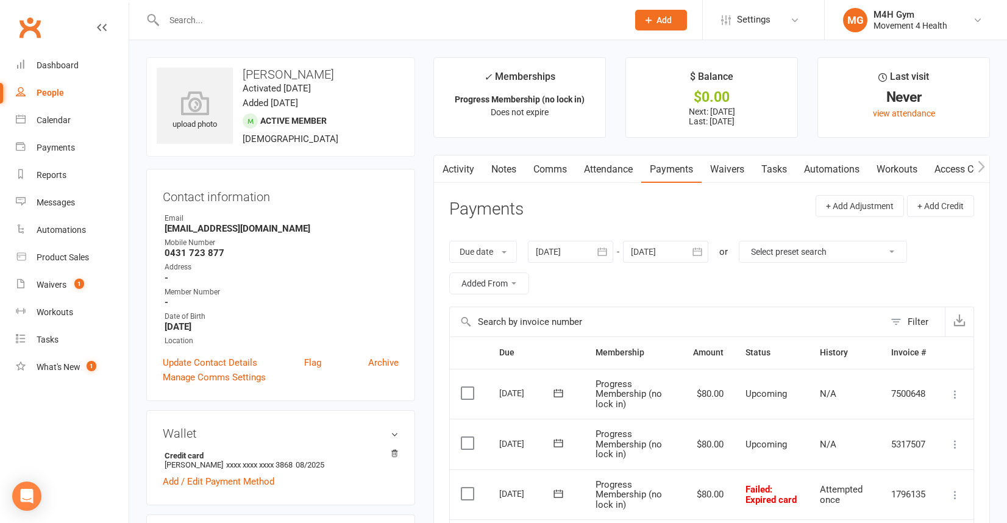
click at [607, 249] on icon "button" at bounding box center [602, 252] width 9 height 8
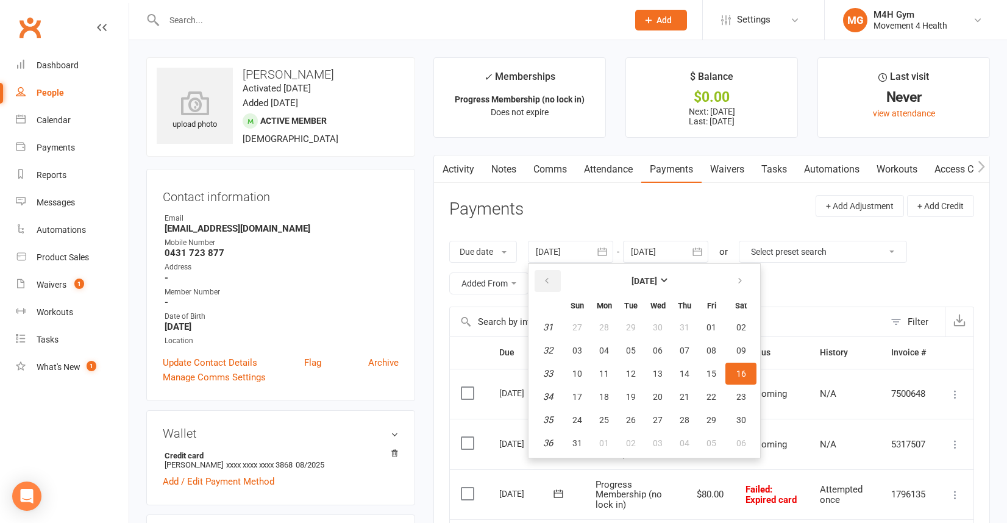
click at [549, 276] on icon "button" at bounding box center [547, 281] width 9 height 10
click at [580, 352] on span "04" at bounding box center [578, 351] width 10 height 10
type input "[DATE]"
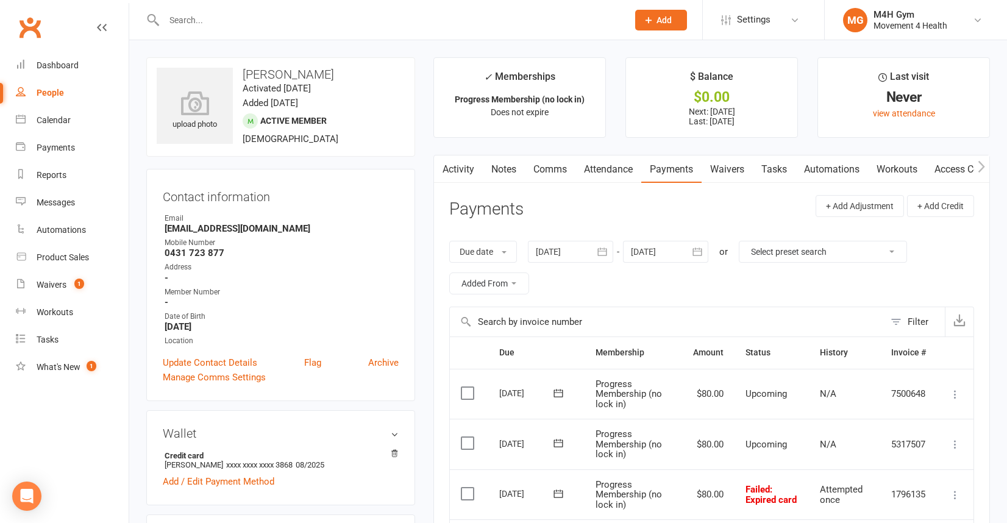
click at [56, 94] on div "People" at bounding box center [50, 93] width 27 height 10
select select "100"
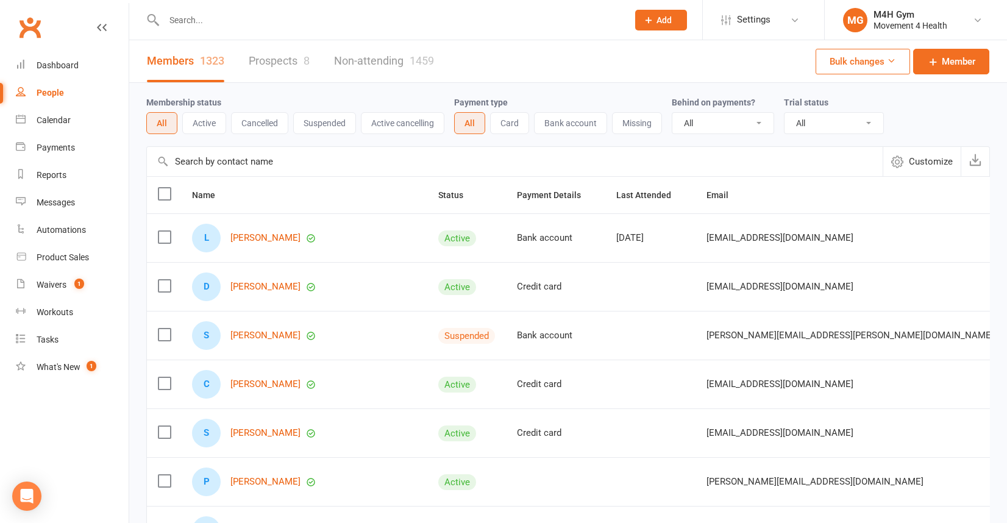
click at [180, 26] on input "text" at bounding box center [389, 20] width 459 height 17
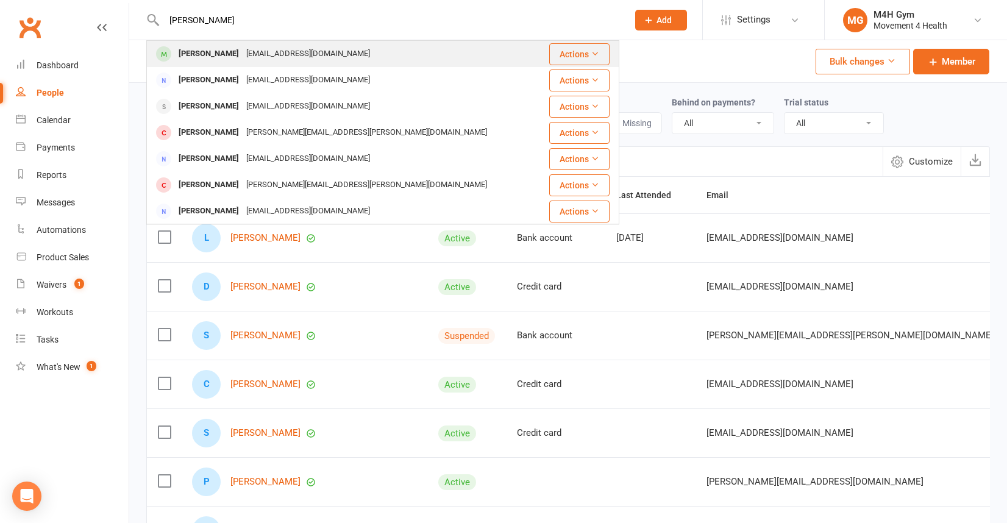
type input "[PERSON_NAME]"
click at [200, 47] on div "[PERSON_NAME]" at bounding box center [209, 54] width 68 height 18
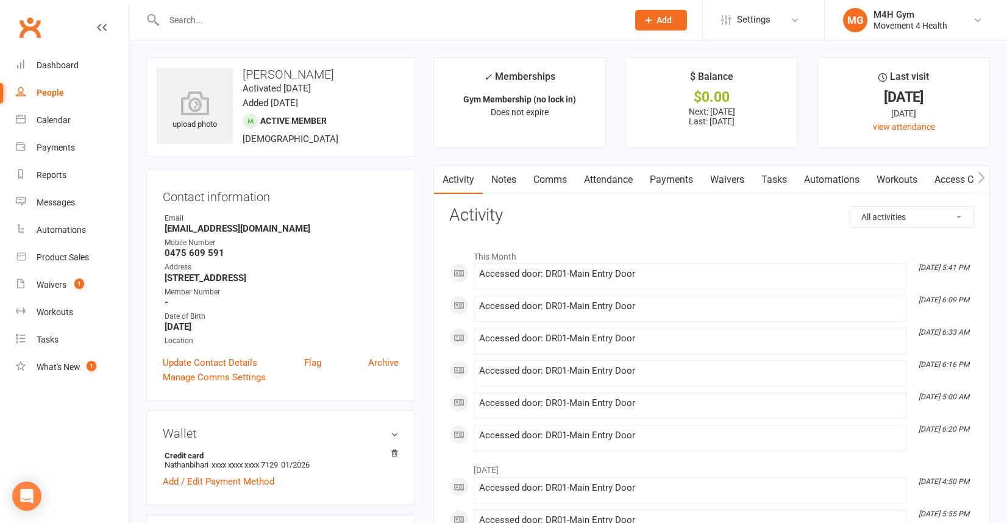
click at [678, 177] on link "Payments" at bounding box center [671, 180] width 60 height 28
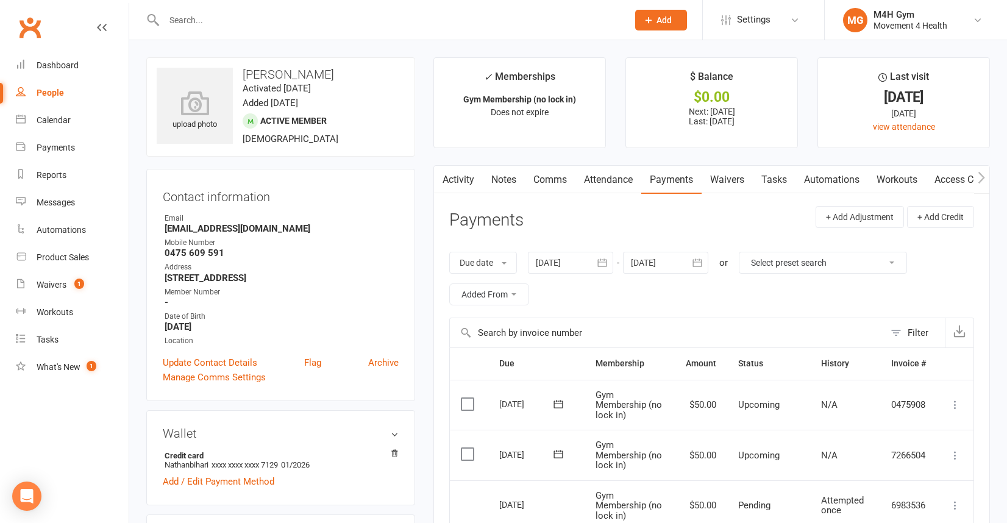
click at [606, 265] on icon "button" at bounding box center [602, 263] width 12 height 12
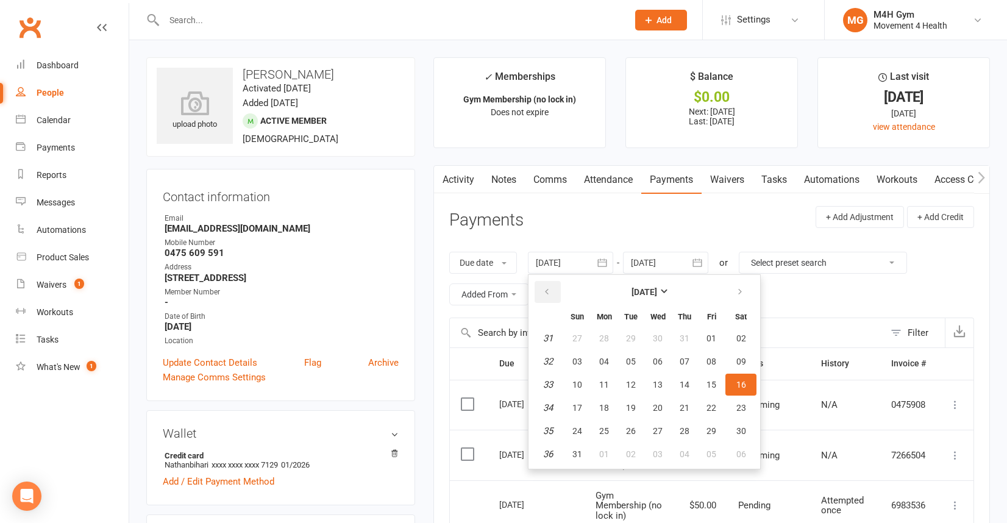
click at [548, 292] on icon "button" at bounding box center [547, 292] width 9 height 10
click at [606, 359] on span "05" at bounding box center [604, 362] width 10 height 10
type input "[DATE]"
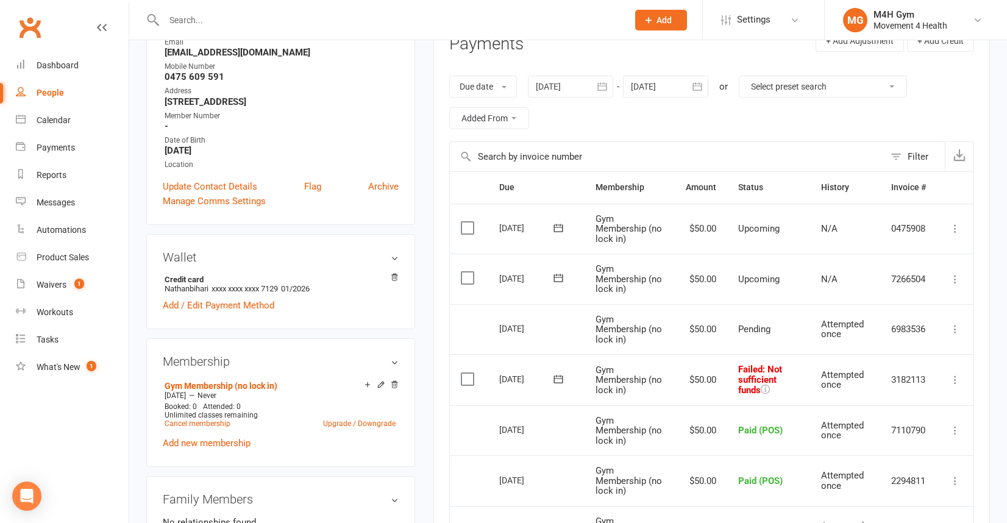
scroll to position [180, 0]
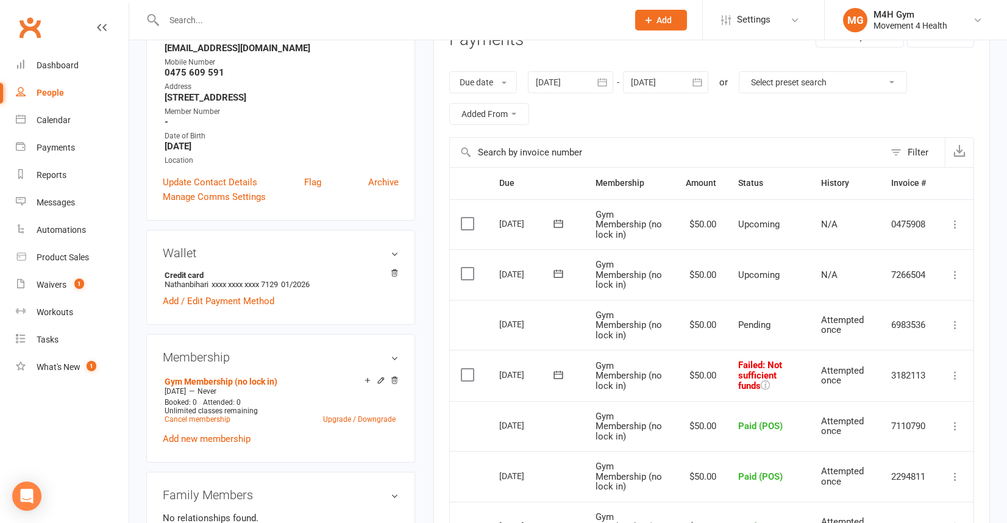
click at [952, 375] on icon at bounding box center [955, 376] width 12 height 12
click at [878, 471] on link "Skip" at bounding box center [901, 472] width 121 height 24
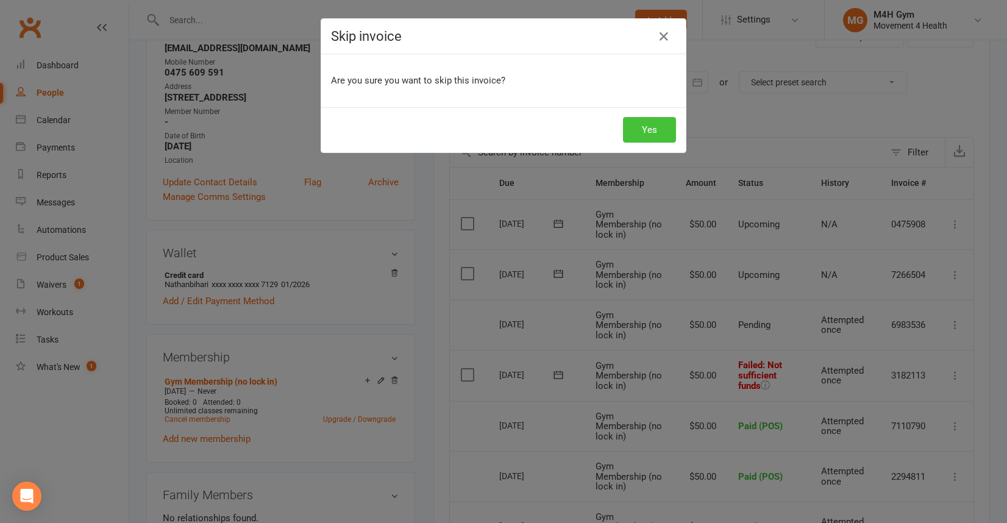
click at [648, 134] on button "Yes" at bounding box center [649, 130] width 53 height 26
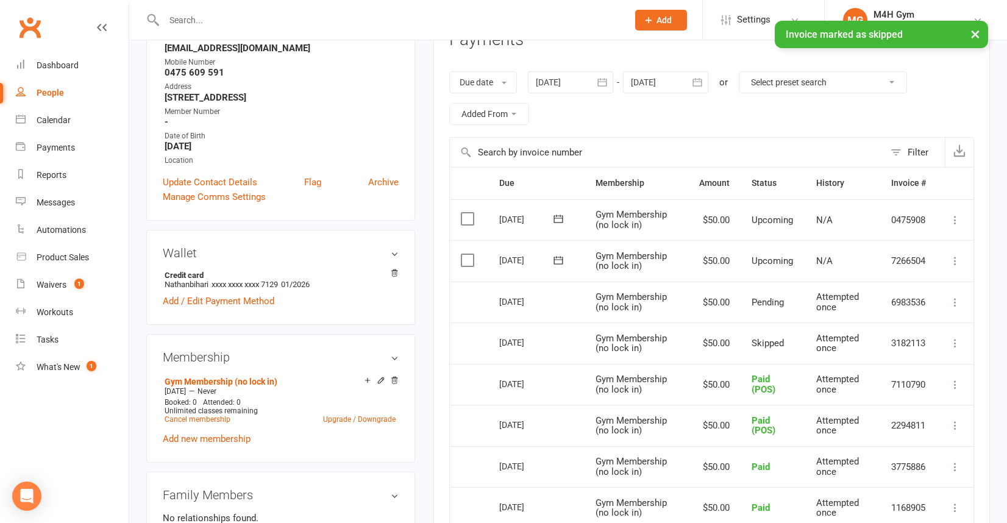
click at [954, 259] on icon at bounding box center [955, 261] width 12 height 12
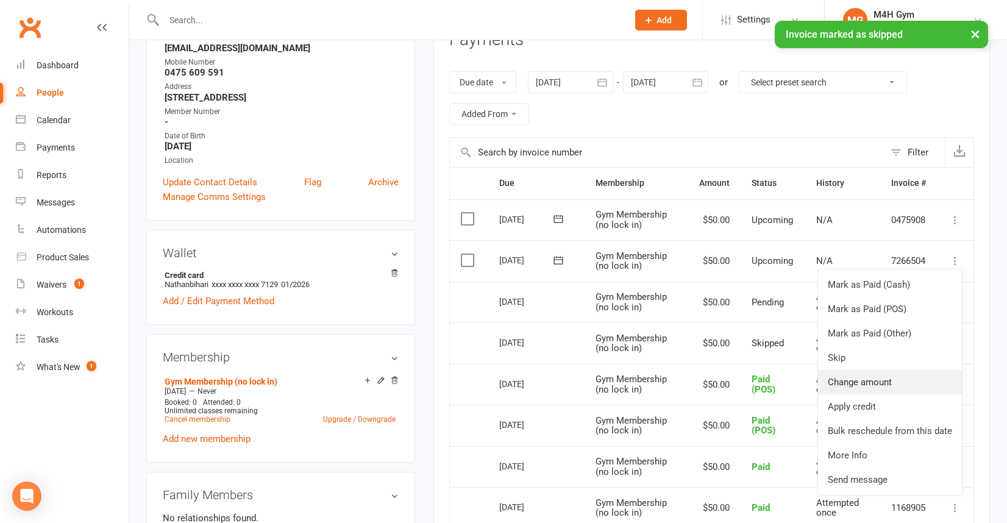
click at [891, 376] on link "Change amount" at bounding box center [890, 382] width 144 height 24
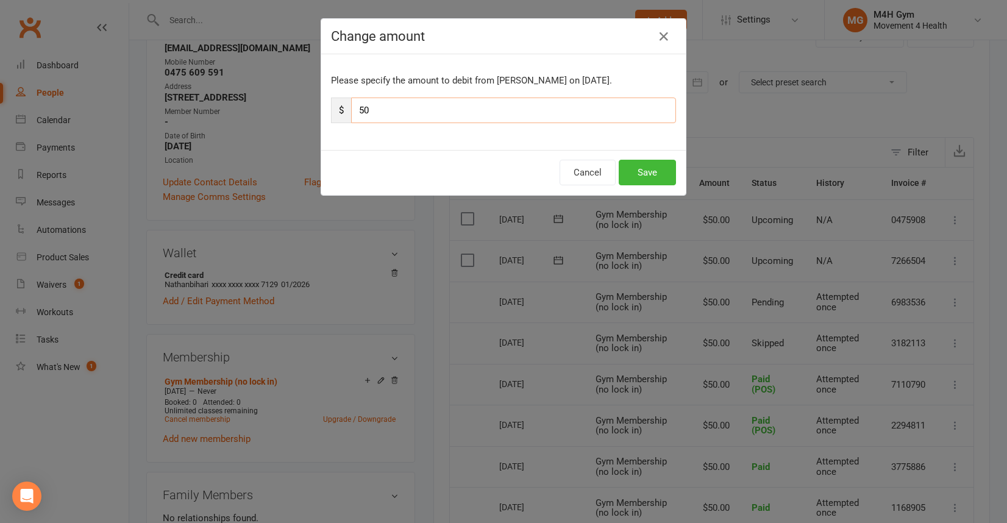
click at [385, 110] on input "50" at bounding box center [513, 111] width 325 height 26
type input "5"
type input "100"
click at [651, 172] on button "Save" at bounding box center [647, 173] width 57 height 26
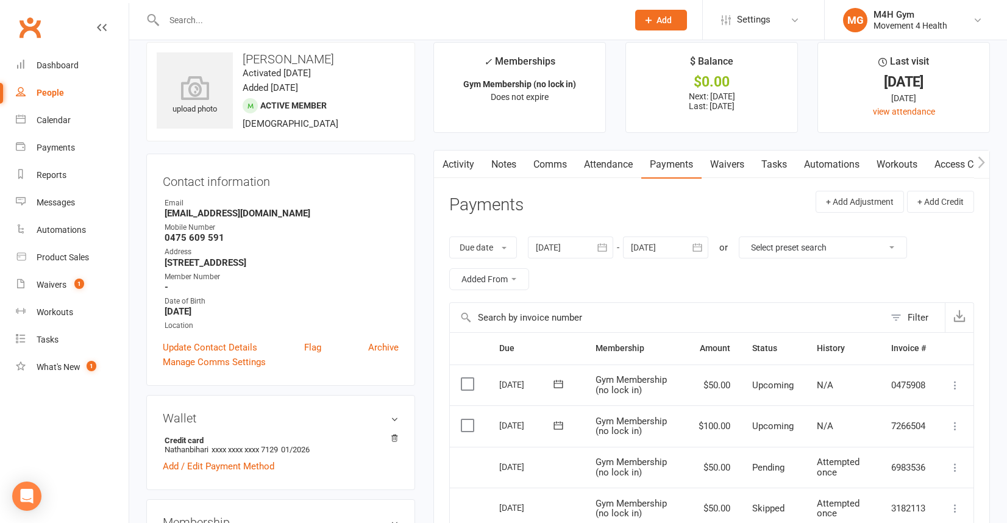
scroll to position [0, 0]
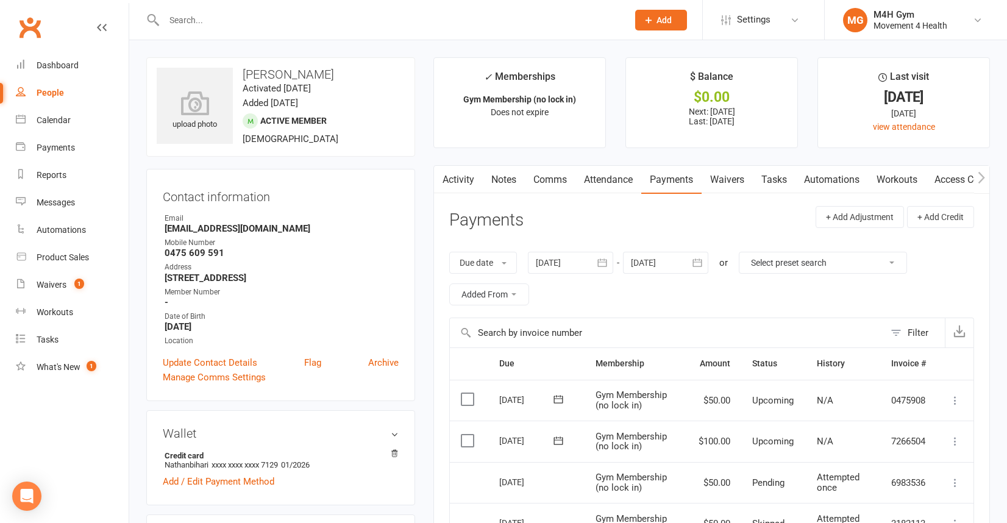
click at [504, 176] on link "Notes" at bounding box center [504, 180] width 42 height 28
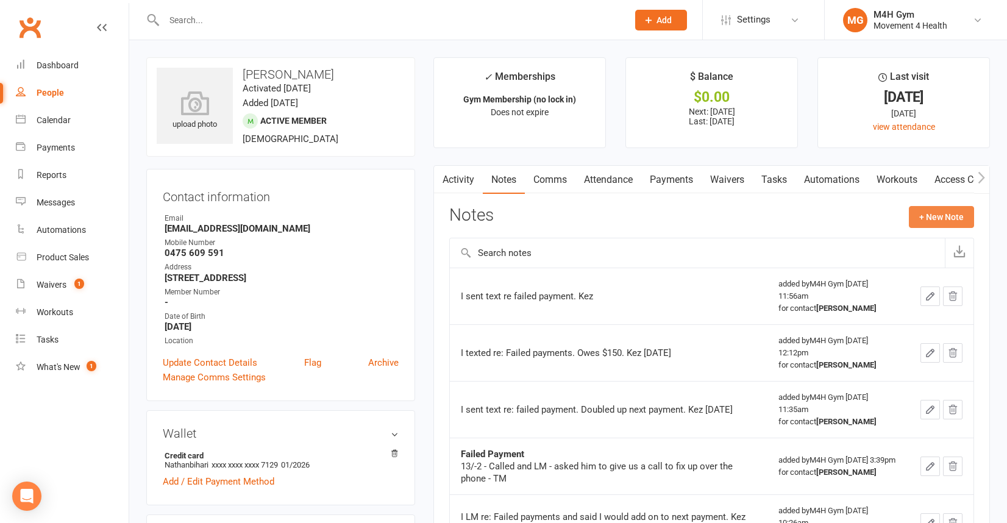
click at [927, 215] on button "+ New Note" at bounding box center [941, 217] width 65 height 22
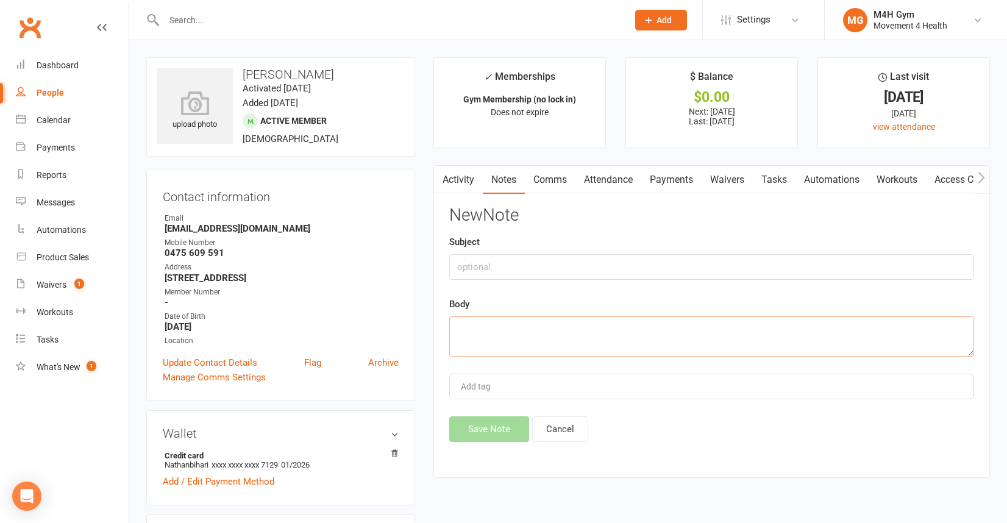
click at [482, 334] on textarea at bounding box center [711, 336] width 525 height 40
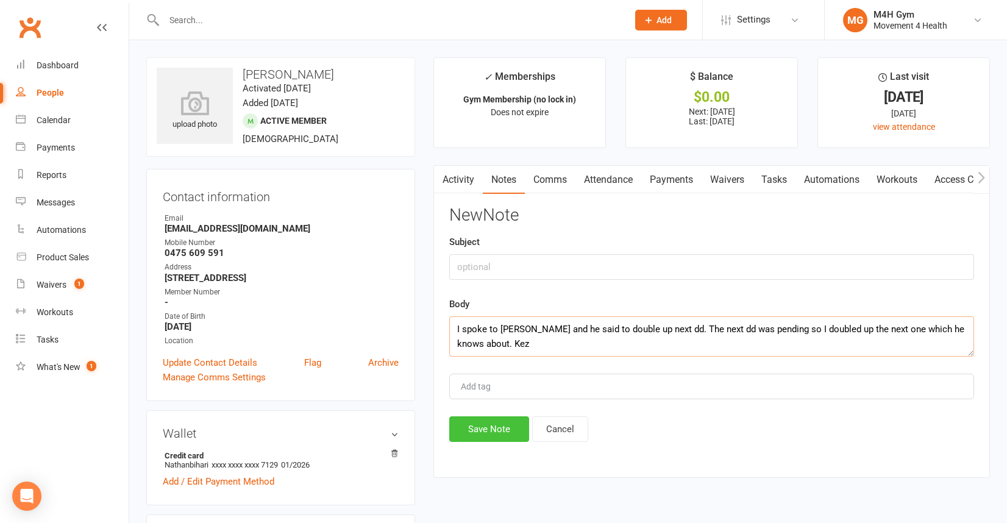
type textarea "I spoke to [PERSON_NAME] and he said to double up next dd. The next dd was pend…"
click at [496, 432] on button "Save Note" at bounding box center [489, 429] width 80 height 26
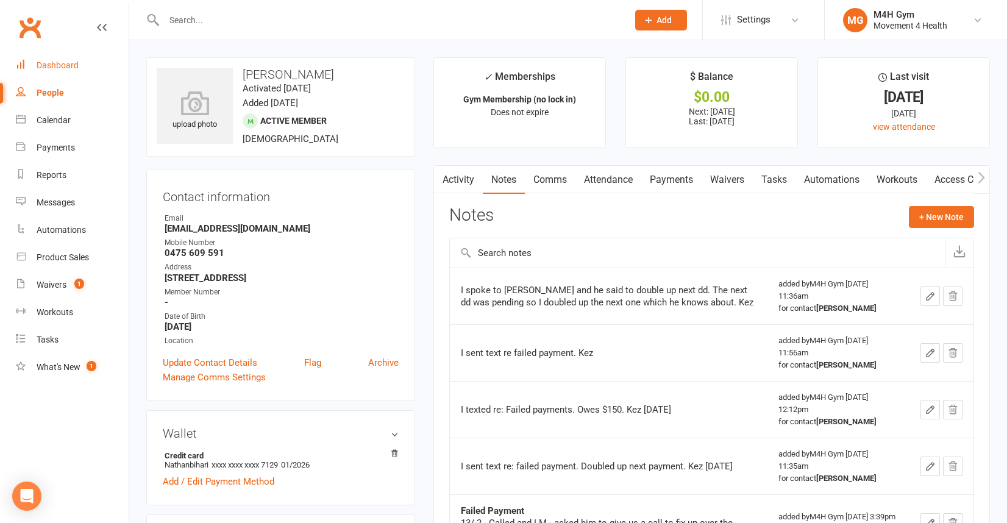
click at [73, 62] on div "Dashboard" at bounding box center [58, 65] width 42 height 10
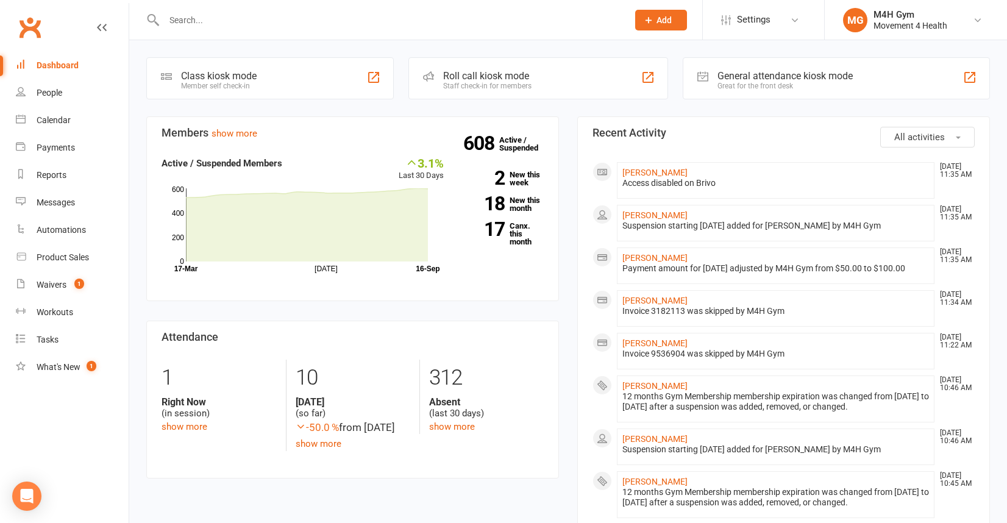
click at [59, 62] on div "Dashboard" at bounding box center [58, 65] width 42 height 10
click at [513, 234] on link "17 Canx. this month" at bounding box center [503, 234] width 82 height 24
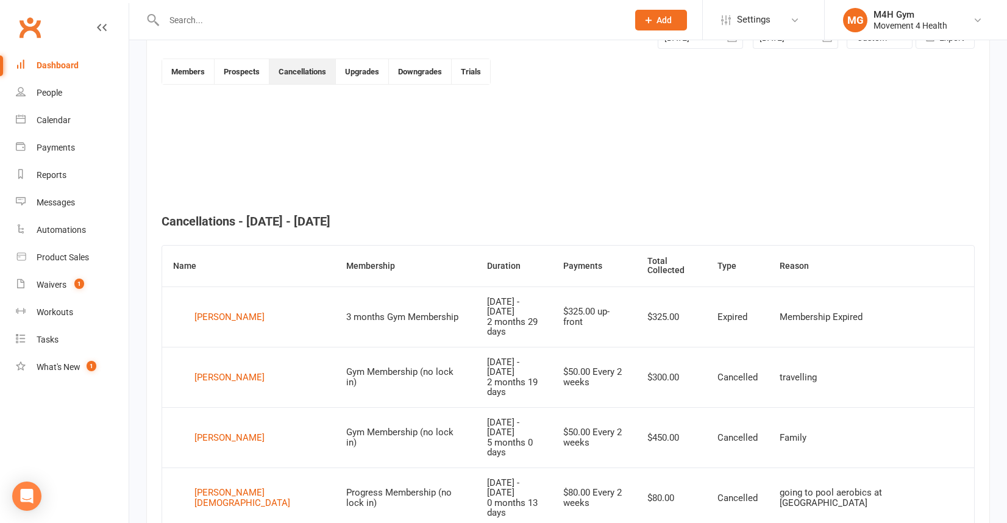
scroll to position [333, 0]
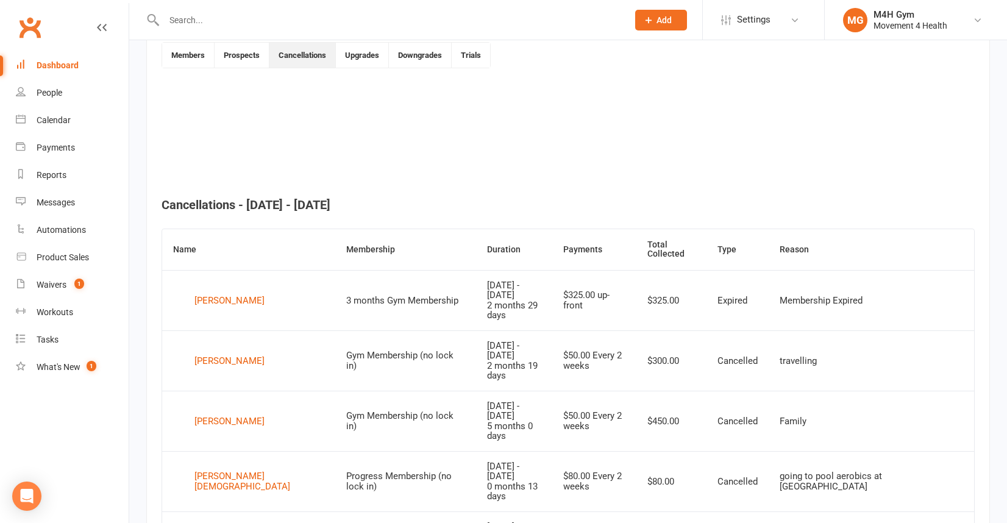
click at [58, 60] on div "Dashboard" at bounding box center [58, 65] width 42 height 10
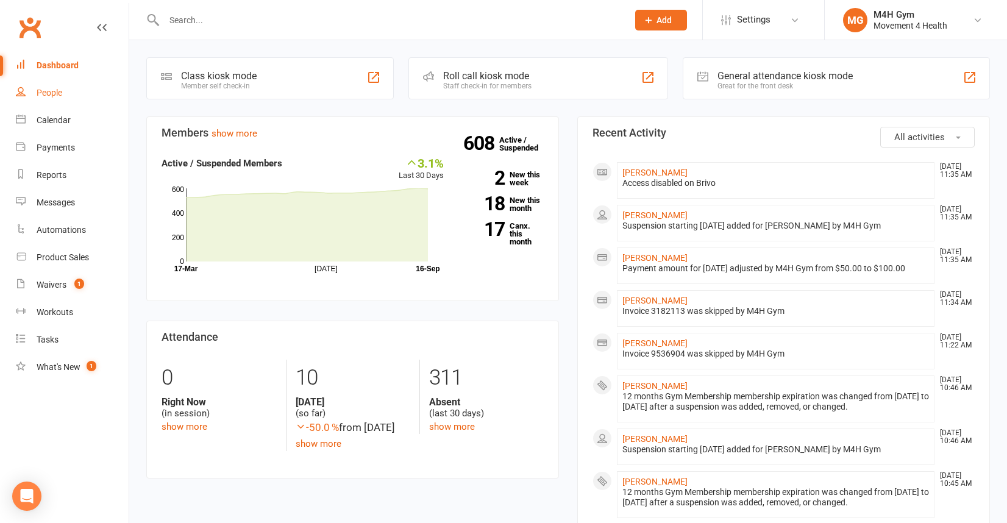
click at [64, 91] on link "People" at bounding box center [72, 92] width 113 height 27
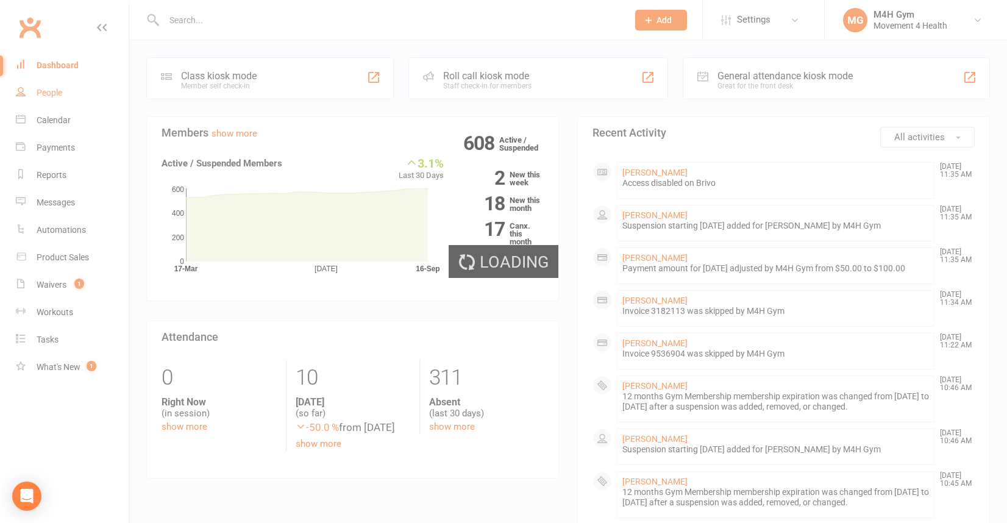
select select "100"
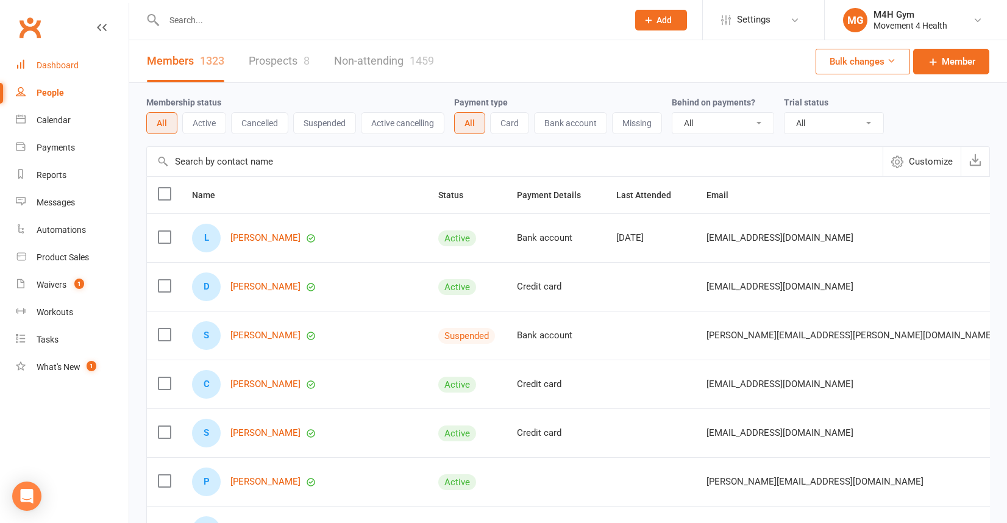
click at [57, 63] on div "Dashboard" at bounding box center [58, 65] width 42 height 10
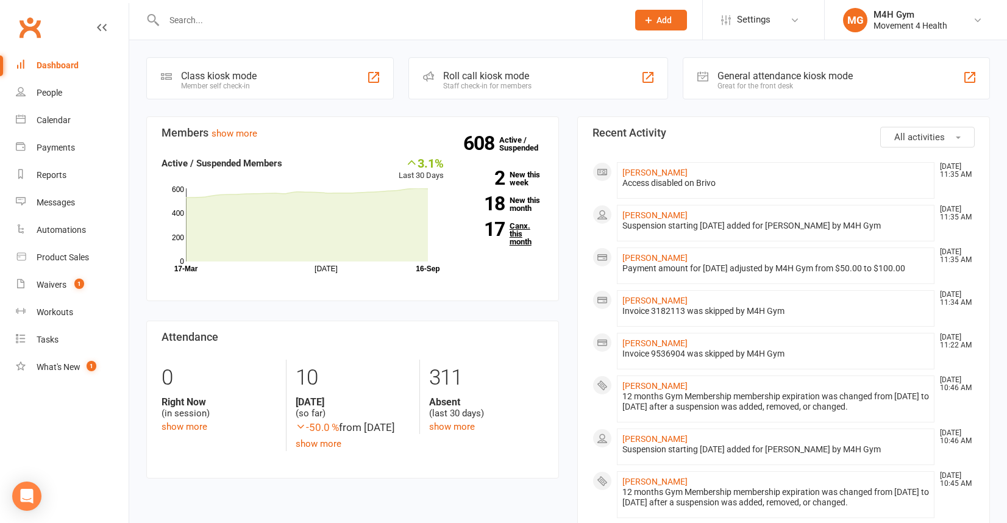
click at [511, 226] on link "17 Canx. this month" at bounding box center [503, 234] width 82 height 24
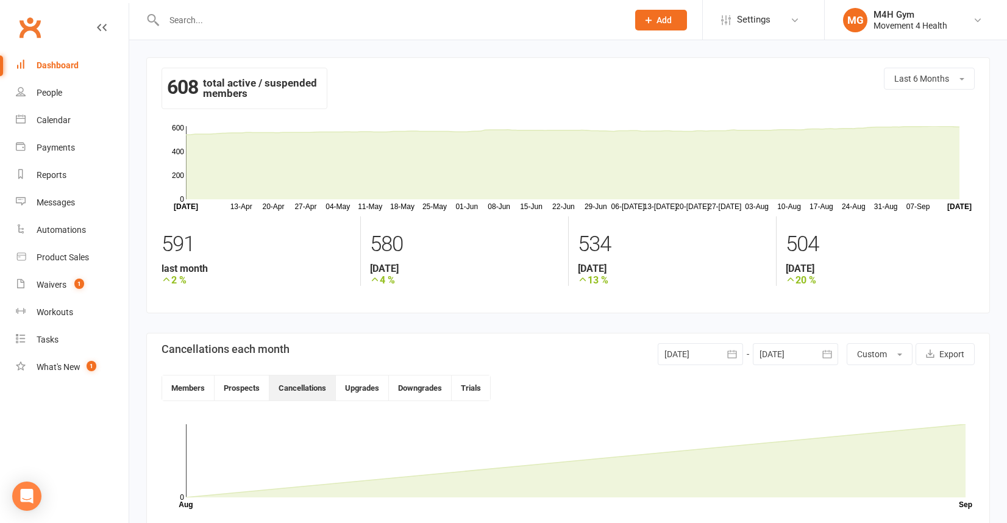
click at [727, 351] on icon "button" at bounding box center [731, 354] width 9 height 8
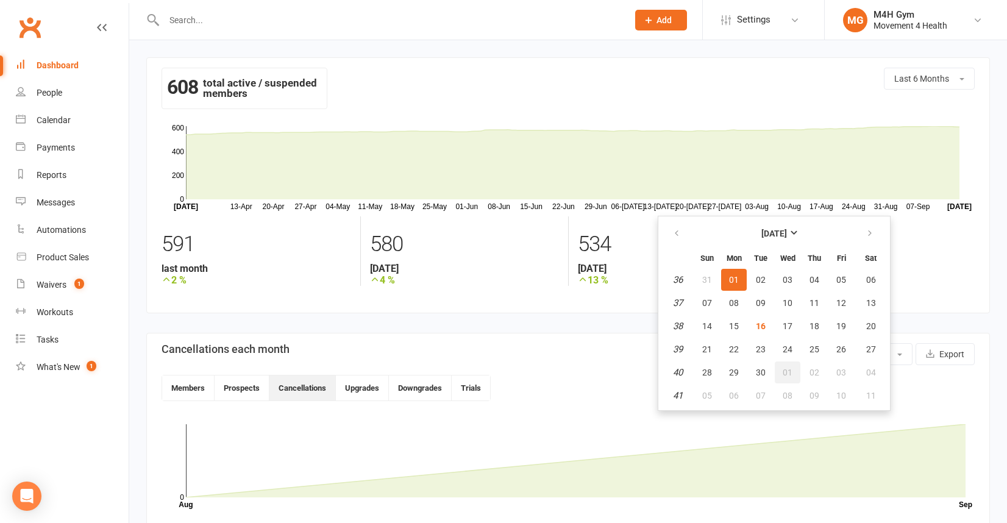
click at [785, 362] on button "01" at bounding box center [788, 373] width 26 height 22
type input "[DATE]"
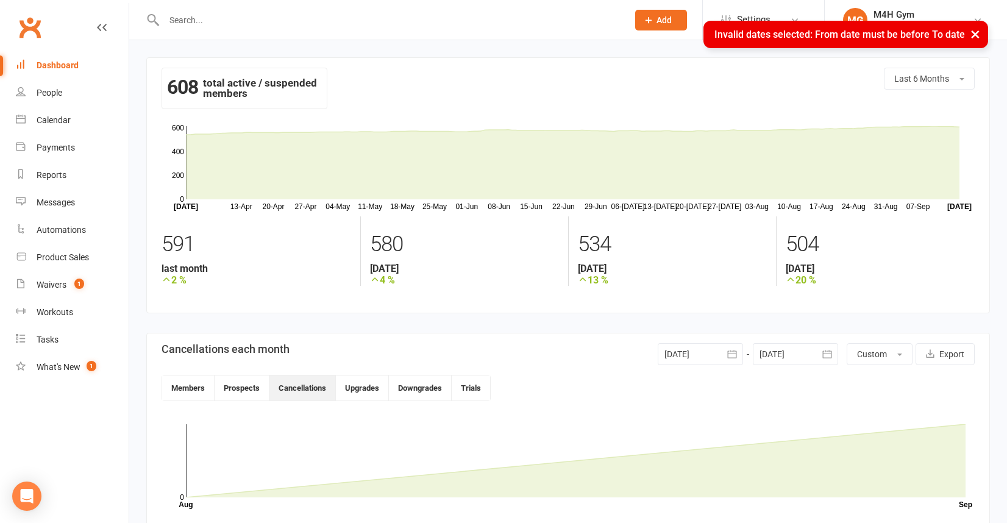
click at [800, 351] on div at bounding box center [795, 354] width 85 height 22
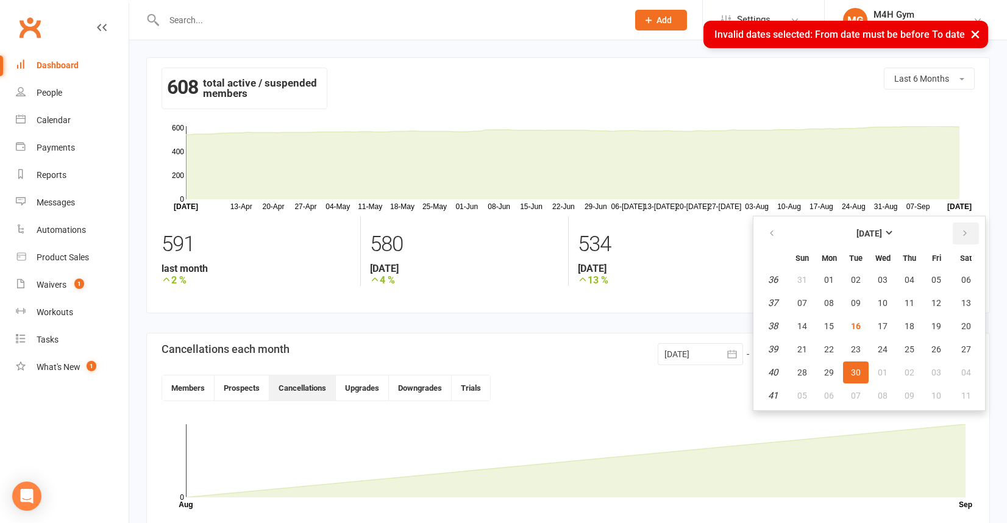
click at [959, 230] on button "button" at bounding box center [966, 234] width 26 height 22
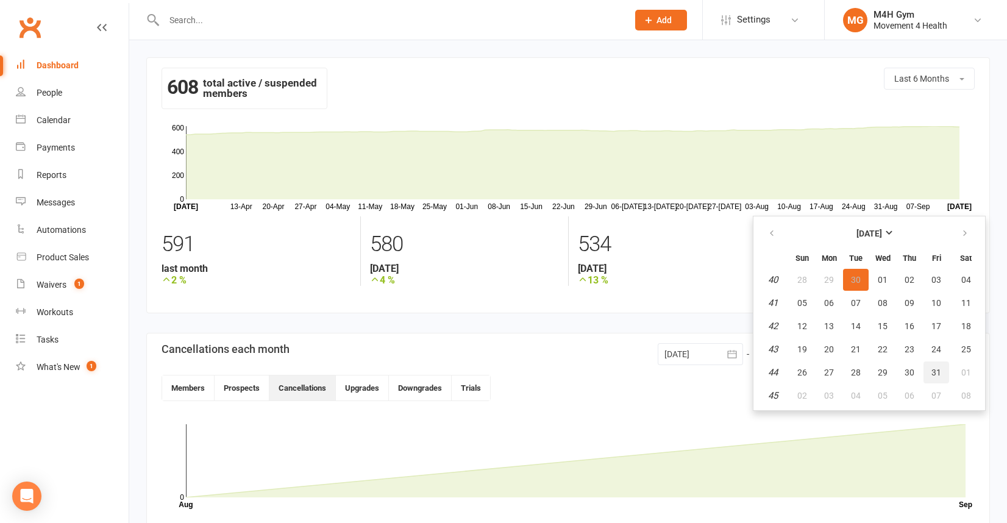
click at [933, 373] on span "31" at bounding box center [937, 373] width 10 height 10
type input "[DATE]"
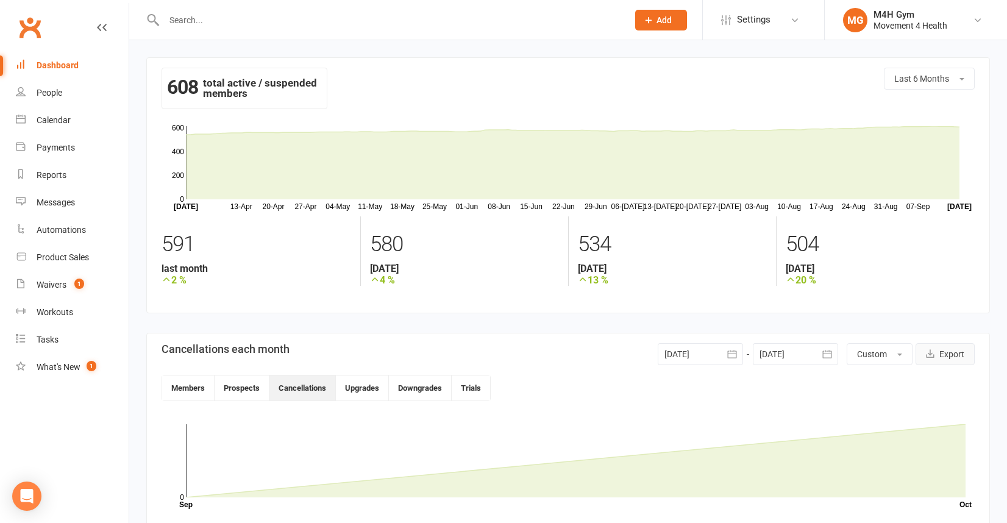
click at [941, 357] on button "Export" at bounding box center [945, 354] width 59 height 22
